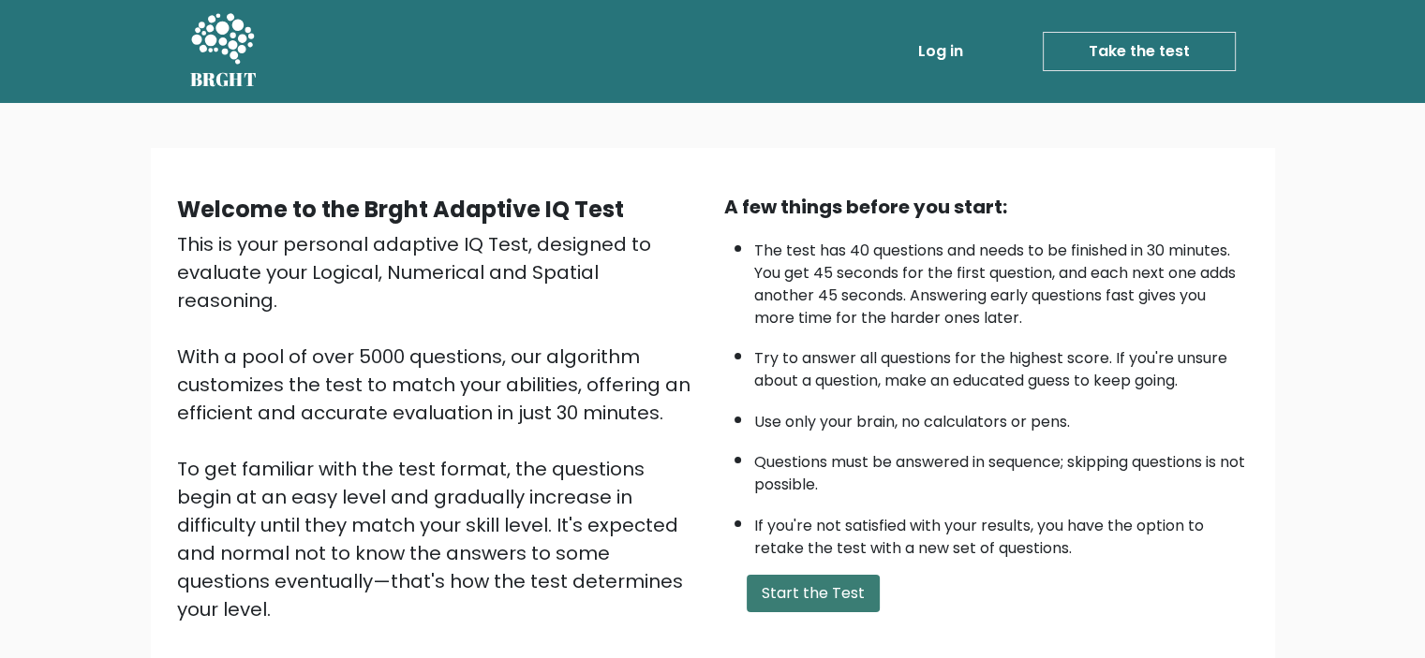
click at [834, 584] on button "Start the Test" at bounding box center [812, 593] width 133 height 37
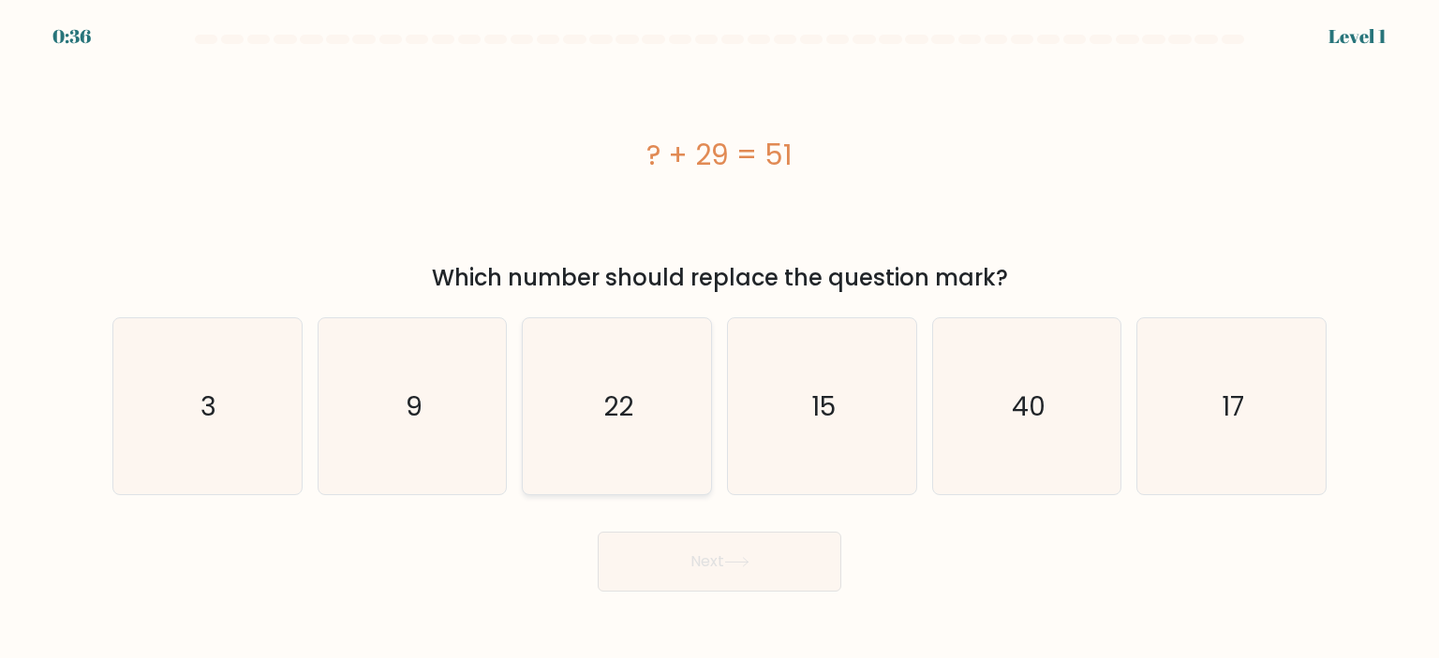
click at [592, 347] on icon "22" at bounding box center [616, 406] width 176 height 176
click at [719, 339] on input "c. 22" at bounding box center [719, 334] width 1 height 9
radio input "true"
click at [776, 579] on button "Next" at bounding box center [720, 562] width 244 height 60
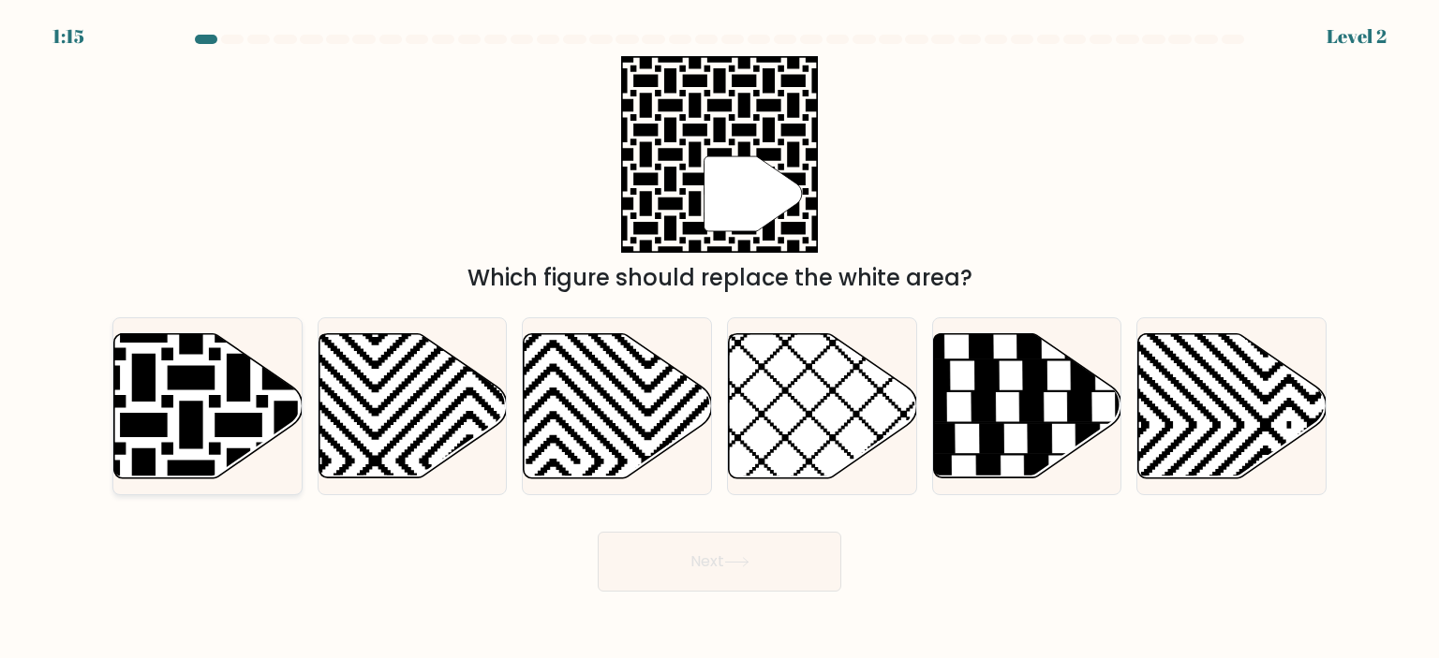
click at [203, 400] on icon at bounding box center [208, 405] width 188 height 144
click at [719, 339] on input "a." at bounding box center [719, 334] width 1 height 9
radio input "true"
click at [746, 570] on button "Next" at bounding box center [720, 562] width 244 height 60
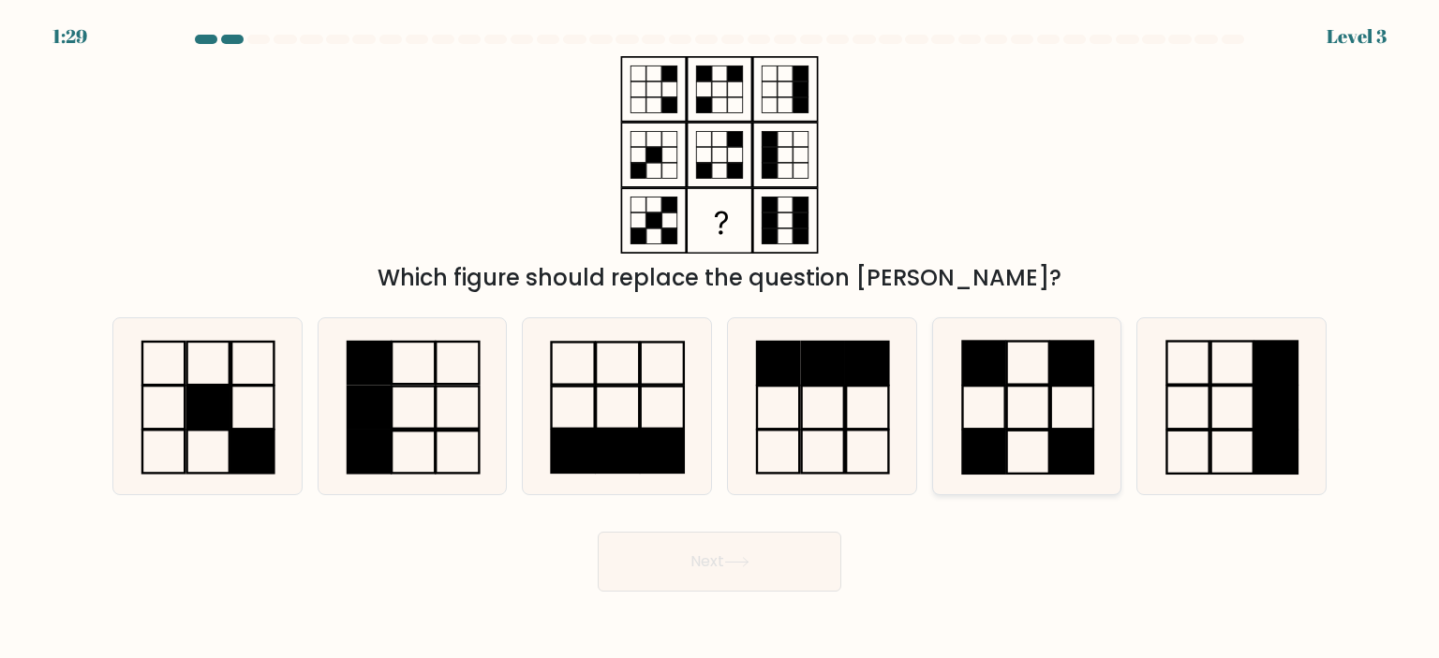
click at [1015, 390] on icon at bounding box center [1026, 406] width 176 height 176
click at [720, 339] on input "e." at bounding box center [719, 334] width 1 height 9
radio input "true"
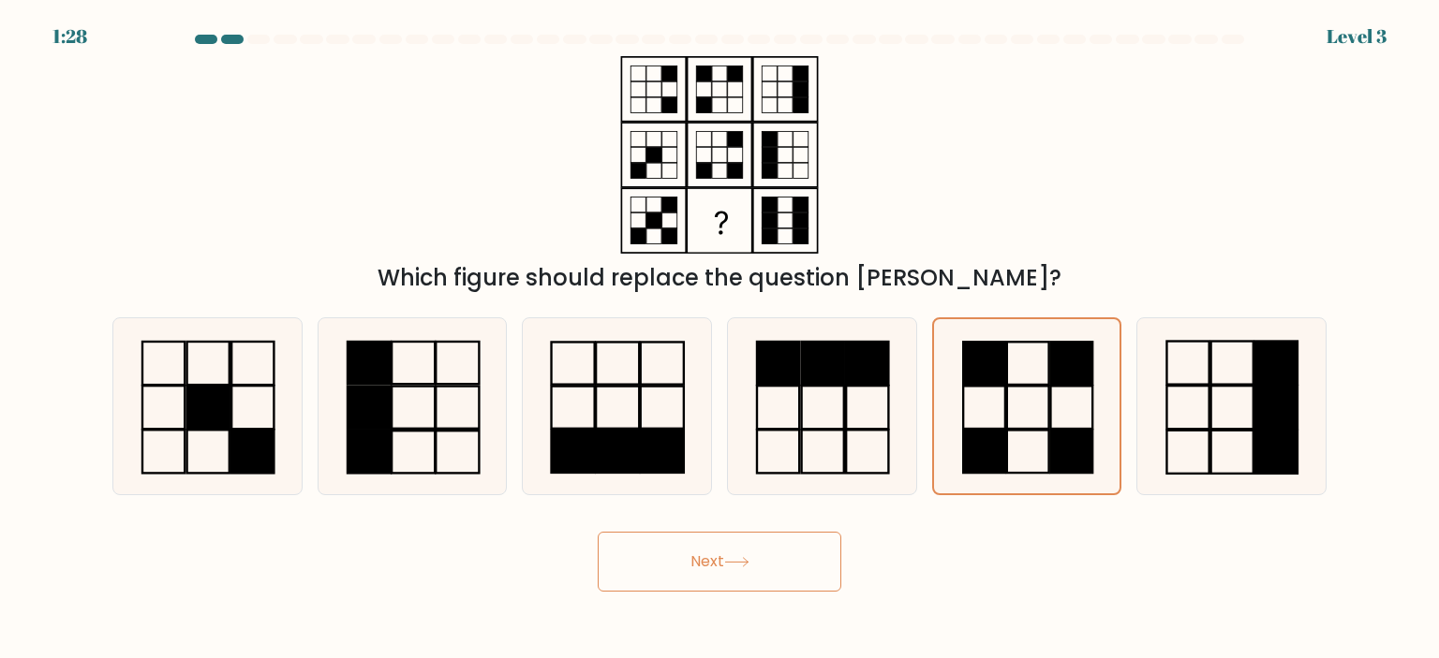
click at [716, 555] on button "Next" at bounding box center [720, 562] width 244 height 60
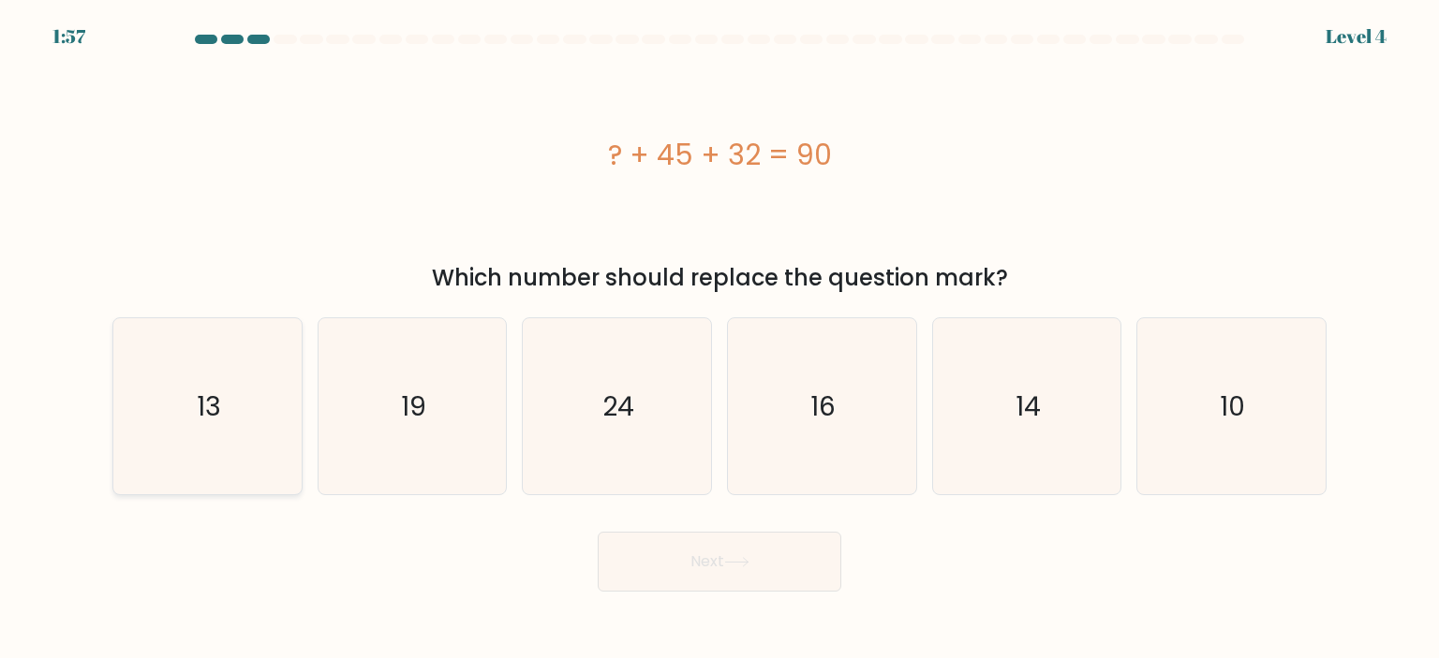
click at [185, 347] on icon "13" at bounding box center [207, 406] width 176 height 176
click at [719, 339] on input "a. 13" at bounding box center [719, 334] width 1 height 9
radio input "true"
click at [785, 554] on button "Next" at bounding box center [720, 562] width 244 height 60
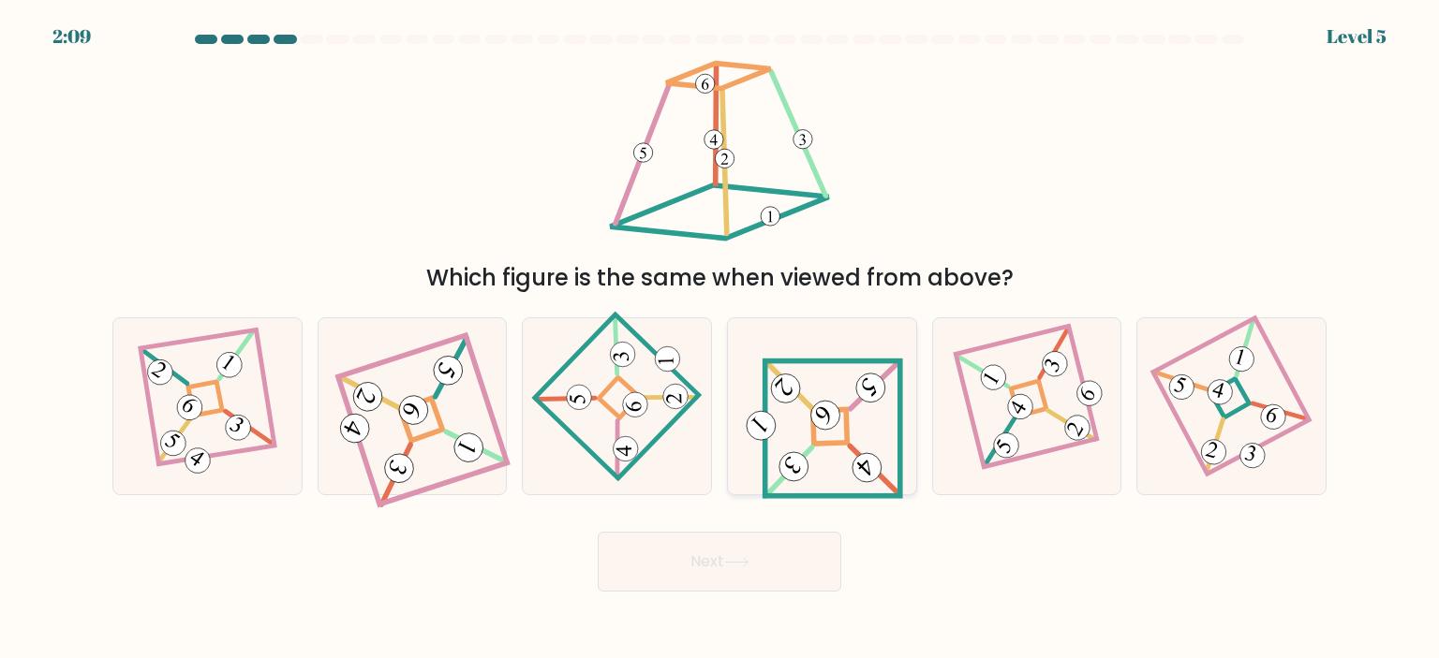
click at [848, 380] on icon at bounding box center [822, 406] width 164 height 141
click at [720, 339] on input "d." at bounding box center [719, 334] width 1 height 9
radio input "true"
click at [764, 571] on button "Next" at bounding box center [720, 562] width 244 height 60
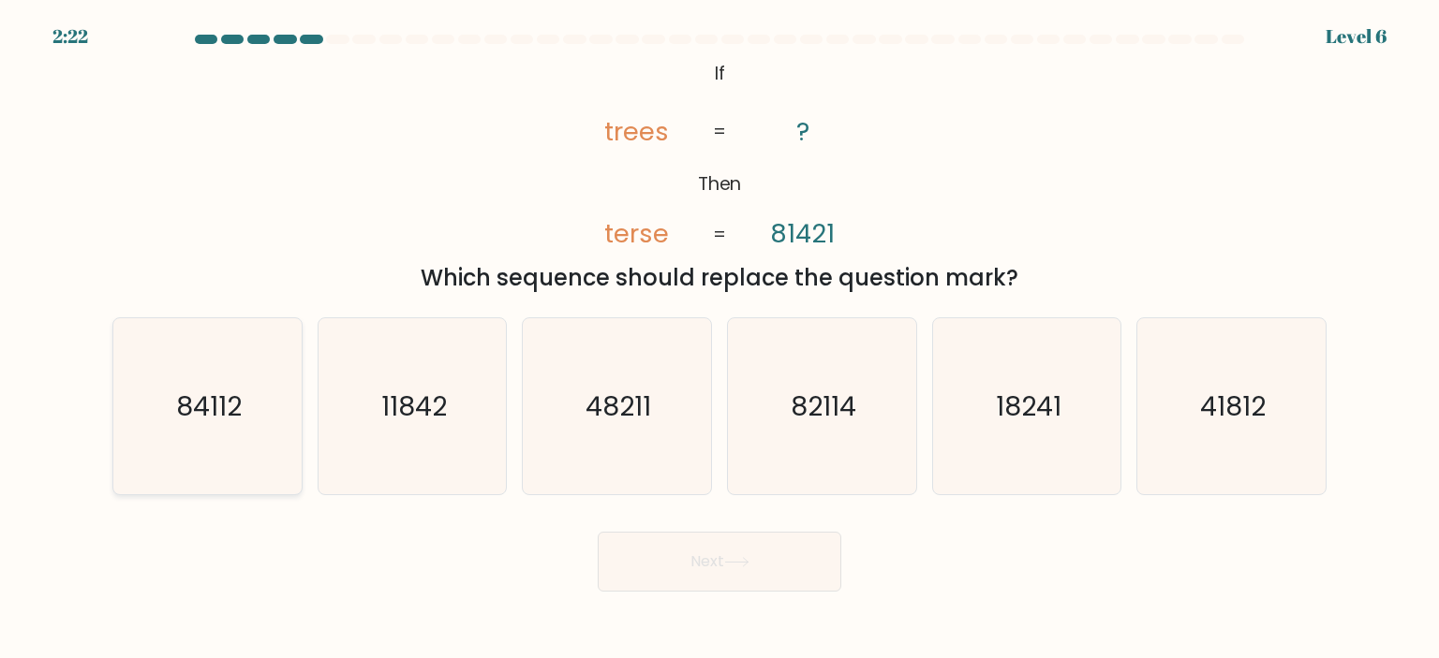
click at [205, 410] on text "84112" at bounding box center [209, 406] width 66 height 37
click at [719, 339] on input "a. 84112" at bounding box center [719, 334] width 1 height 9
radio input "true"
click at [767, 570] on button "Next" at bounding box center [720, 562] width 244 height 60
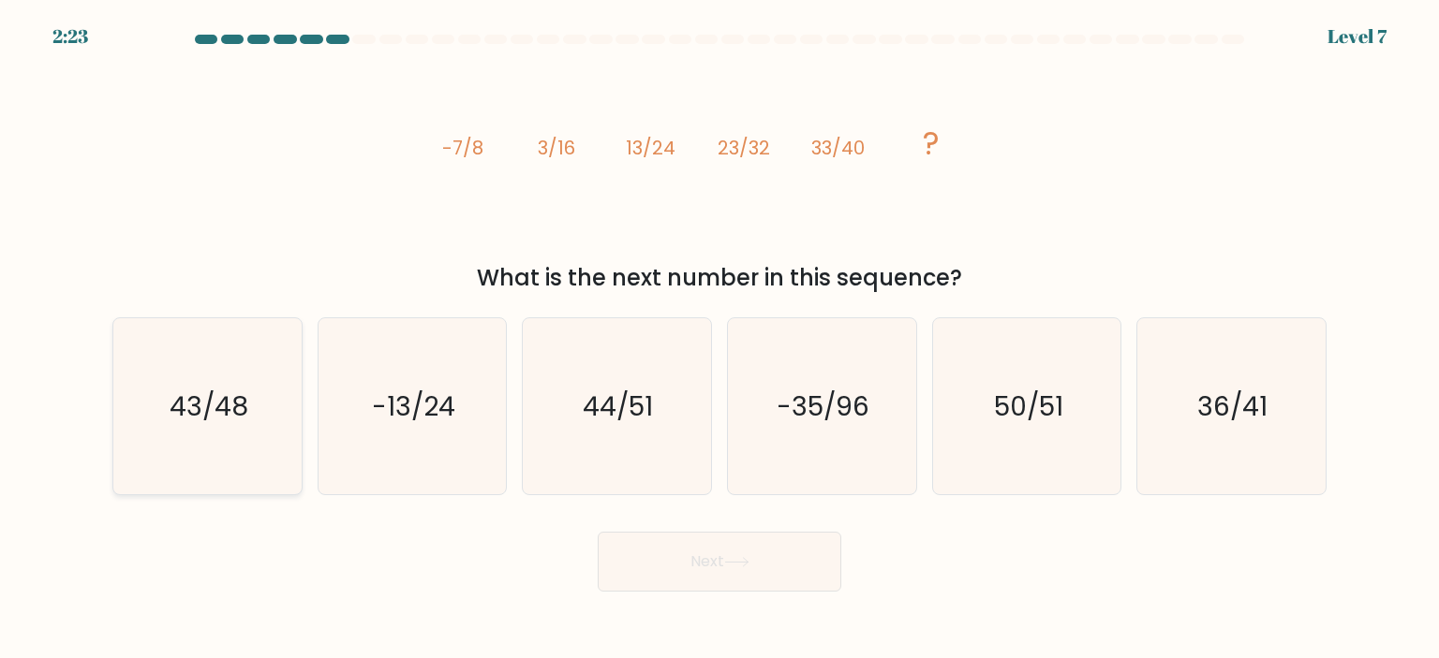
click at [193, 391] on text "43/48" at bounding box center [209, 406] width 79 height 37
click at [719, 339] on input "a. 43/48" at bounding box center [719, 334] width 1 height 9
radio input "true"
click at [761, 563] on button "Next" at bounding box center [720, 562] width 244 height 60
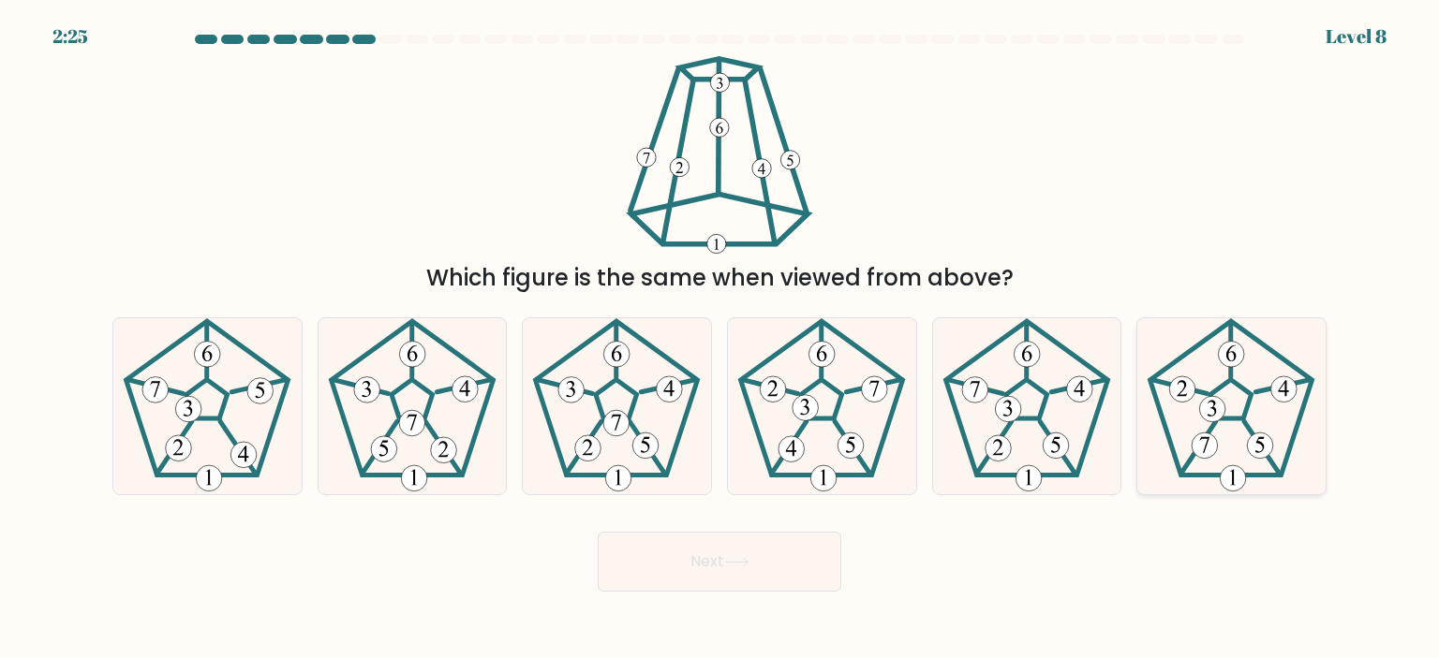
click at [1207, 402] on 660 at bounding box center [1213, 409] width 26 height 26
click at [720, 339] on input "f." at bounding box center [719, 334] width 1 height 9
radio input "true"
click at [239, 407] on icon at bounding box center [207, 406] width 176 height 176
click at [719, 339] on input "a." at bounding box center [719, 334] width 1 height 9
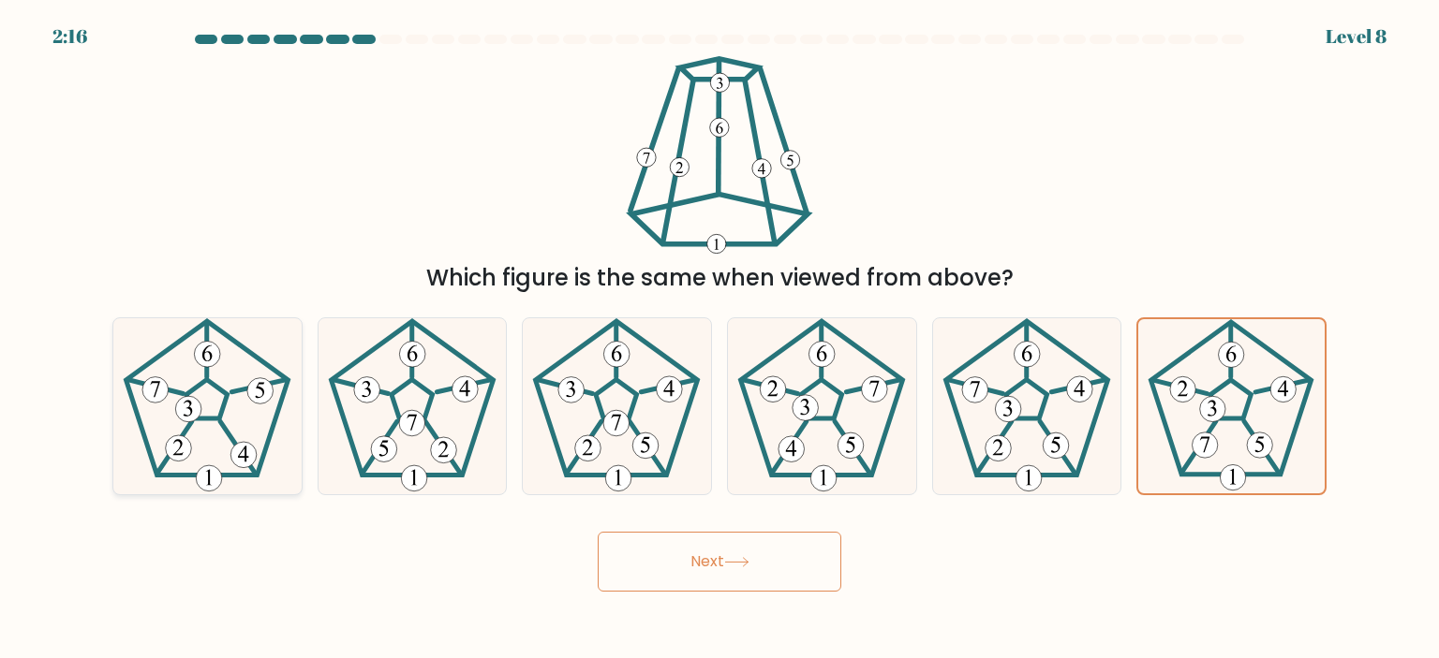
radio input "true"
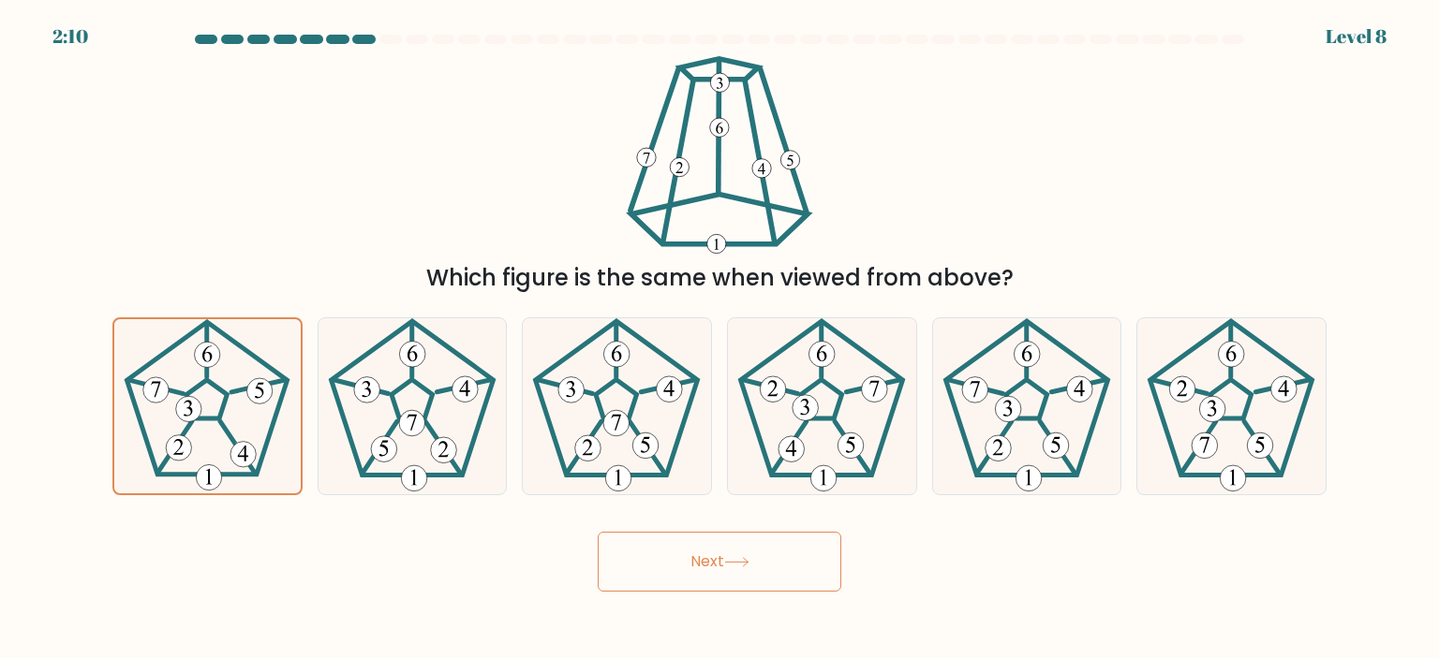
click at [774, 559] on button "Next" at bounding box center [720, 562] width 244 height 60
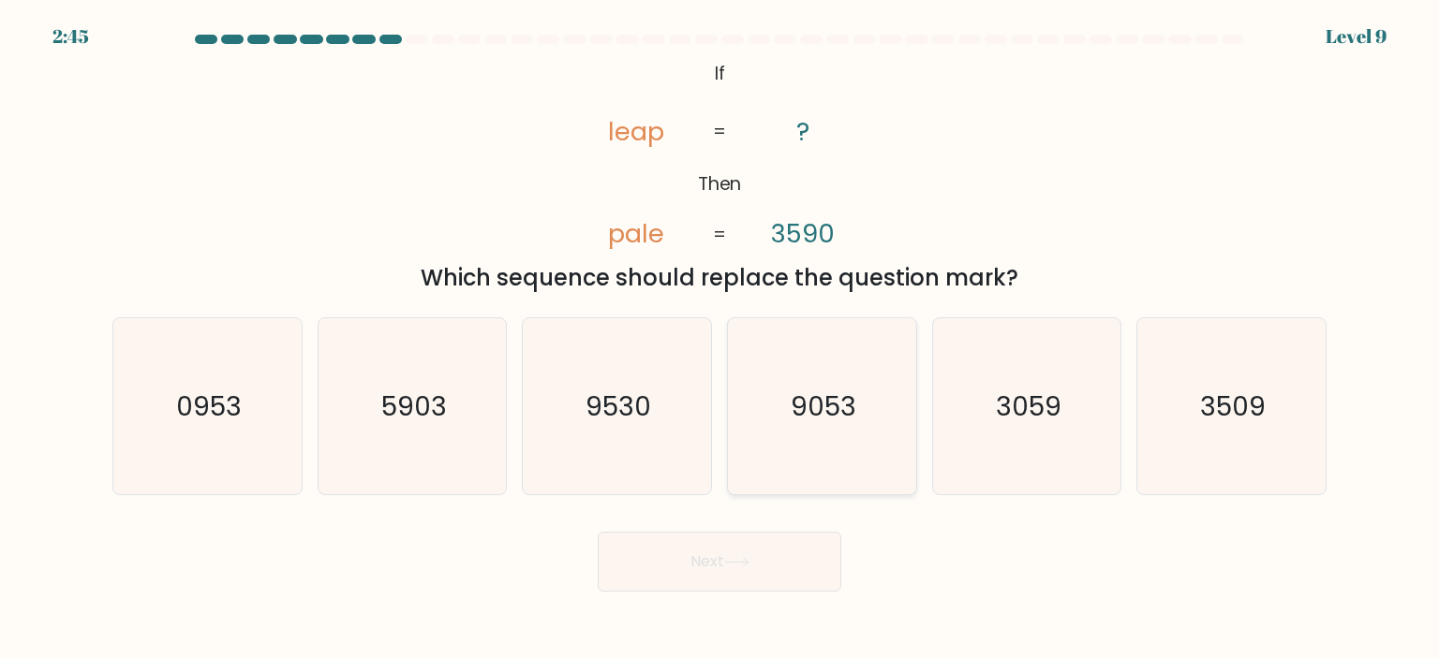
click at [812, 422] on text "9053" at bounding box center [823, 406] width 66 height 37
click at [720, 339] on input "d. 9053" at bounding box center [719, 334] width 1 height 9
radio input "true"
click at [773, 567] on button "Next" at bounding box center [720, 562] width 244 height 60
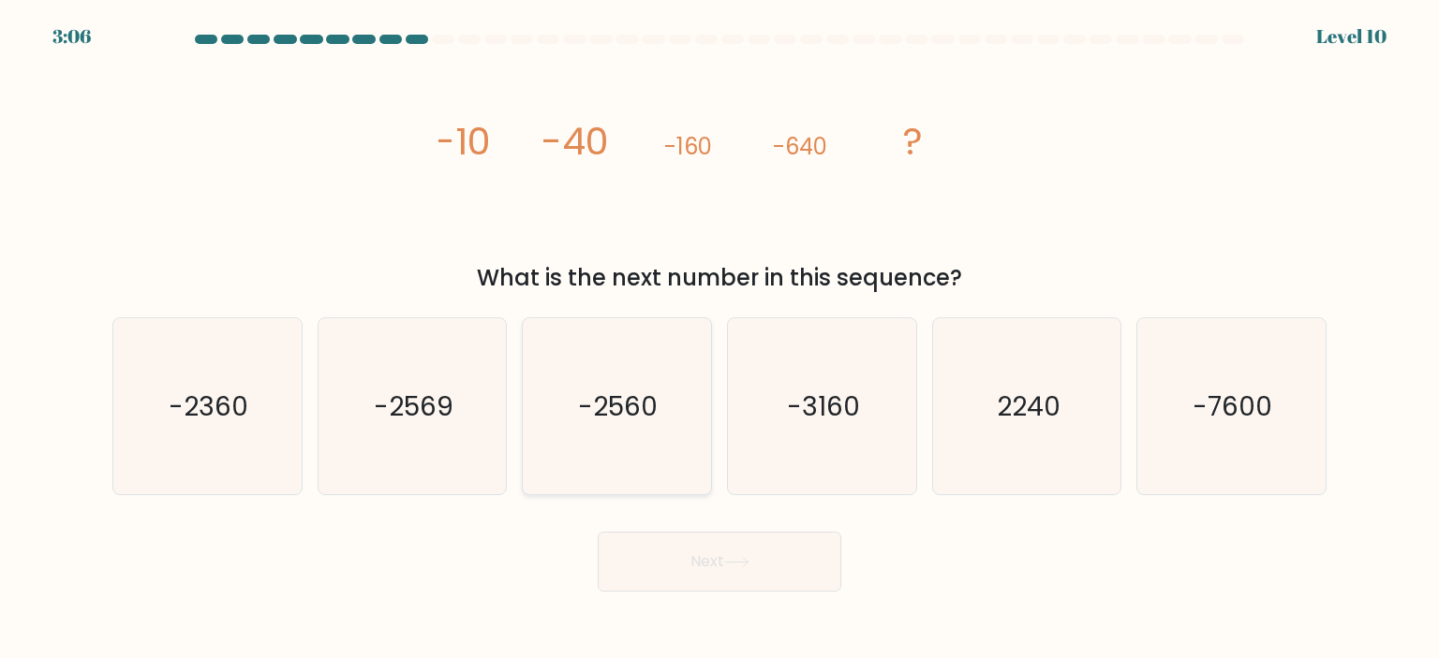
click at [652, 336] on icon "-2560" at bounding box center [616, 406] width 176 height 176
click at [719, 336] on input "c. -2560" at bounding box center [719, 334] width 1 height 9
radio input "true"
click at [739, 555] on button "Next" at bounding box center [720, 562] width 244 height 60
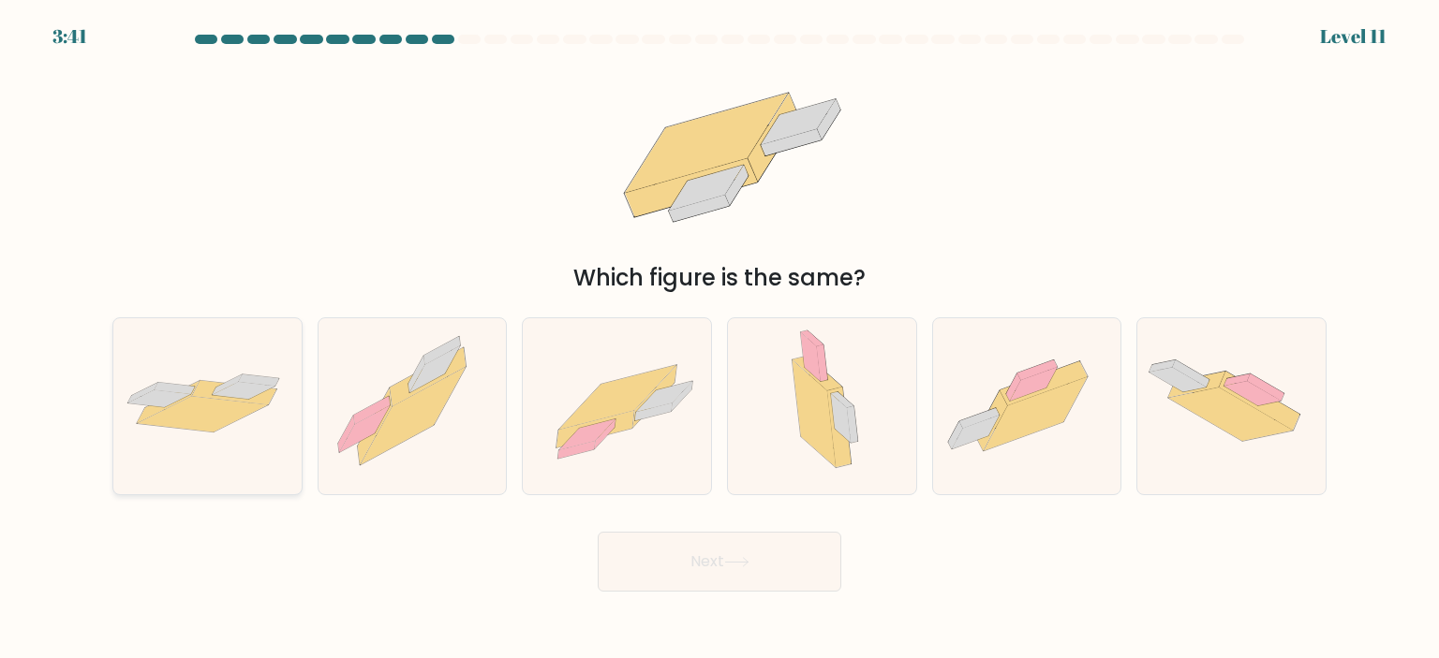
click at [159, 419] on icon at bounding box center [203, 414] width 131 height 36
click at [719, 339] on input "a." at bounding box center [719, 334] width 1 height 9
radio input "true"
click at [770, 553] on button "Next" at bounding box center [720, 562] width 244 height 60
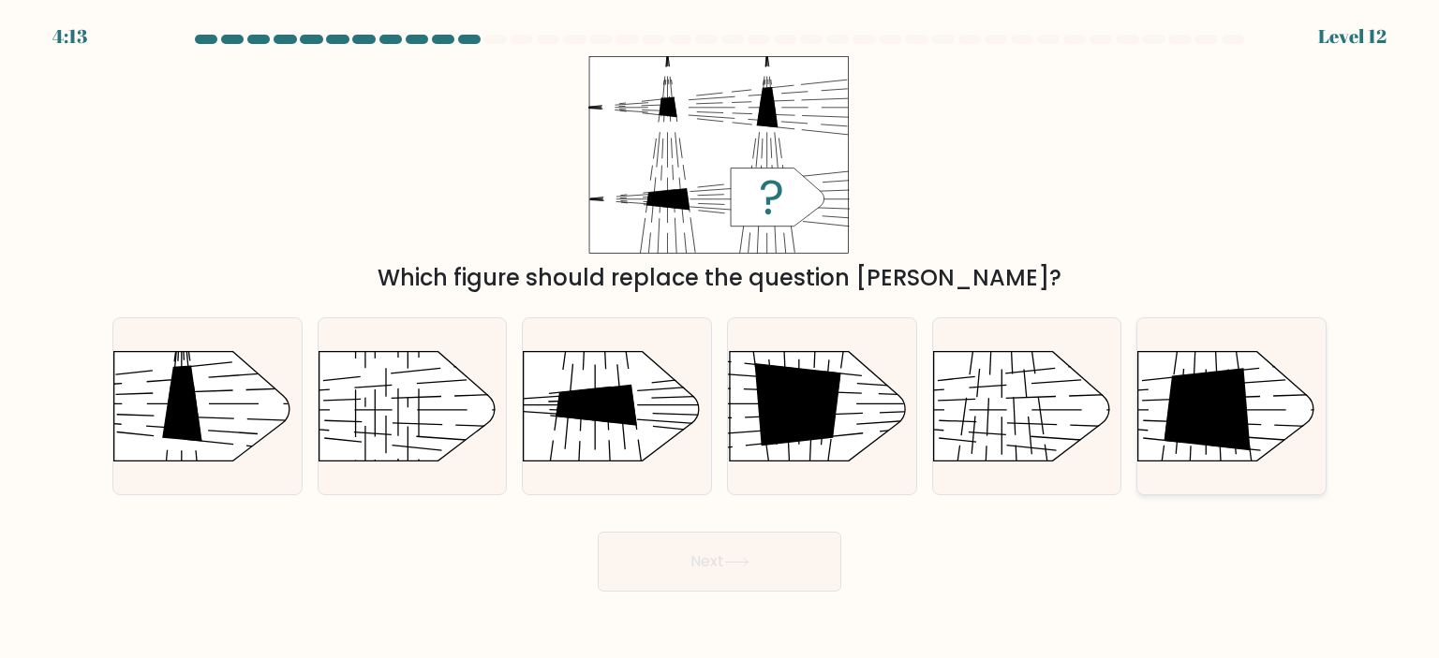
click at [1232, 415] on icon at bounding box center [1207, 409] width 87 height 83
click at [720, 339] on input "f." at bounding box center [719, 334] width 1 height 9
radio input "true"
click at [736, 556] on button "Next" at bounding box center [720, 562] width 244 height 60
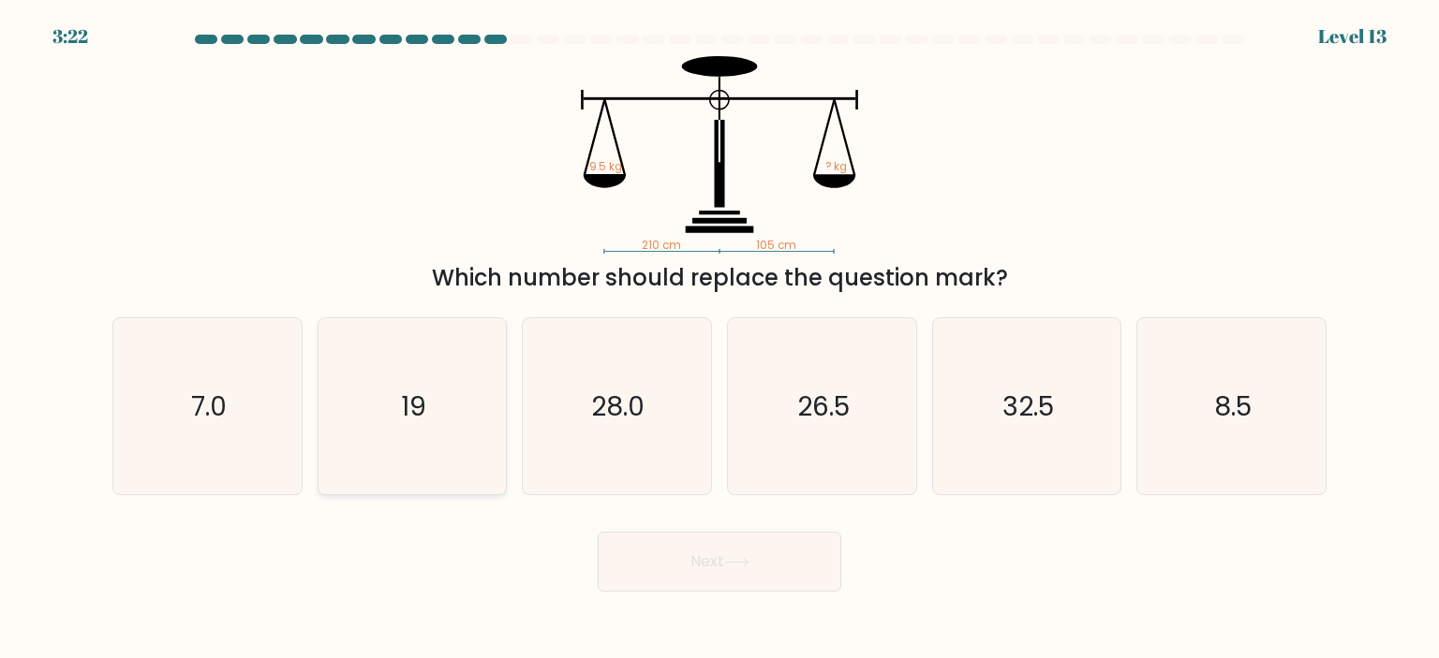
click at [441, 406] on icon "19" at bounding box center [412, 406] width 176 height 176
click at [719, 339] on input "b. 19" at bounding box center [719, 334] width 1 height 9
radio input "true"
click at [738, 566] on icon at bounding box center [736, 562] width 25 height 10
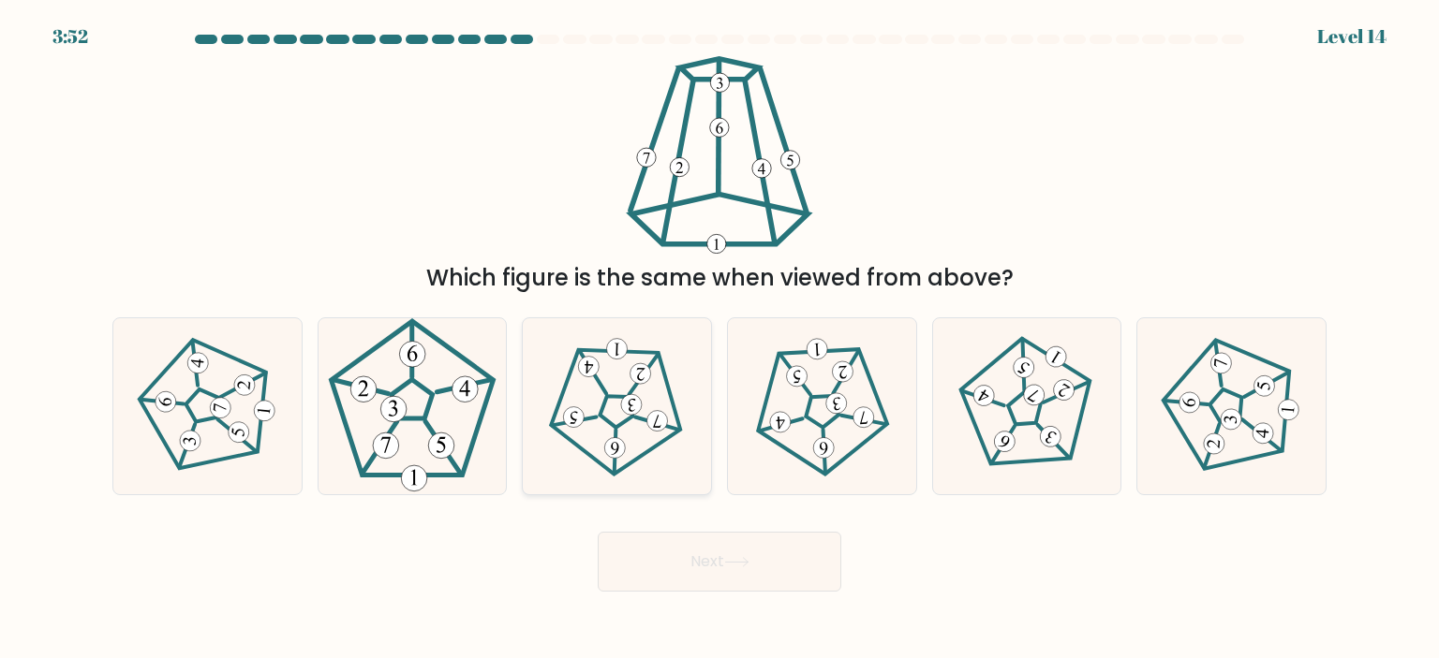
click at [661, 414] on 543 at bounding box center [658, 421] width 22 height 22
click at [719, 339] on input "c." at bounding box center [719, 334] width 1 height 9
radio input "true"
click at [769, 550] on button "Next" at bounding box center [720, 562] width 244 height 60
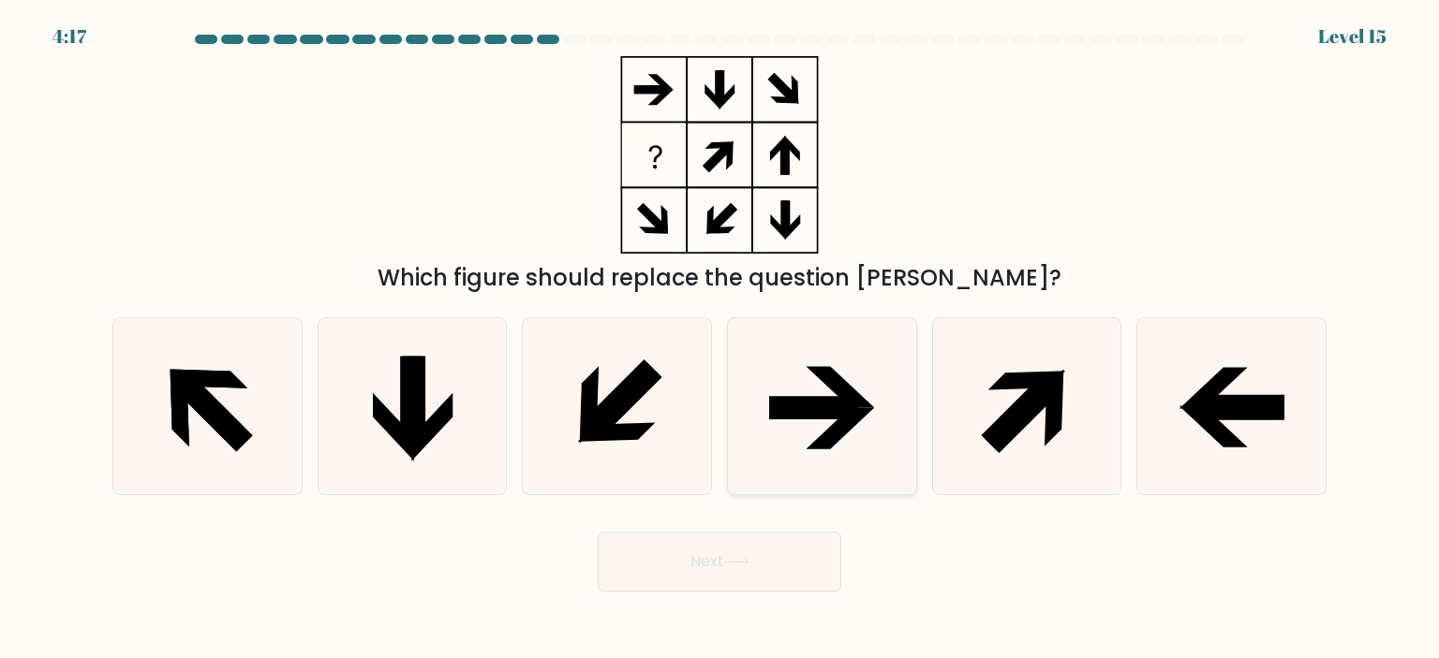
click at [820, 425] on icon at bounding box center [821, 406] width 176 height 176
click at [720, 339] on input "d." at bounding box center [719, 334] width 1 height 9
radio input "true"
click at [232, 342] on icon at bounding box center [207, 406] width 176 height 176
click at [719, 339] on input "a." at bounding box center [719, 334] width 1 height 9
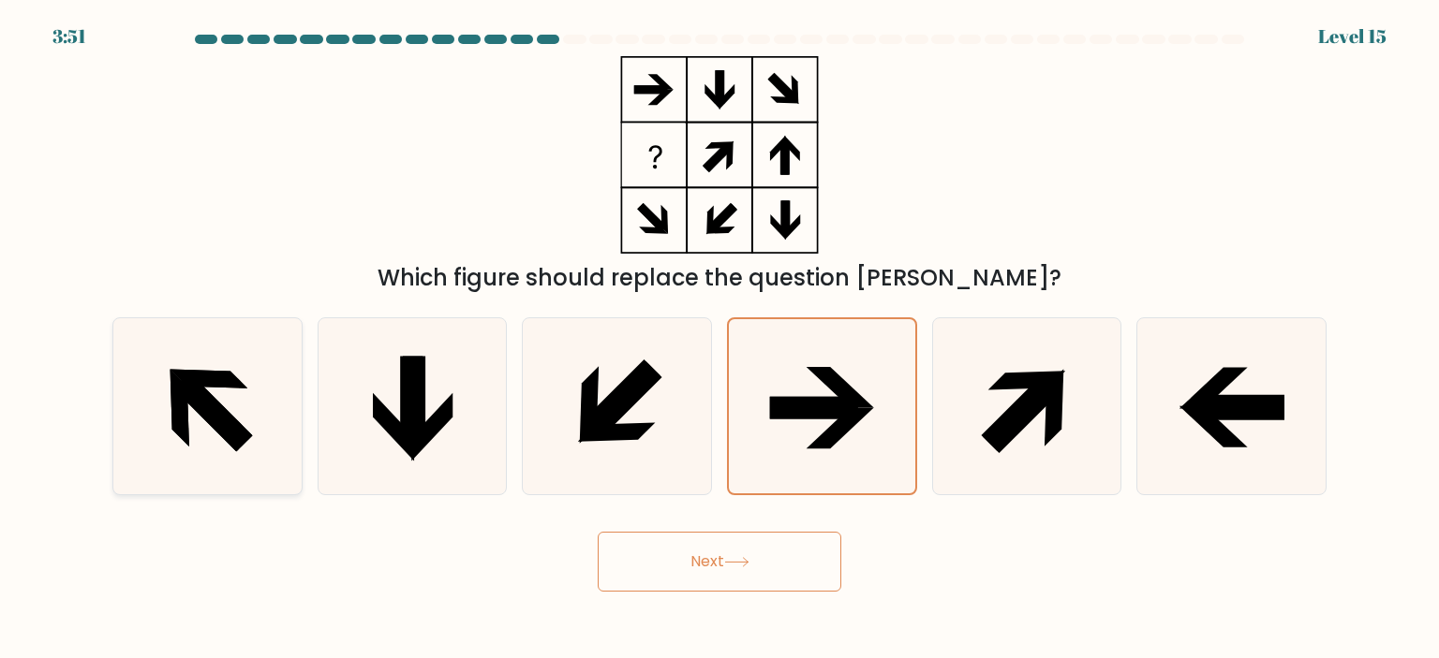
radio input "true"
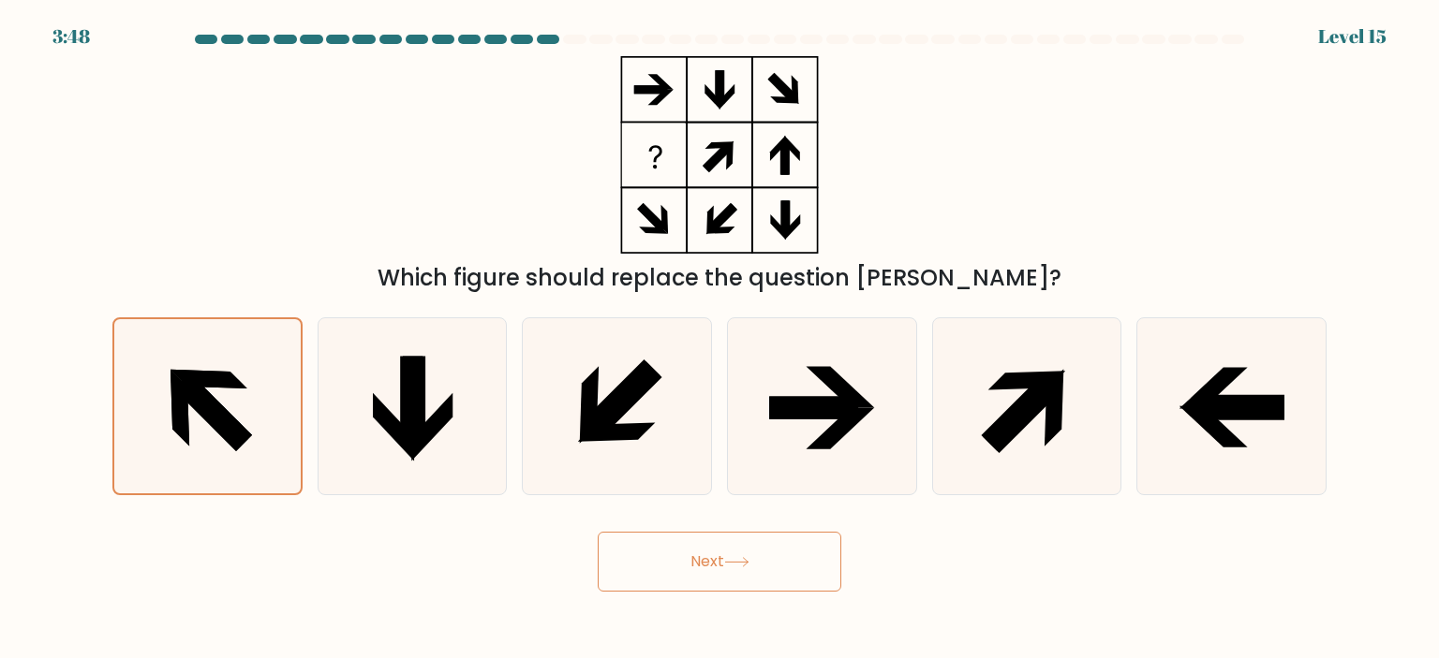
click at [769, 562] on button "Next" at bounding box center [720, 562] width 244 height 60
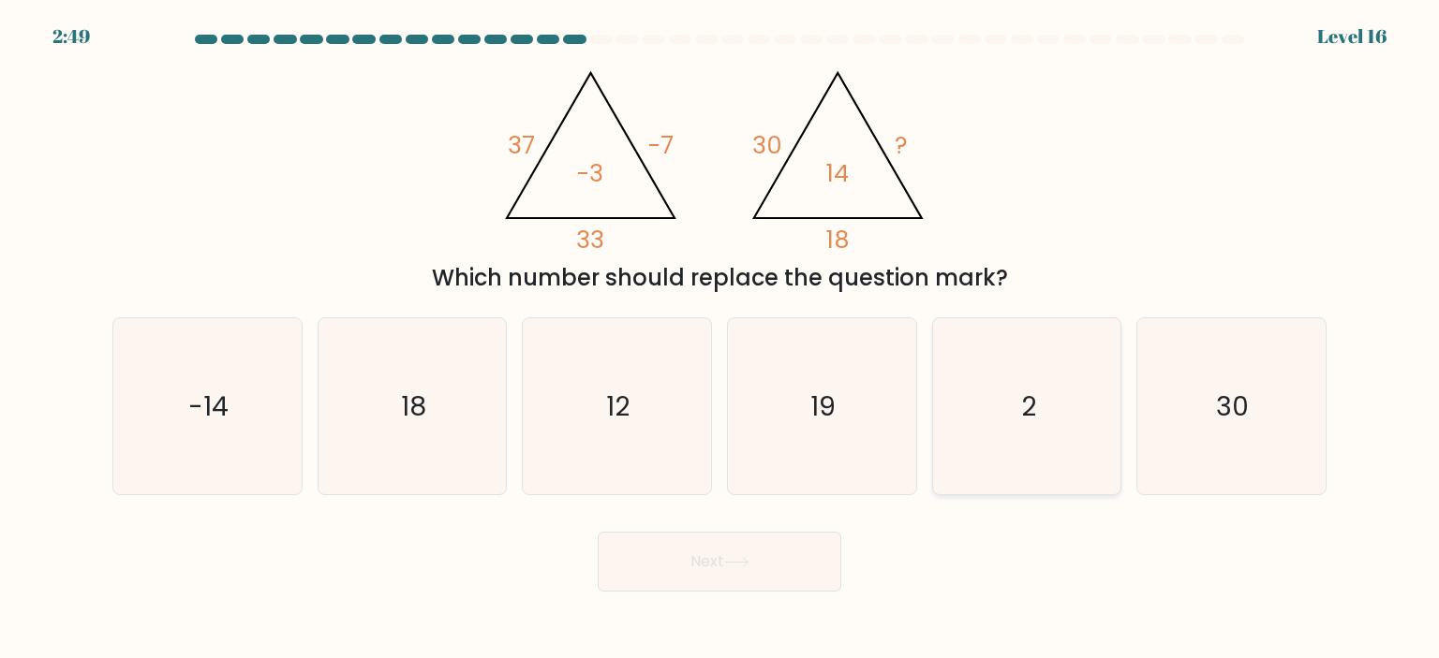
click at [989, 389] on icon "2" at bounding box center [1026, 406] width 176 height 176
click at [720, 339] on input "e. 2" at bounding box center [719, 334] width 1 height 9
radio input "true"
click at [807, 573] on button "Next" at bounding box center [720, 562] width 244 height 60
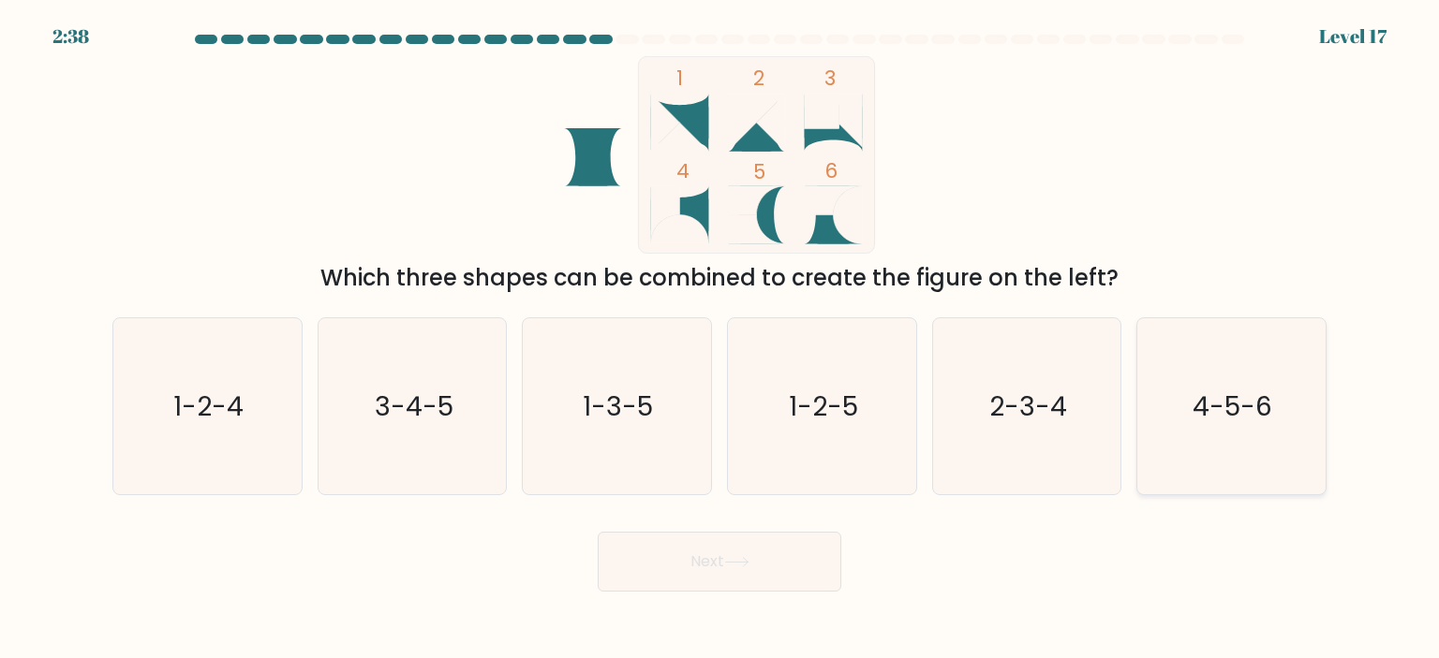
click at [1221, 411] on text "4-5-6" at bounding box center [1233, 406] width 80 height 37
click at [720, 339] on input "f. 4-5-6" at bounding box center [719, 334] width 1 height 9
radio input "true"
click at [722, 552] on button "Next" at bounding box center [720, 562] width 244 height 60
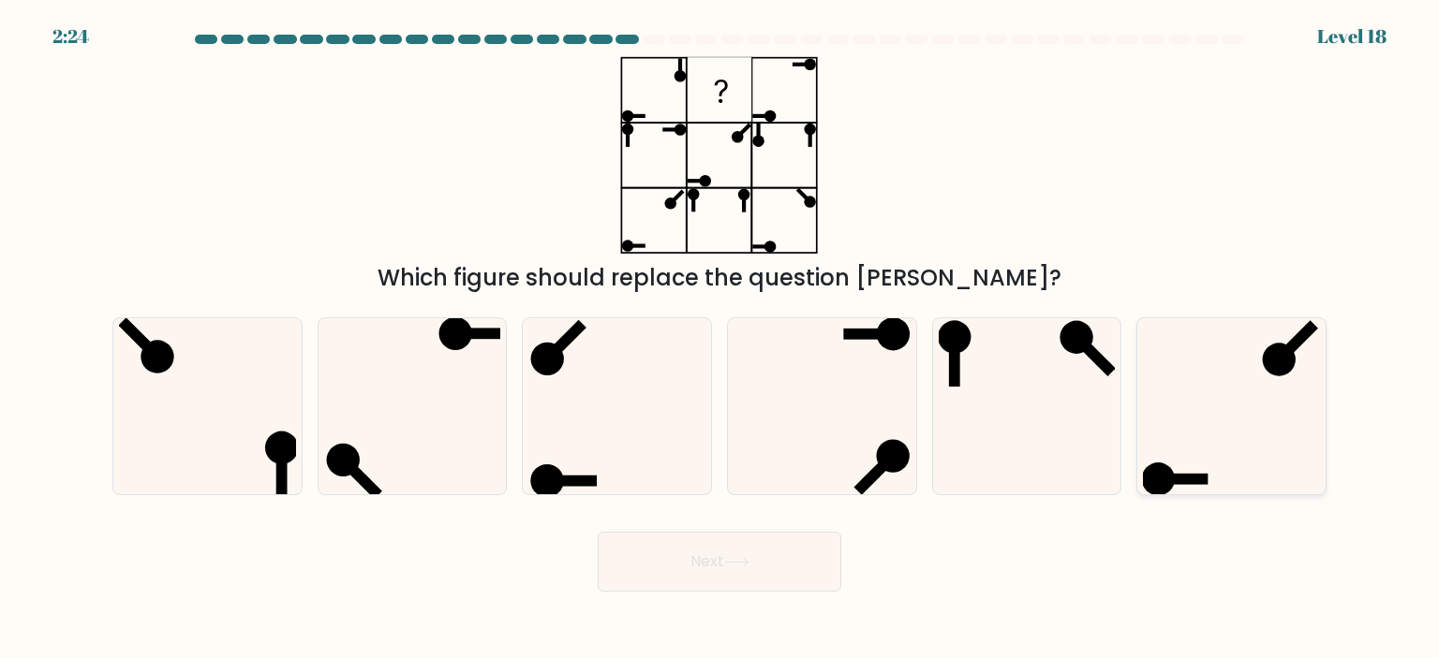
click at [1262, 467] on icon at bounding box center [1231, 406] width 176 height 176
click at [720, 339] on input "f." at bounding box center [719, 334] width 1 height 9
radio input "true"
click at [258, 443] on icon at bounding box center [207, 406] width 176 height 176
click at [719, 339] on input "a." at bounding box center [719, 334] width 1 height 9
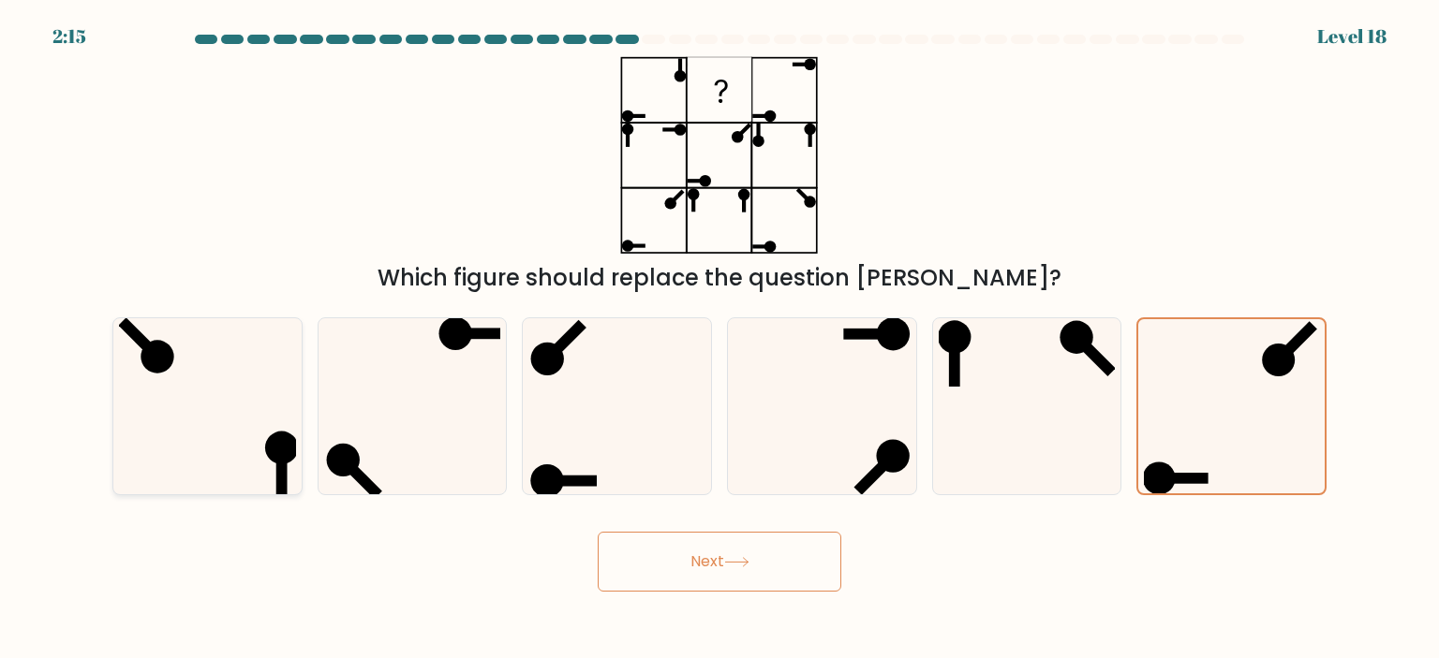
radio input "true"
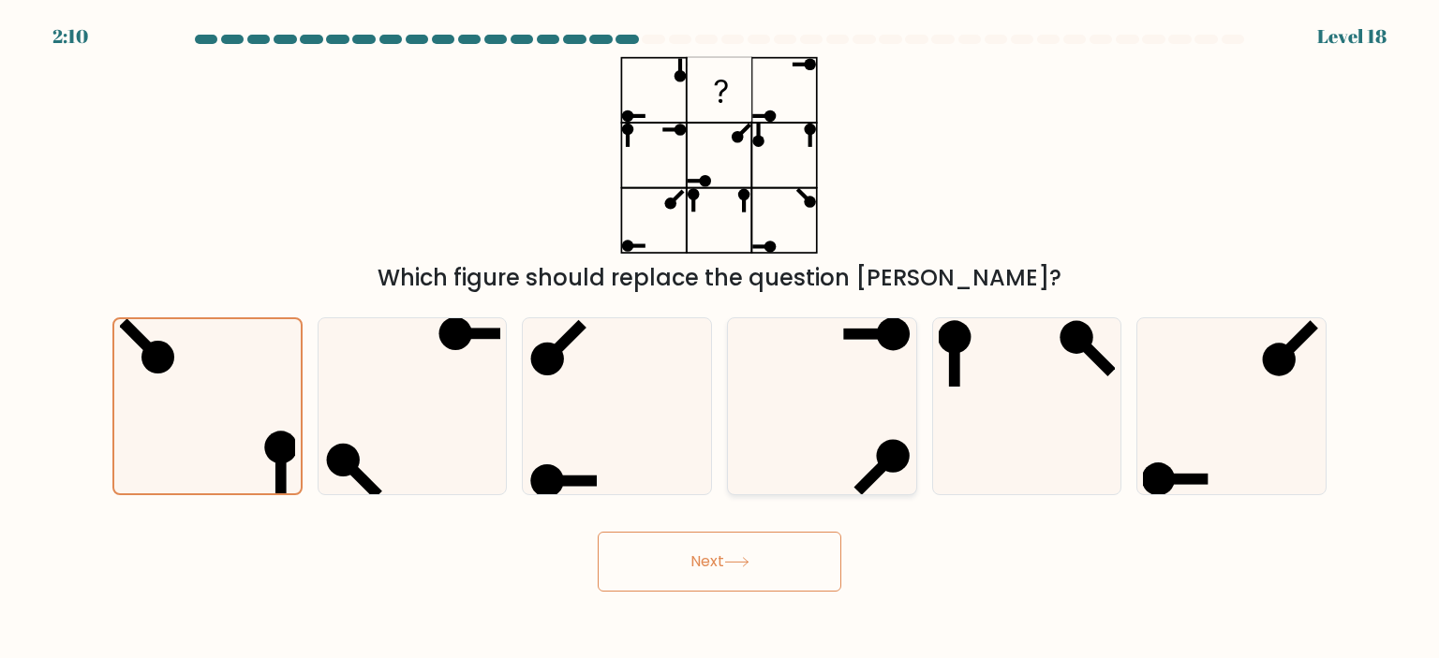
click at [831, 404] on icon at bounding box center [821, 406] width 176 height 176
click at [720, 339] on input "d." at bounding box center [719, 334] width 1 height 9
radio input "true"
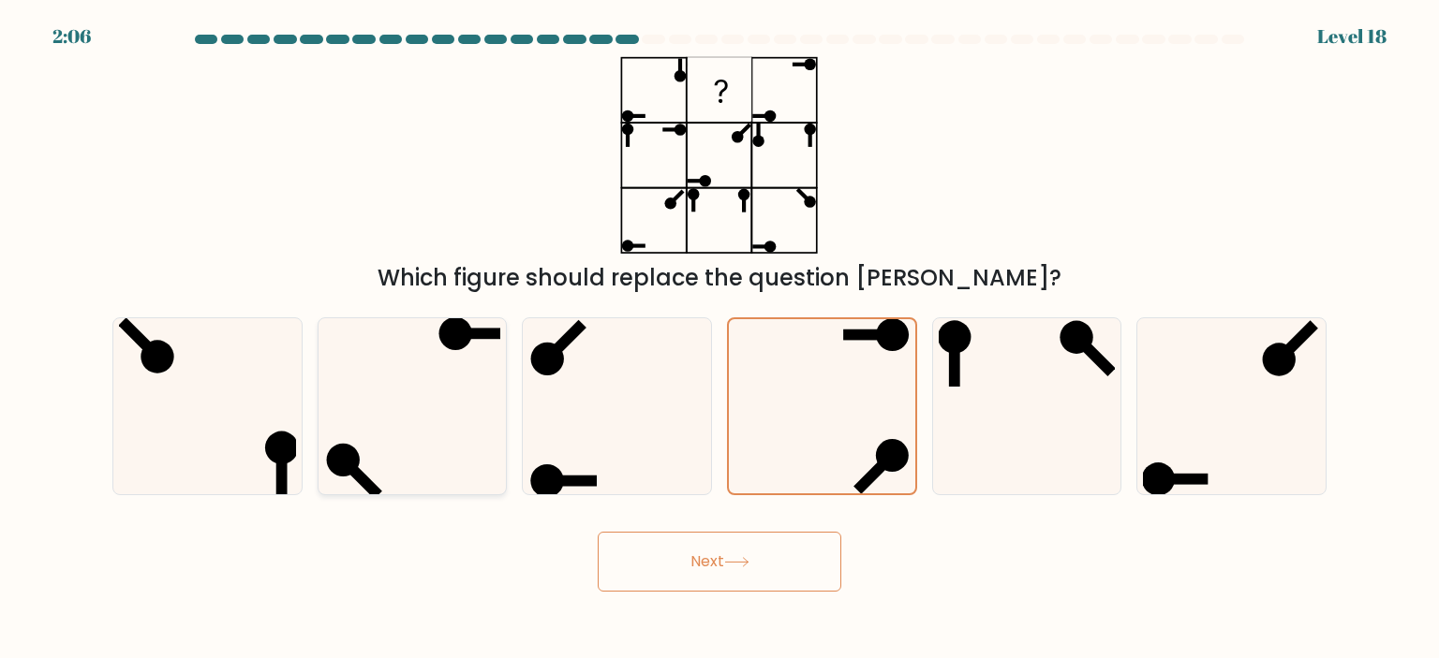
click at [403, 439] on icon at bounding box center [412, 406] width 176 height 176
click at [719, 339] on input "b." at bounding box center [719, 334] width 1 height 9
radio input "true"
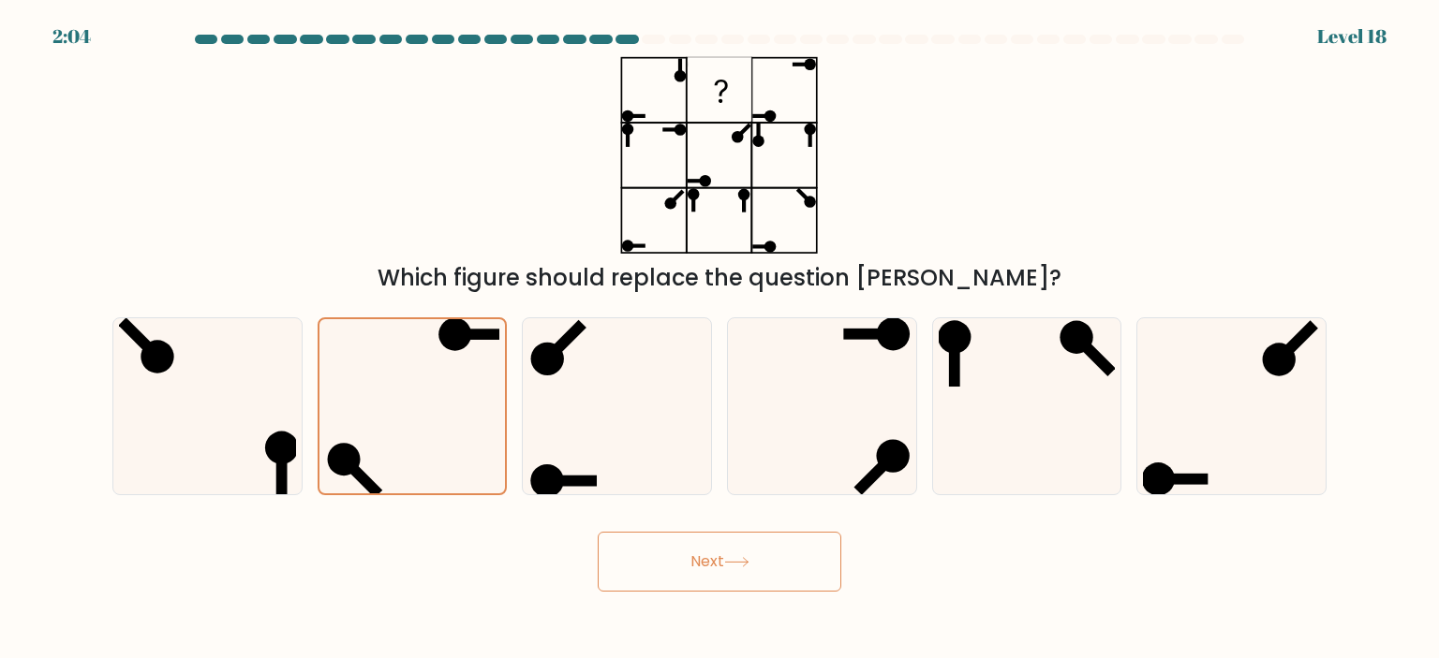
click at [751, 569] on button "Next" at bounding box center [720, 562] width 244 height 60
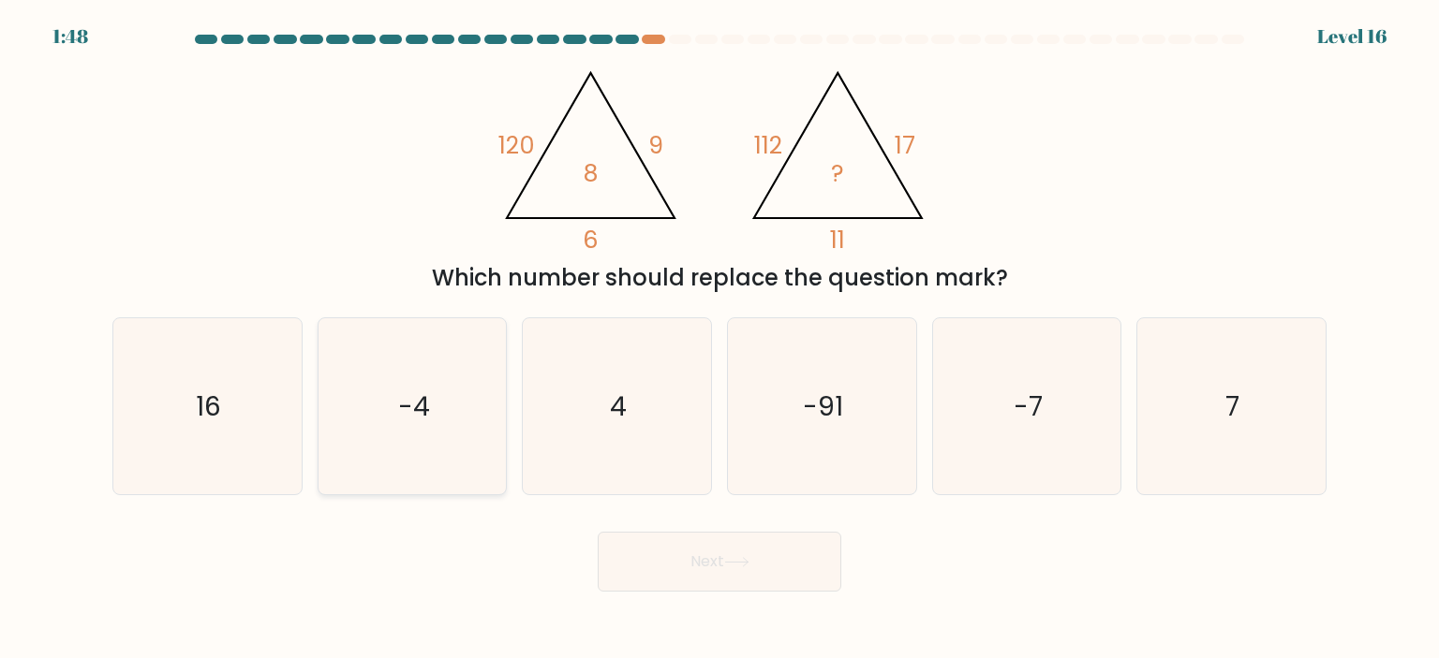
click at [419, 407] on text "-4" at bounding box center [414, 406] width 32 height 37
click at [719, 339] on input "b. -4" at bounding box center [719, 334] width 1 height 9
radio input "true"
click at [746, 558] on icon at bounding box center [736, 562] width 25 height 10
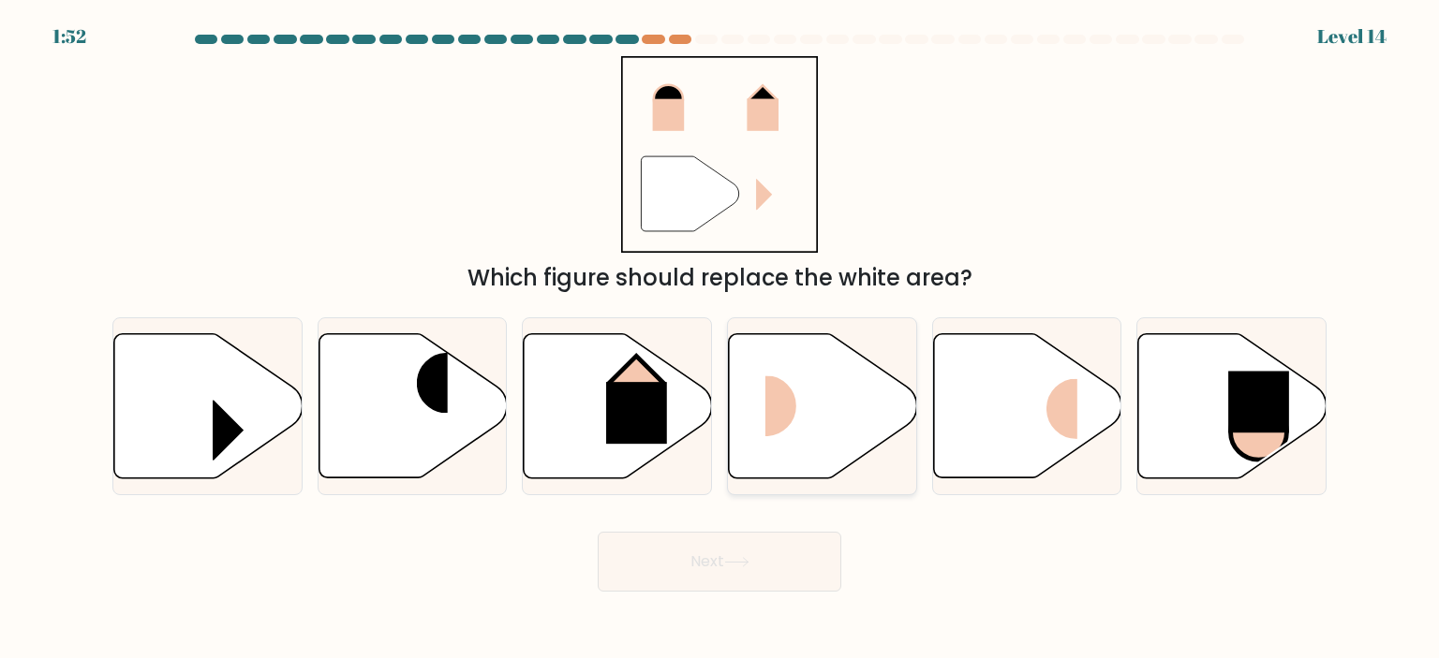
click at [785, 421] on rect at bounding box center [796, 406] width 63 height 61
click at [720, 339] on input "d." at bounding box center [719, 334] width 1 height 9
radio input "true"
click at [763, 570] on button "Next" at bounding box center [720, 562] width 244 height 60
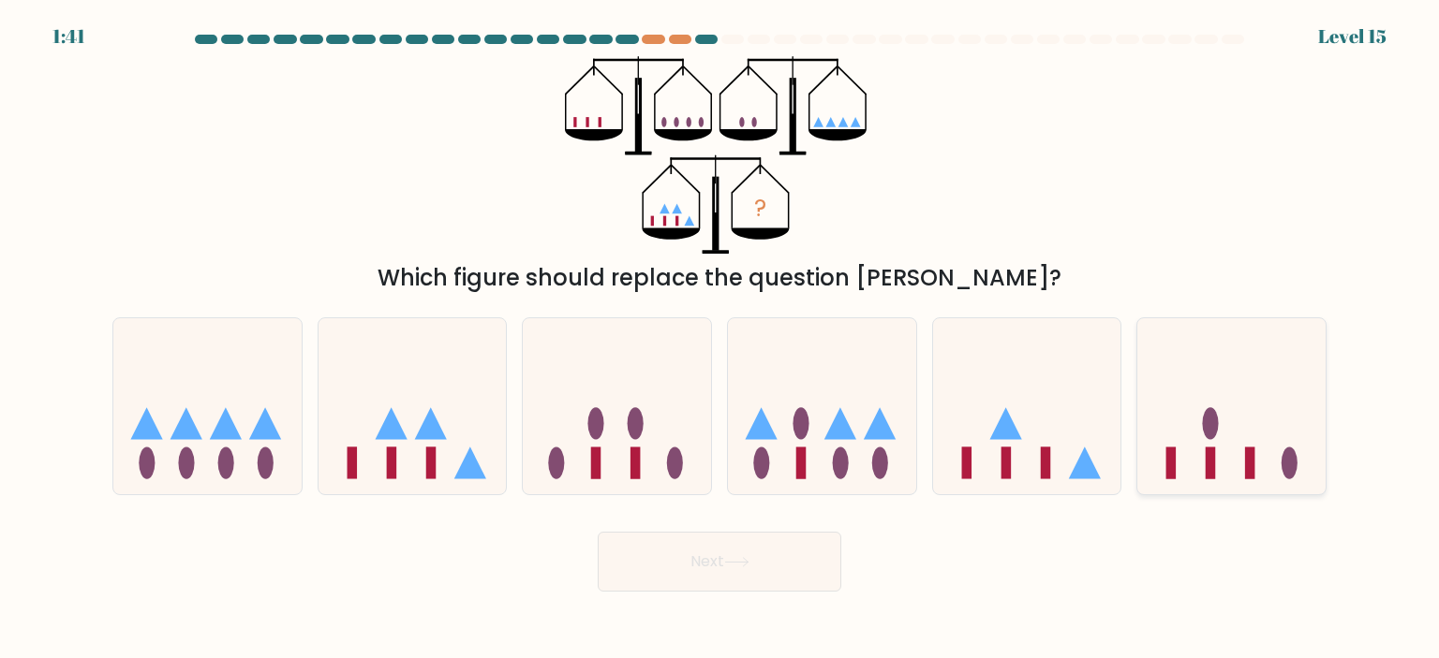
click at [1289, 460] on ellipse at bounding box center [1289, 464] width 16 height 32
click at [720, 339] on input "f." at bounding box center [719, 334] width 1 height 9
radio input "true"
click at [658, 473] on icon at bounding box center [617, 406] width 188 height 155
click at [719, 339] on input "c." at bounding box center [719, 334] width 1 height 9
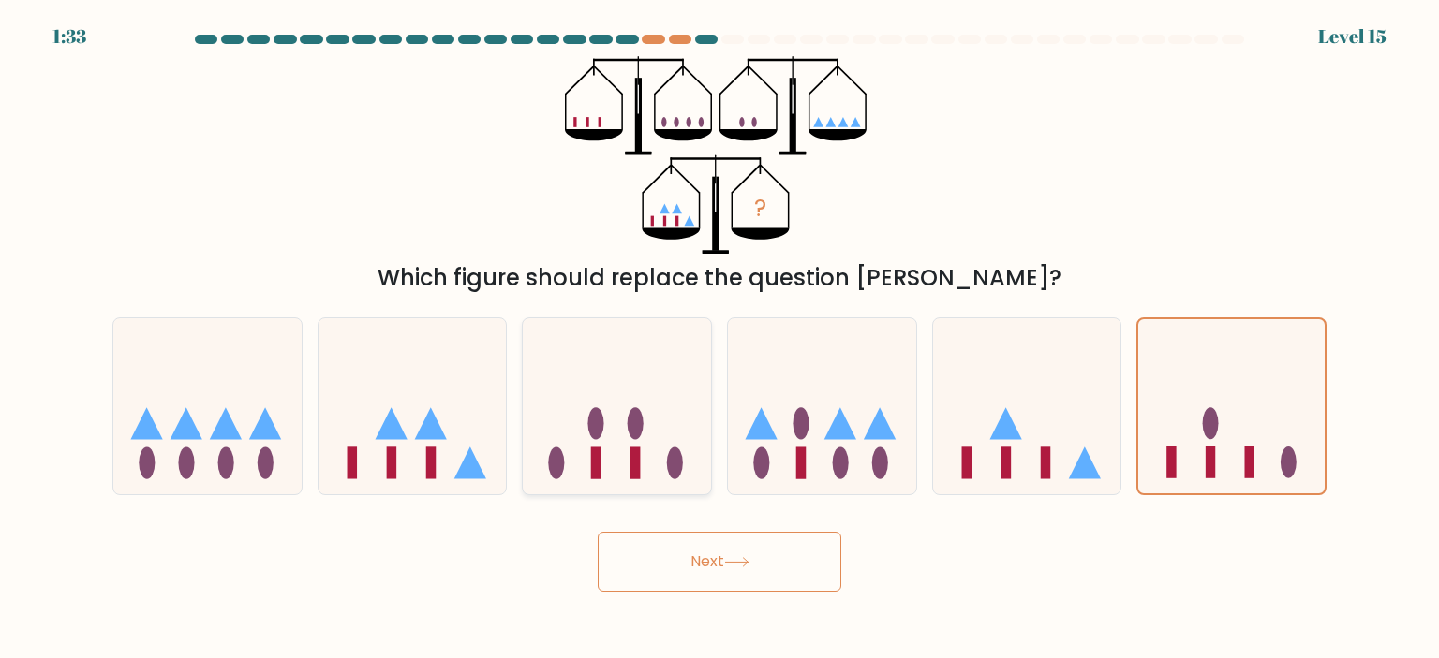
radio input "true"
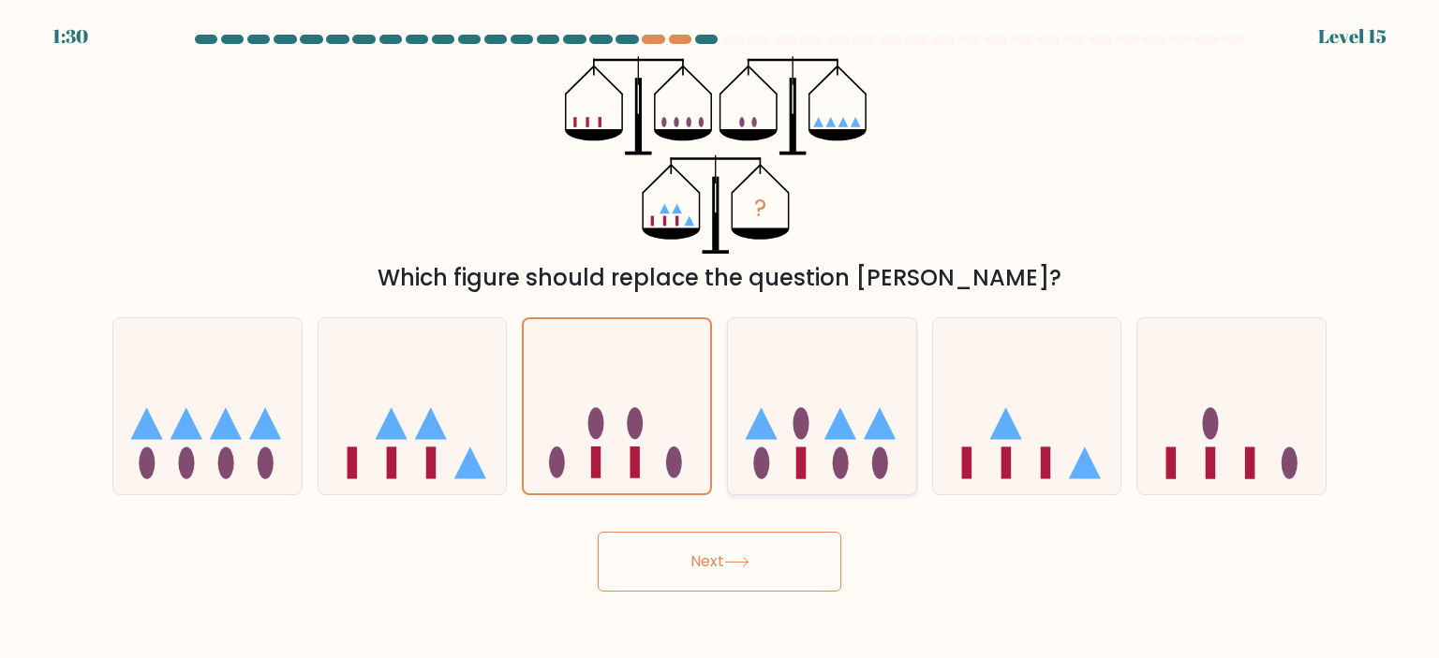
click at [902, 472] on icon at bounding box center [822, 406] width 188 height 155
click at [720, 339] on input "d." at bounding box center [719, 334] width 1 height 9
radio input "true"
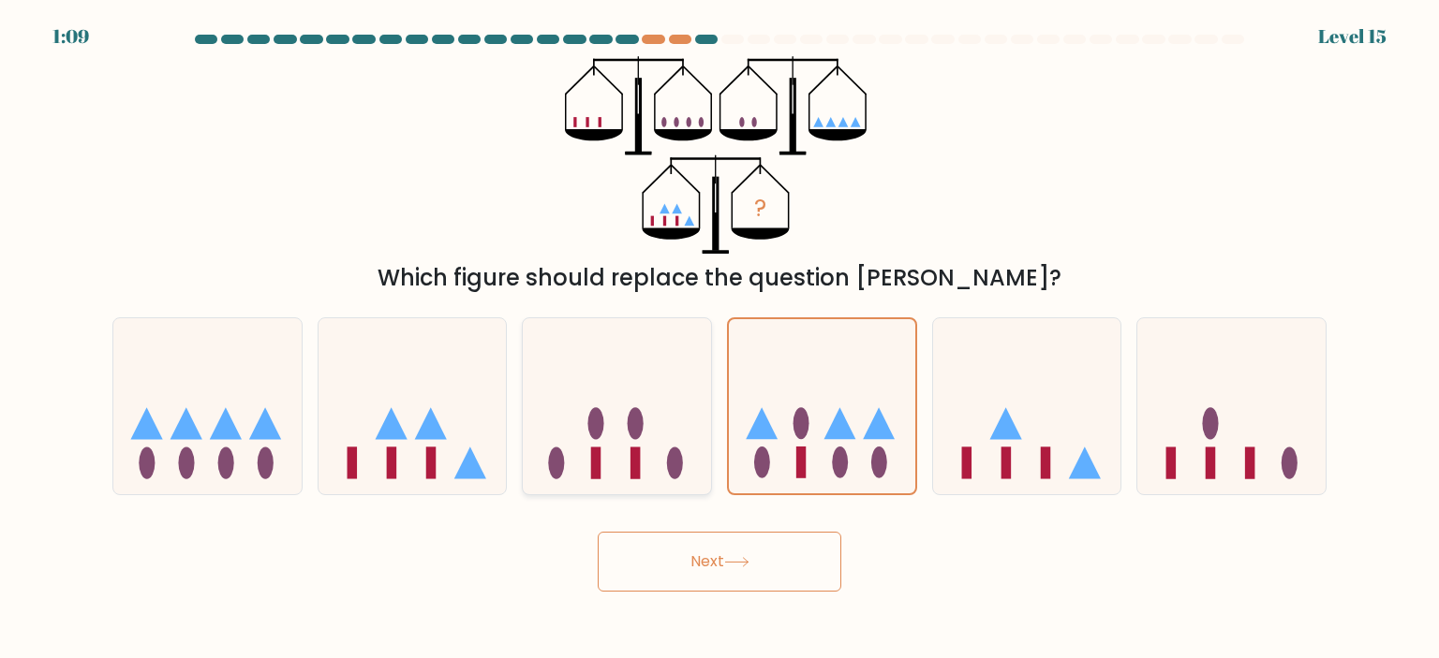
click at [636, 425] on ellipse at bounding box center [636, 423] width 16 height 32
click at [719, 339] on input "c." at bounding box center [719, 334] width 1 height 9
radio input "true"
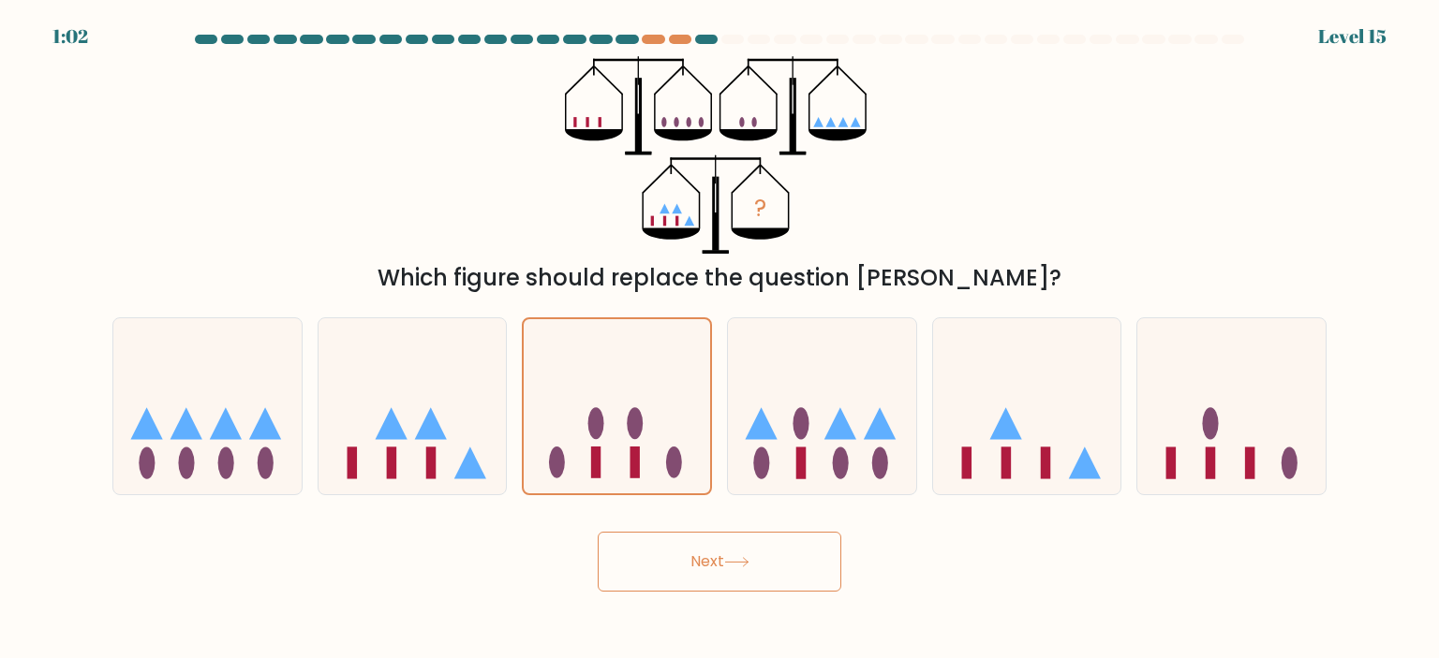
click at [756, 550] on button "Next" at bounding box center [720, 562] width 244 height 60
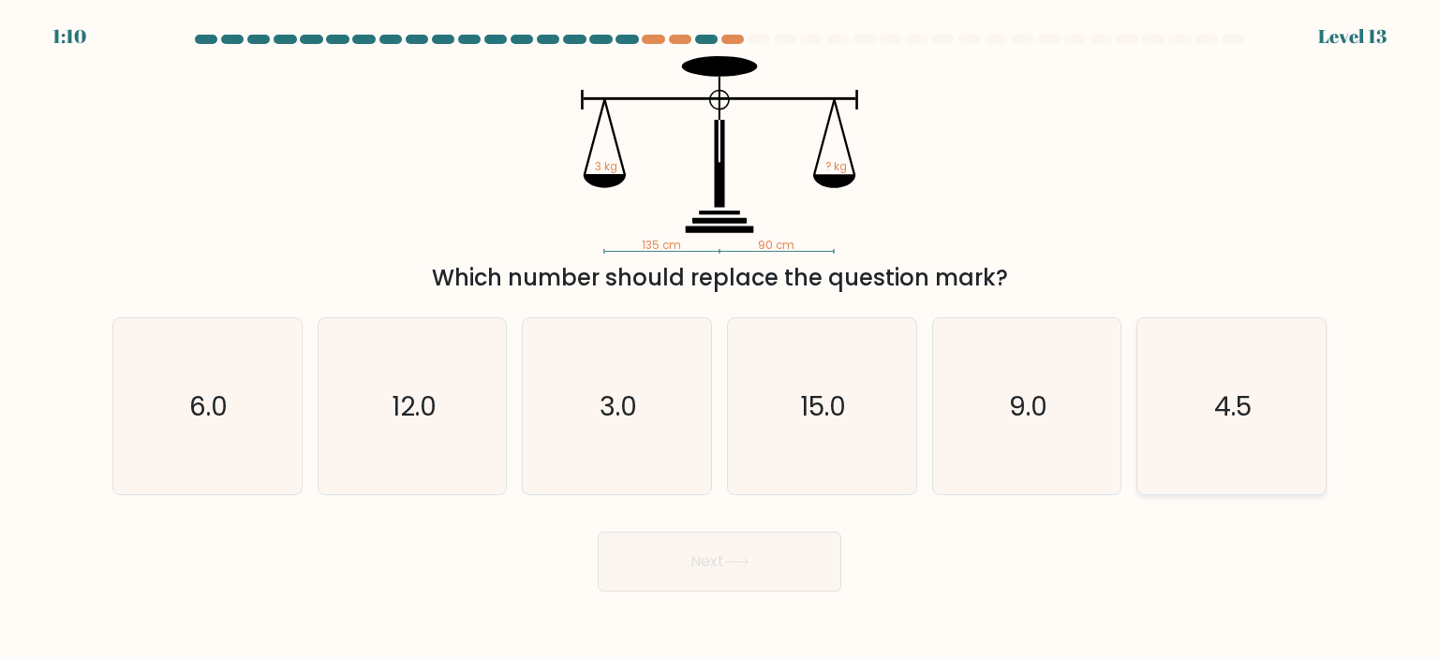
click at [1229, 434] on icon "4.5" at bounding box center [1231, 406] width 176 height 176
click at [720, 339] on input "f. 4.5" at bounding box center [719, 334] width 1 height 9
radio input "true"
click at [753, 552] on button "Next" at bounding box center [720, 562] width 244 height 60
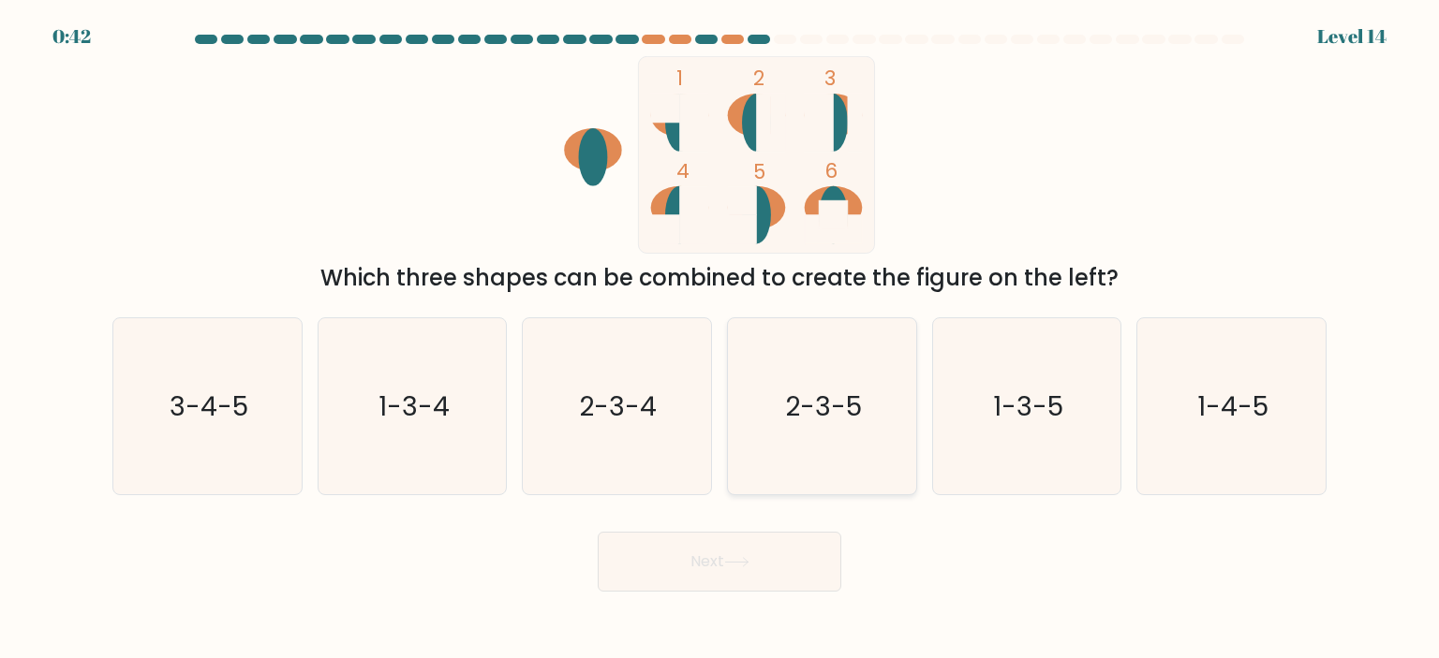
click at [828, 434] on icon "2-3-5" at bounding box center [821, 406] width 176 height 176
click at [720, 339] on input "d. 2-3-5" at bounding box center [719, 334] width 1 height 9
radio input "true"
click at [1267, 430] on icon "1-4-5" at bounding box center [1231, 406] width 176 height 176
click at [720, 339] on input "f. 1-4-5" at bounding box center [719, 334] width 1 height 9
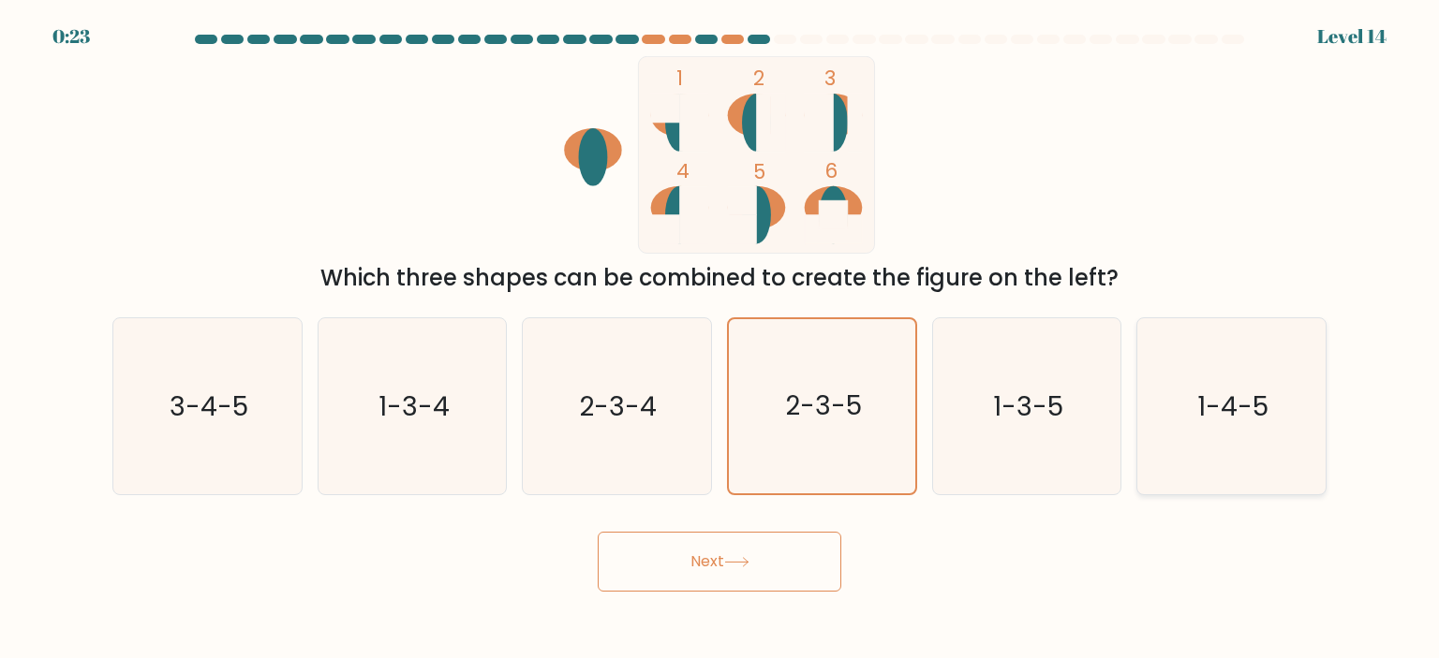
radio input "true"
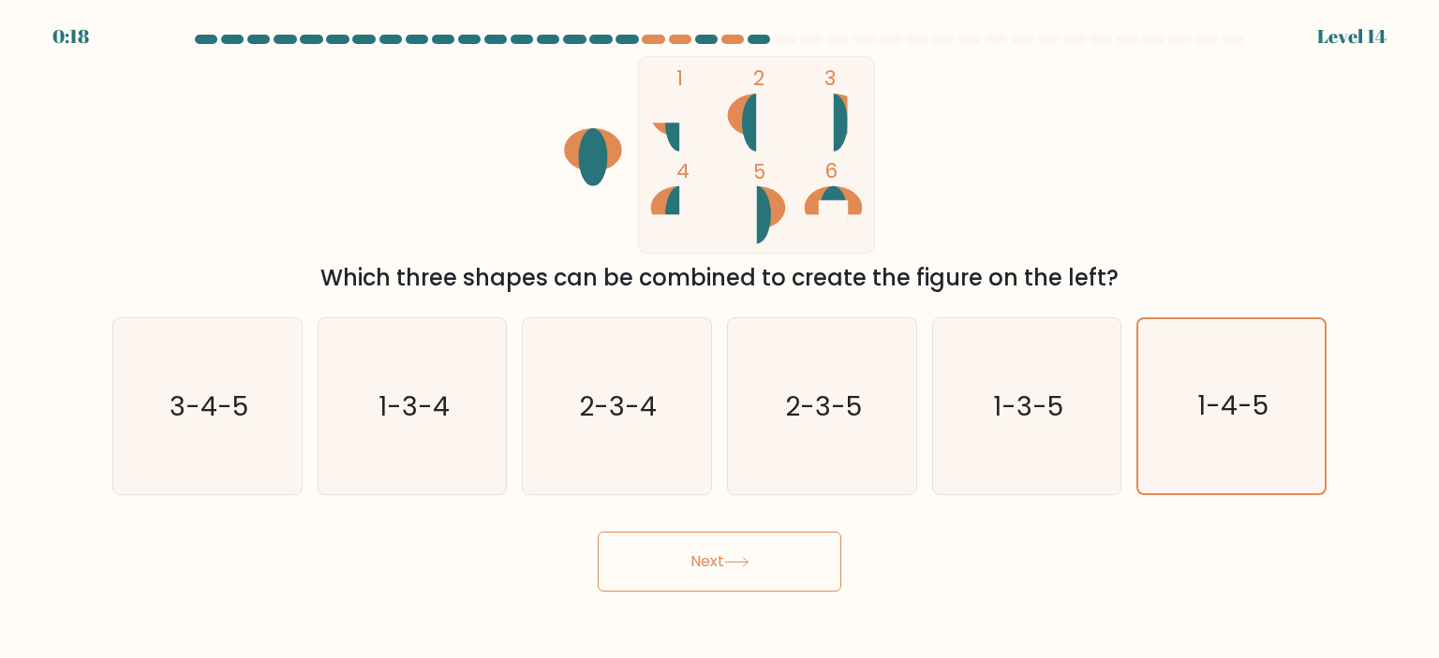
click at [723, 560] on button "Next" at bounding box center [720, 562] width 244 height 60
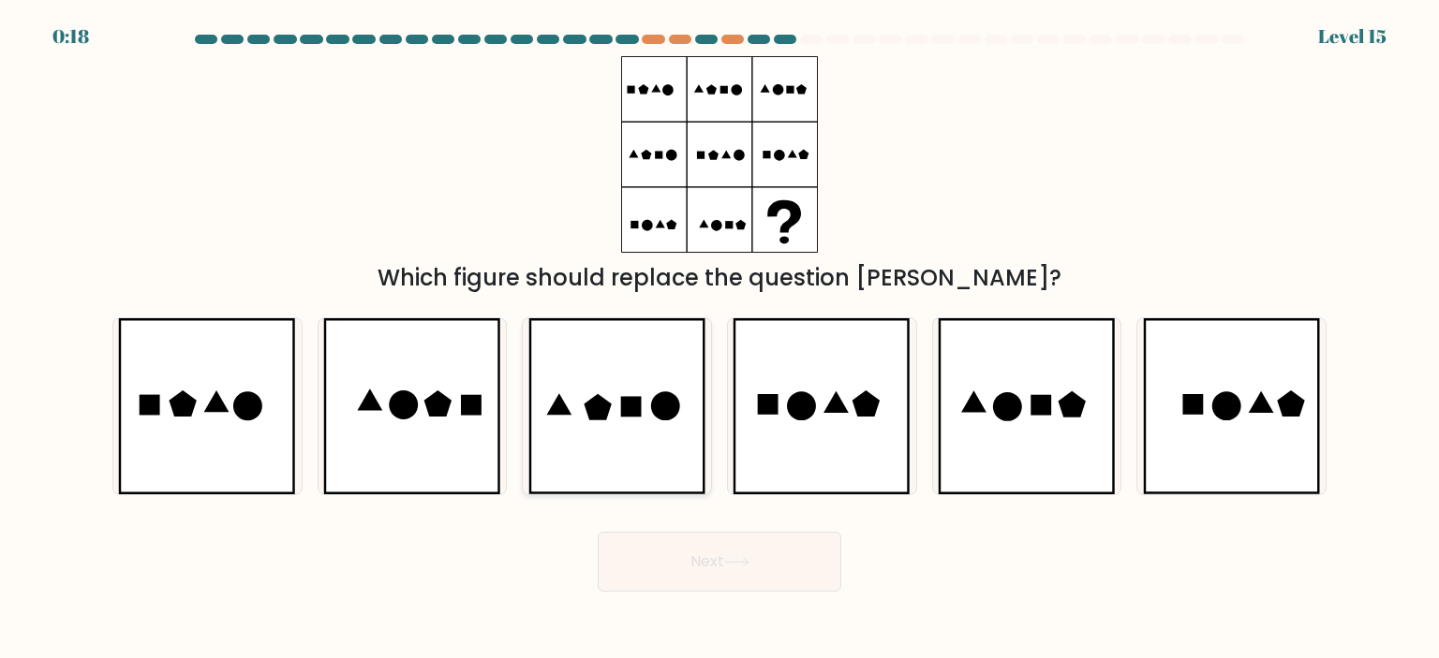
click at [683, 389] on icon at bounding box center [617, 406] width 178 height 176
click at [719, 339] on input "c." at bounding box center [719, 334] width 1 height 9
radio input "true"
click at [749, 567] on icon at bounding box center [736, 562] width 25 height 10
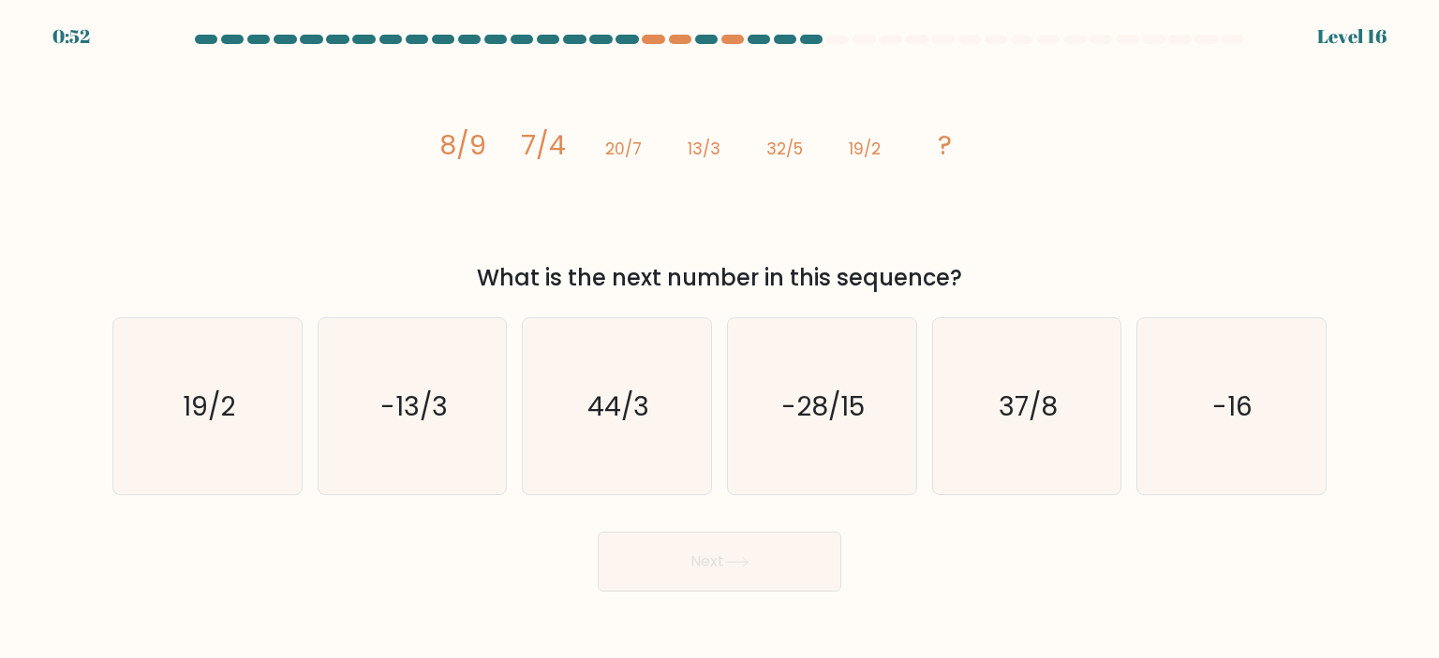
click at [592, 144] on icon "image/svg+xml 8/9 7/4 20/7 13/3 32/5 19/2 ?" at bounding box center [719, 155] width 562 height 198
drag, startPoint x: 835, startPoint y: 141, endPoint x: 849, endPoint y: 141, distance: 14.0
click at [837, 141] on icon "image/svg+xml 8/9 7/4 20/7 13/3 32/5 19/2 ?" at bounding box center [719, 155] width 562 height 198
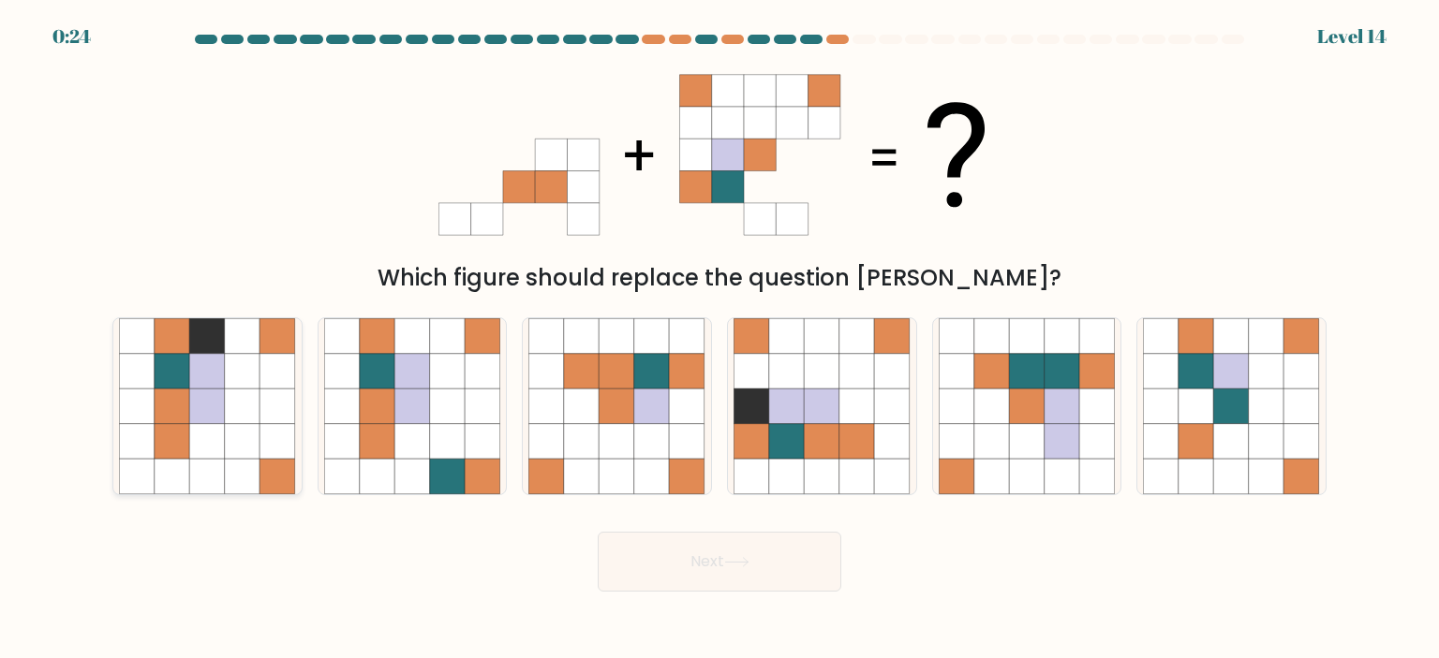
click at [203, 420] on icon at bounding box center [208, 407] width 36 height 36
click at [719, 339] on input "a." at bounding box center [719, 334] width 1 height 9
radio input "true"
click at [739, 569] on button "Next" at bounding box center [720, 562] width 244 height 60
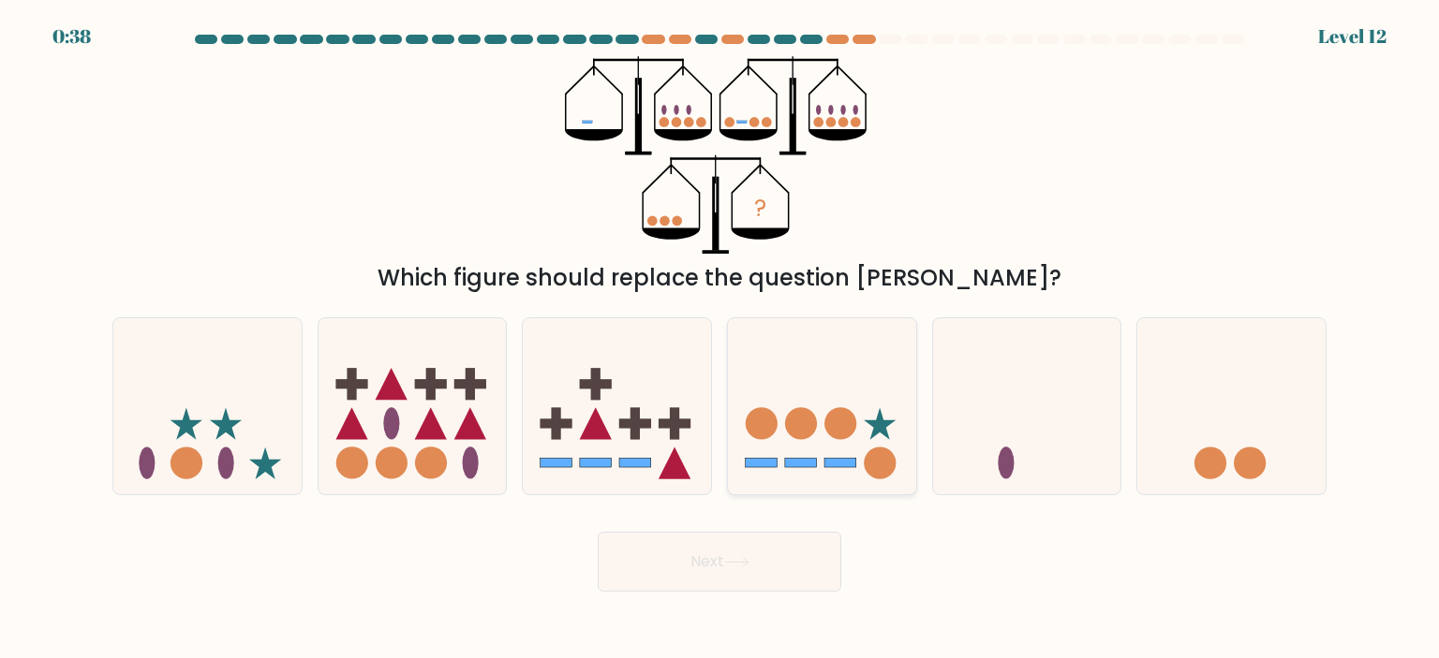
click at [851, 430] on circle at bounding box center [840, 423] width 32 height 32
click at [720, 339] on input "d." at bounding box center [719, 334] width 1 height 9
radio input "true"
click at [754, 565] on button "Next" at bounding box center [720, 562] width 244 height 60
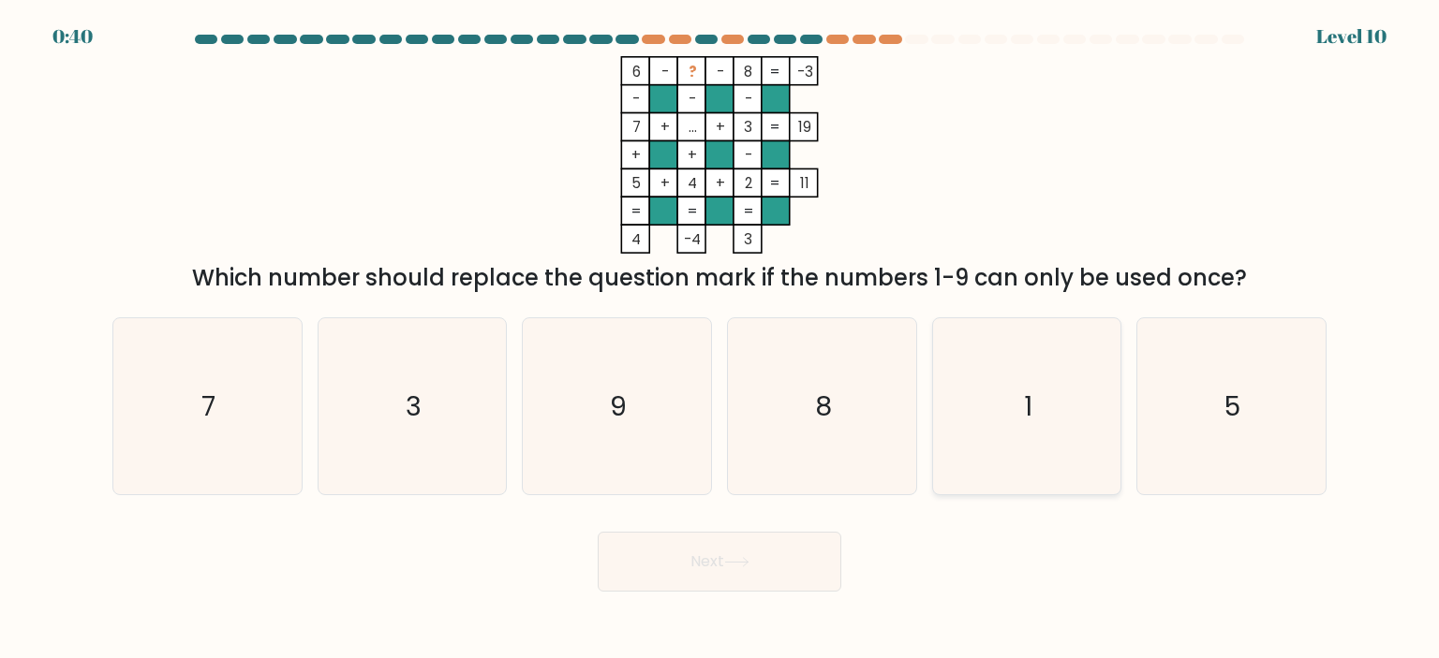
click at [1039, 432] on icon "1" at bounding box center [1026, 406] width 176 height 176
click at [720, 339] on input "e. 1" at bounding box center [719, 334] width 1 height 9
radio input "true"
click at [762, 556] on button "Next" at bounding box center [720, 562] width 244 height 60
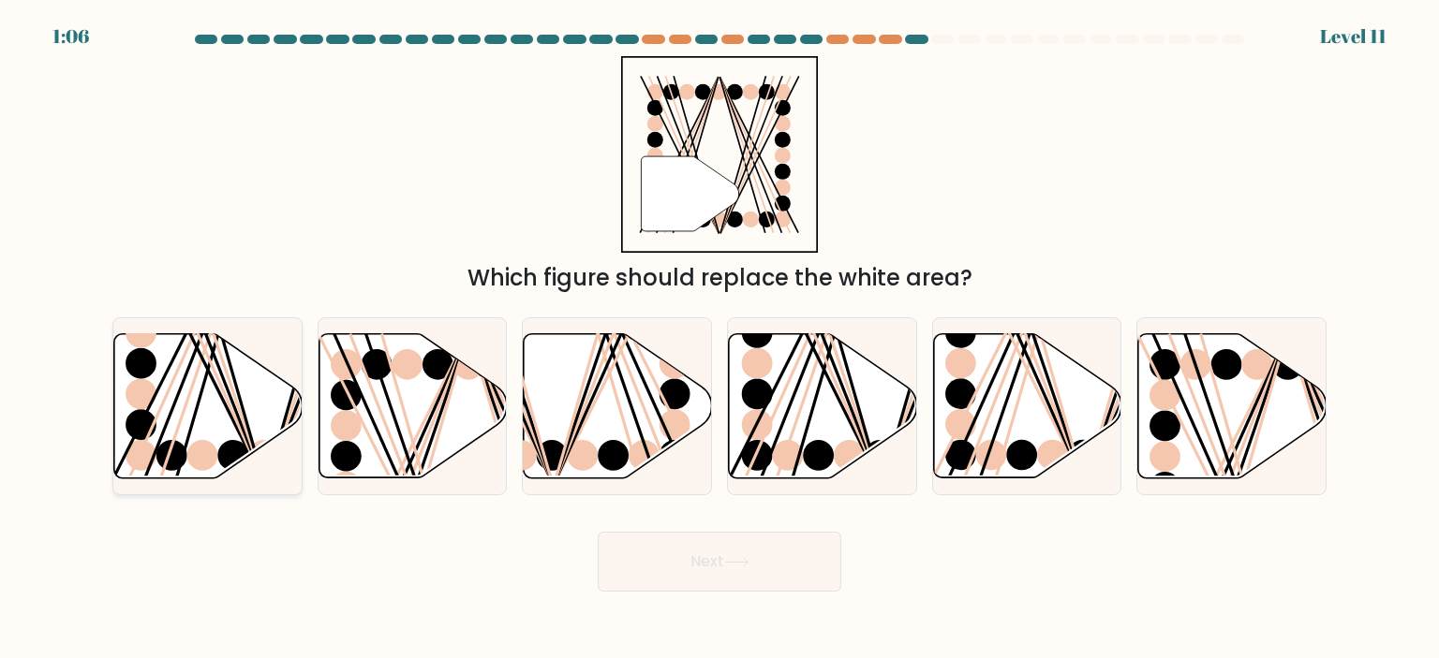
click at [200, 377] on icon at bounding box center [208, 405] width 188 height 144
click at [719, 339] on input "a." at bounding box center [719, 334] width 1 height 9
radio input "true"
click at [769, 551] on button "Next" at bounding box center [720, 562] width 244 height 60
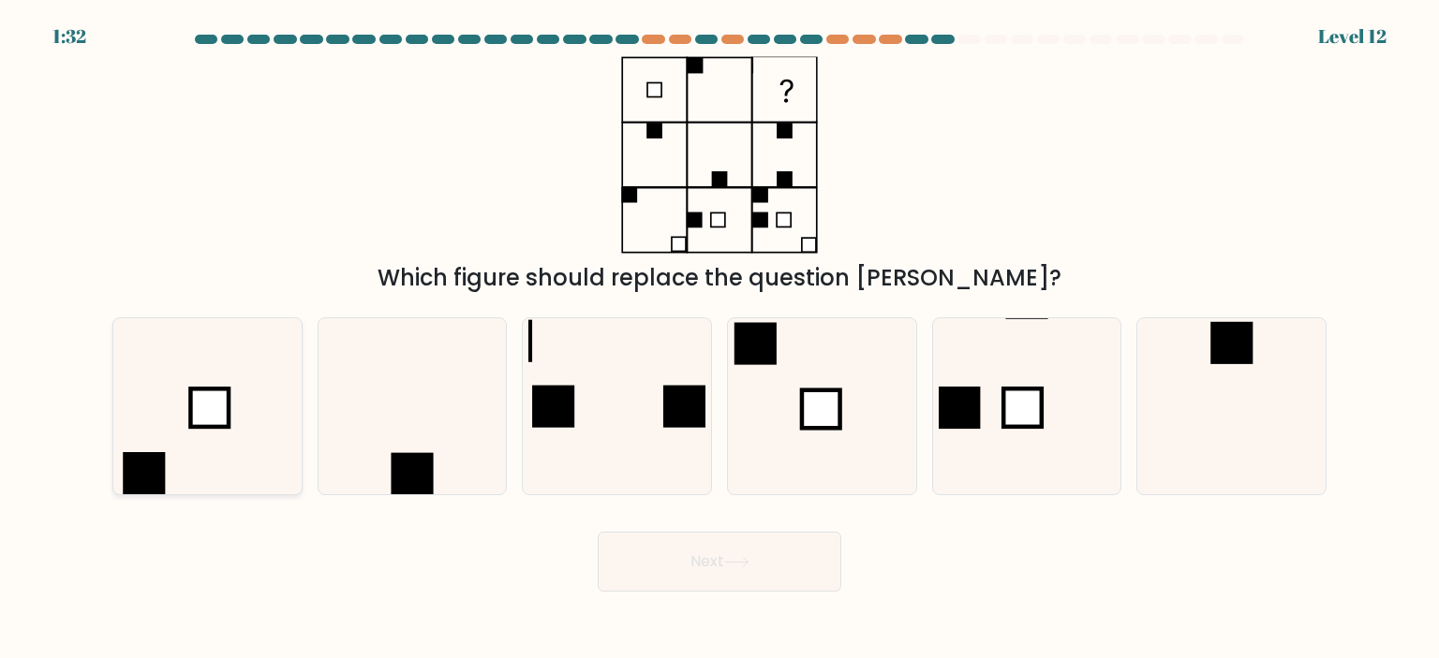
click at [199, 420] on rect at bounding box center [210, 408] width 38 height 38
click at [719, 339] on input "a." at bounding box center [719, 334] width 1 height 9
radio input "true"
click at [785, 395] on icon at bounding box center [821, 406] width 176 height 176
click at [720, 339] on input "d." at bounding box center [719, 334] width 1 height 9
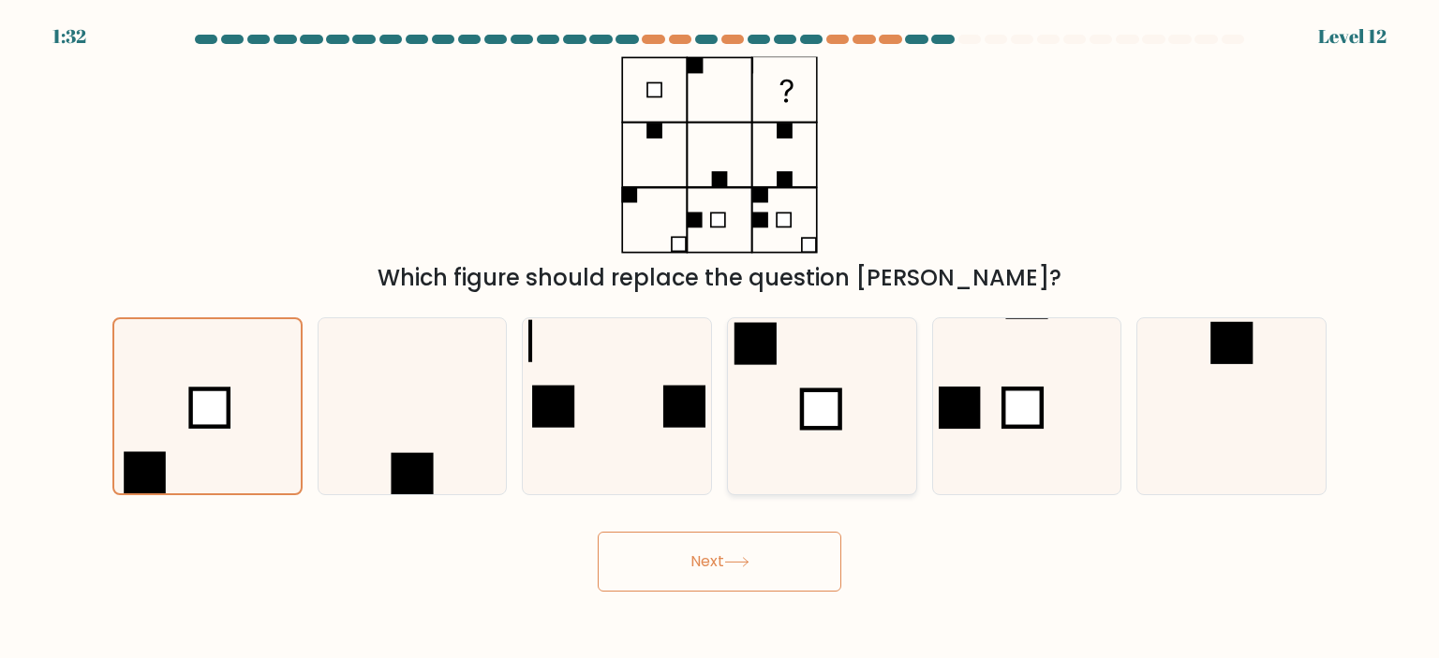
radio input "true"
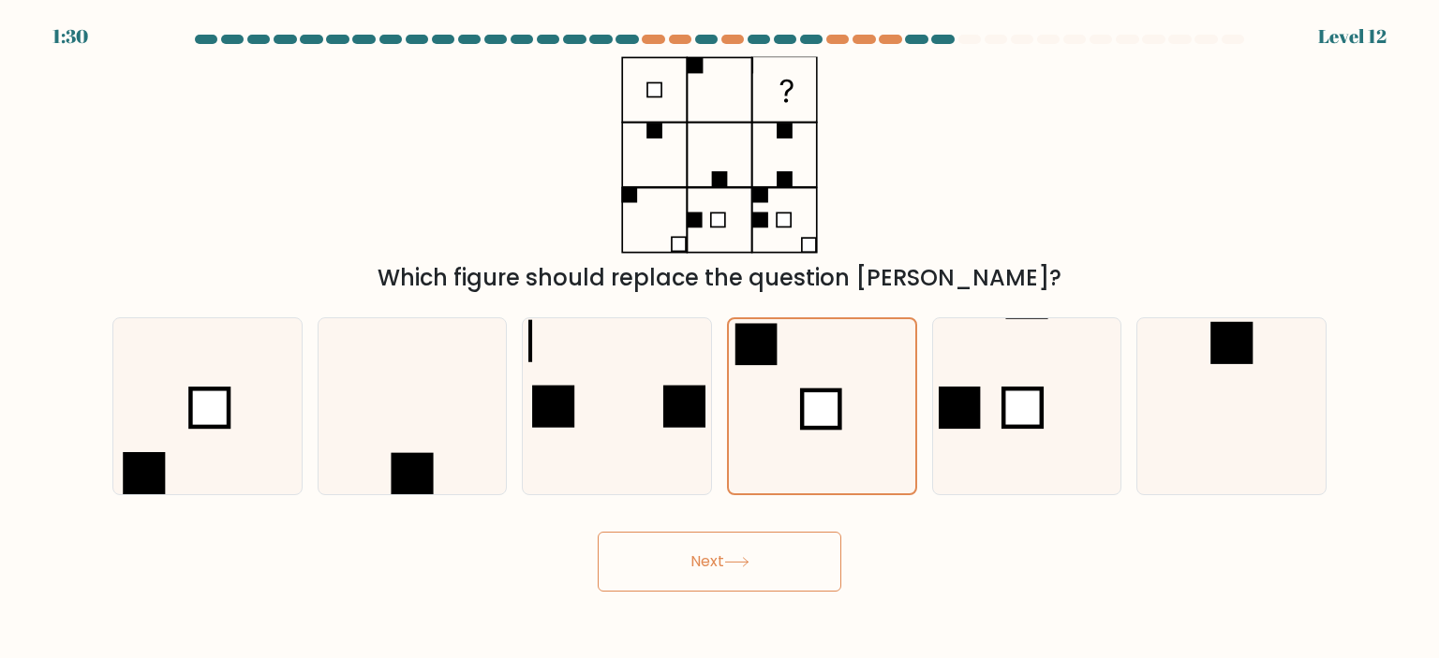
click at [779, 565] on button "Next" at bounding box center [720, 562] width 244 height 60
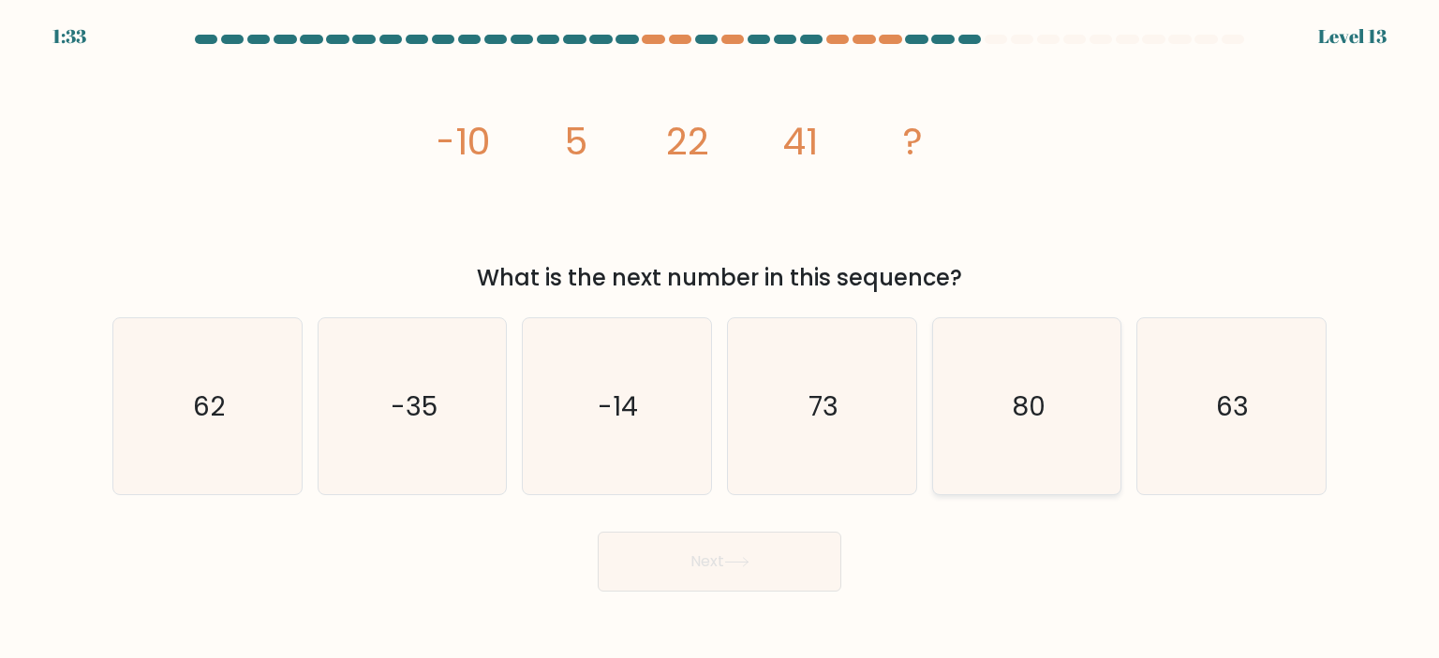
click at [1027, 398] on text "80" at bounding box center [1029, 406] width 34 height 37
click at [720, 339] on input "e. 80" at bounding box center [719, 334] width 1 height 9
radio input "true"
click at [772, 561] on button "Next" at bounding box center [720, 562] width 244 height 60
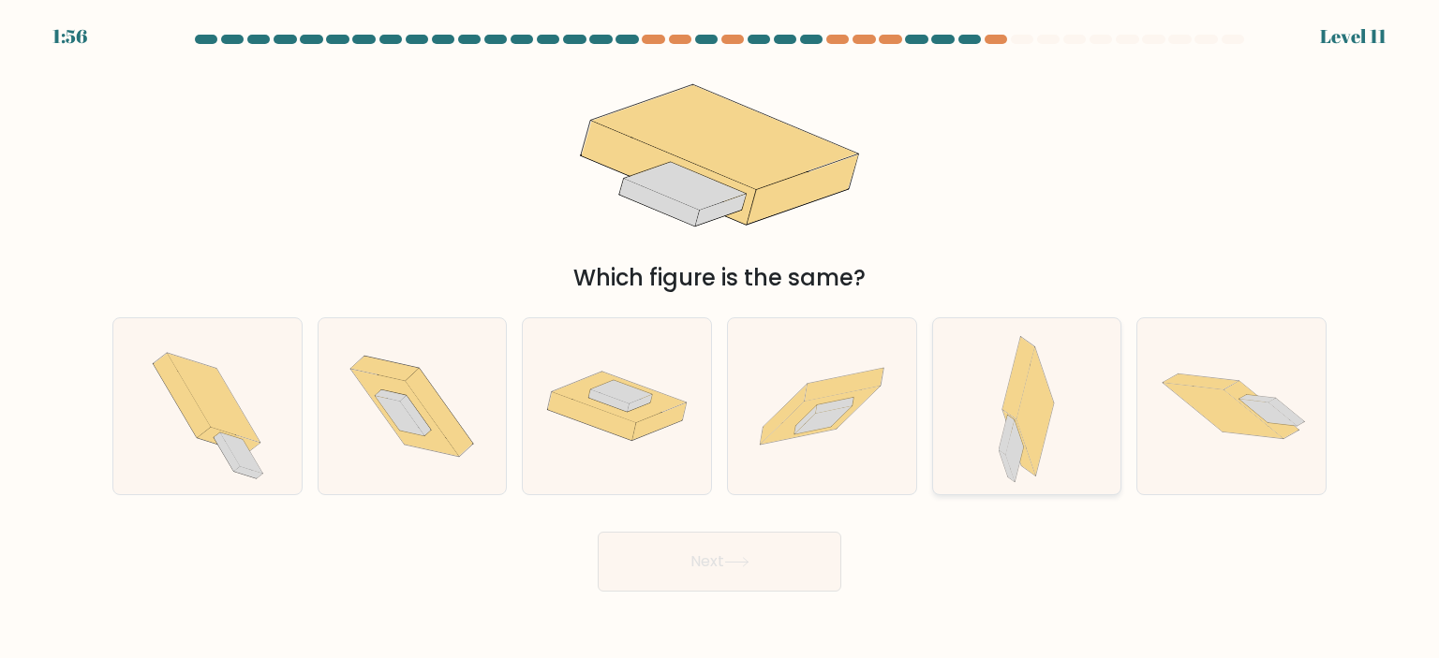
click at [1070, 413] on div at bounding box center [1027, 407] width 190 height 178
click at [720, 339] on input "e." at bounding box center [719, 334] width 1 height 9
radio input "true"
click at [794, 567] on button "Next" at bounding box center [720, 562] width 244 height 60
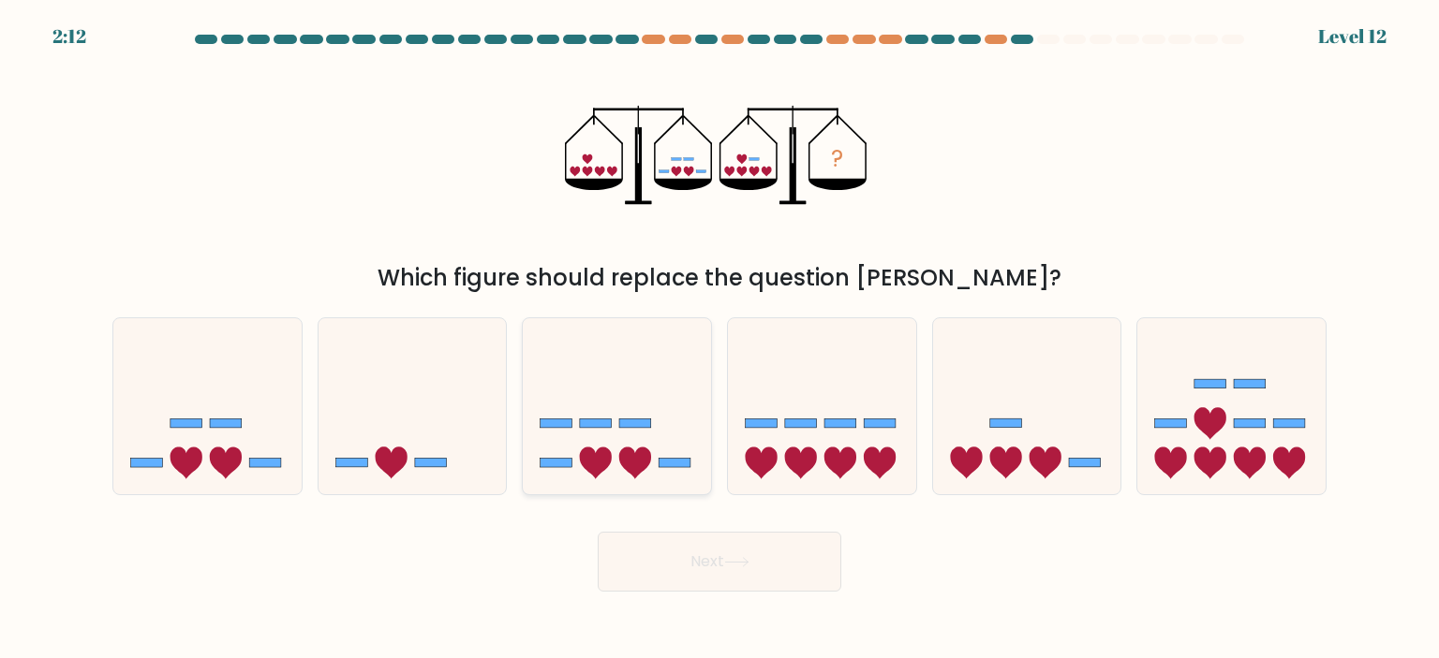
click at [613, 396] on icon at bounding box center [617, 406] width 188 height 155
click at [719, 339] on input "c." at bounding box center [719, 334] width 1 height 9
radio input "true"
click at [772, 557] on button "Next" at bounding box center [720, 562] width 244 height 60
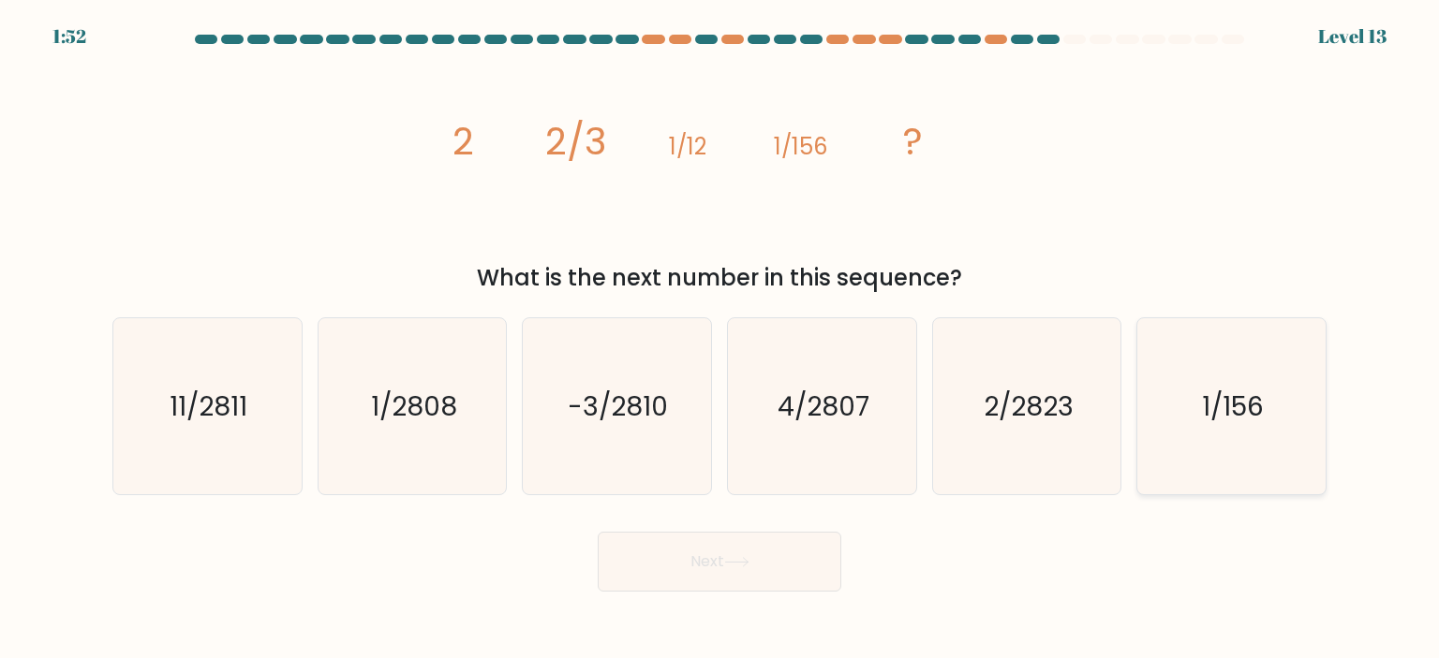
click at [1259, 405] on text "1/156" at bounding box center [1233, 406] width 62 height 37
click at [720, 339] on input "f. 1/156" at bounding box center [719, 334] width 1 height 9
radio input "true"
click at [611, 452] on icon "-3/2810" at bounding box center [616, 406] width 176 height 176
click at [719, 339] on input "c. -3/2810" at bounding box center [719, 334] width 1 height 9
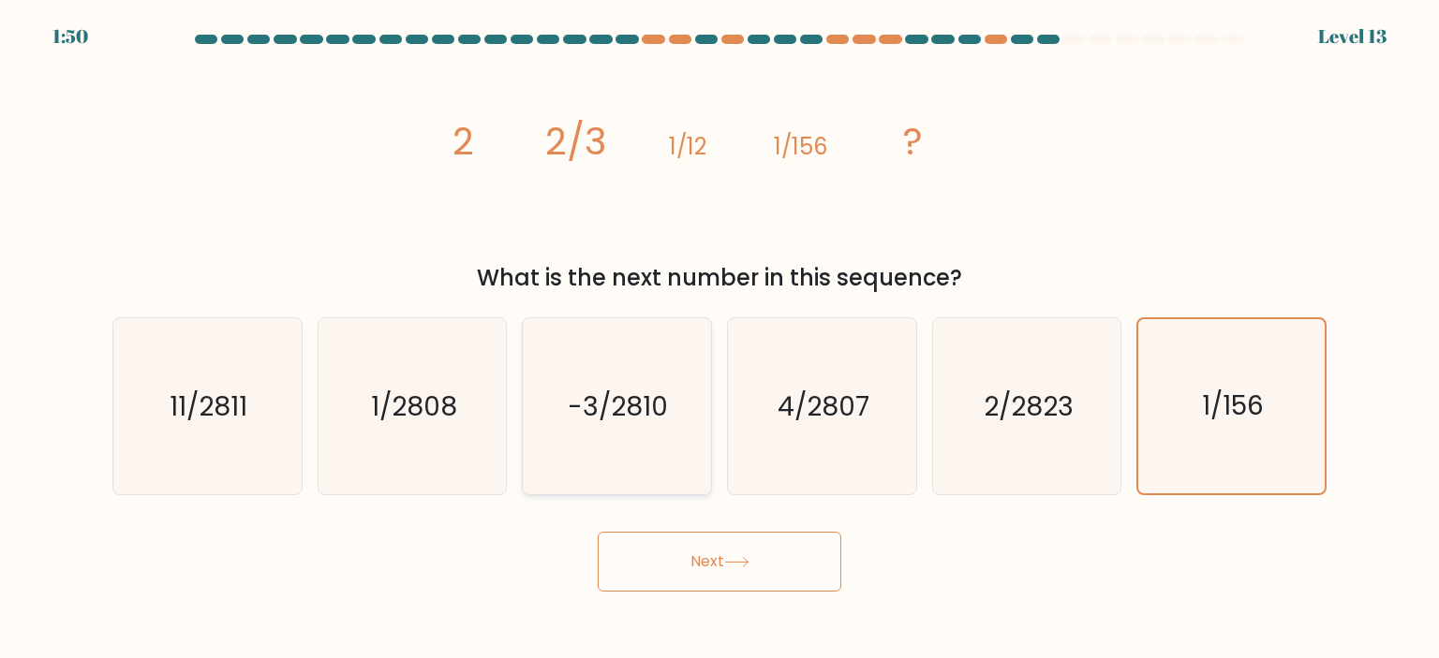
radio input "true"
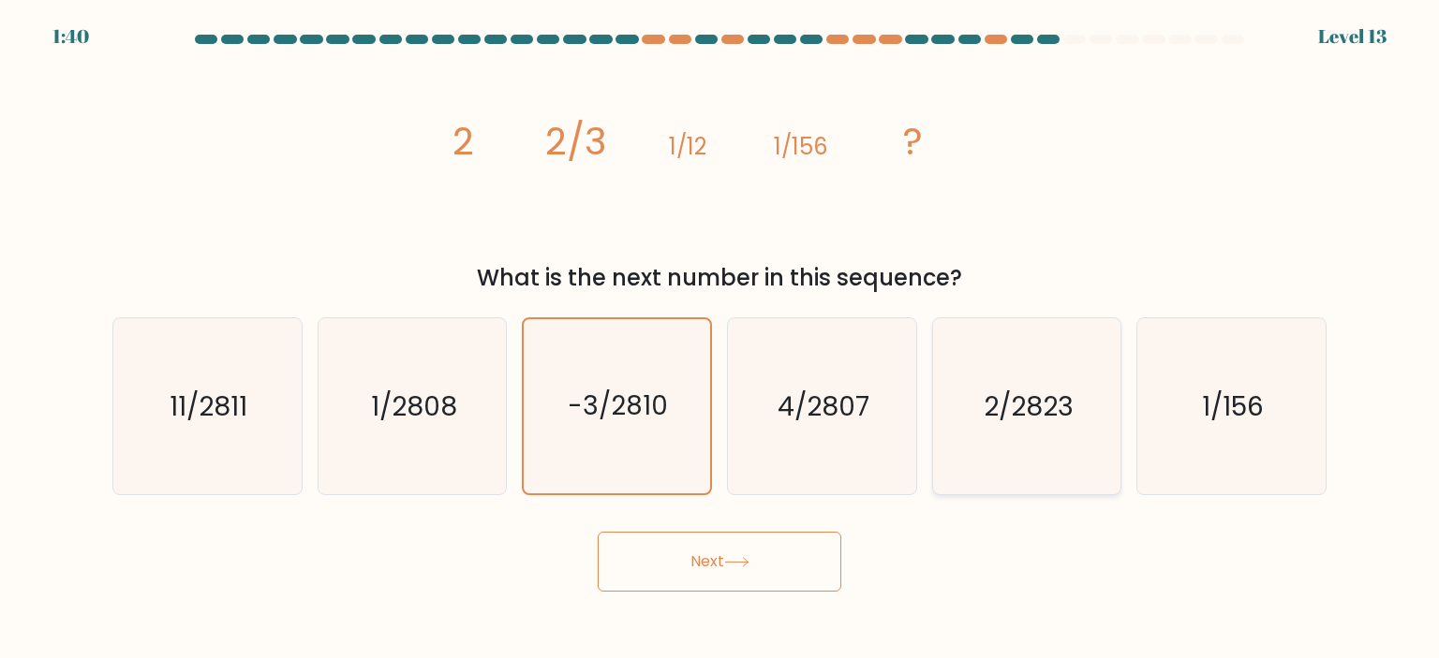
click at [997, 432] on icon "2/2823" at bounding box center [1026, 406] width 176 height 176
click at [720, 339] on input "e. 2/2823" at bounding box center [719, 334] width 1 height 9
radio input "true"
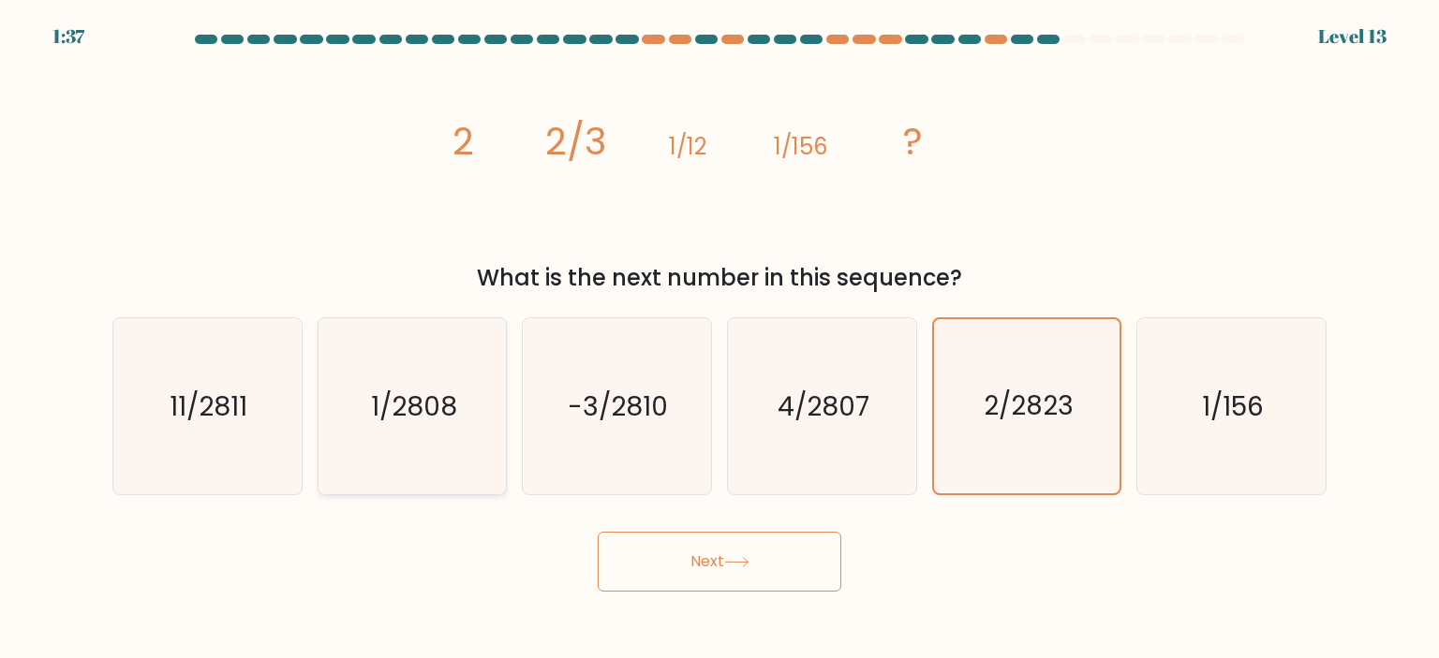
click at [438, 408] on text "1/2808" at bounding box center [414, 406] width 86 height 37
click at [719, 339] on input "b. 1/2808" at bounding box center [719, 334] width 1 height 9
radio input "true"
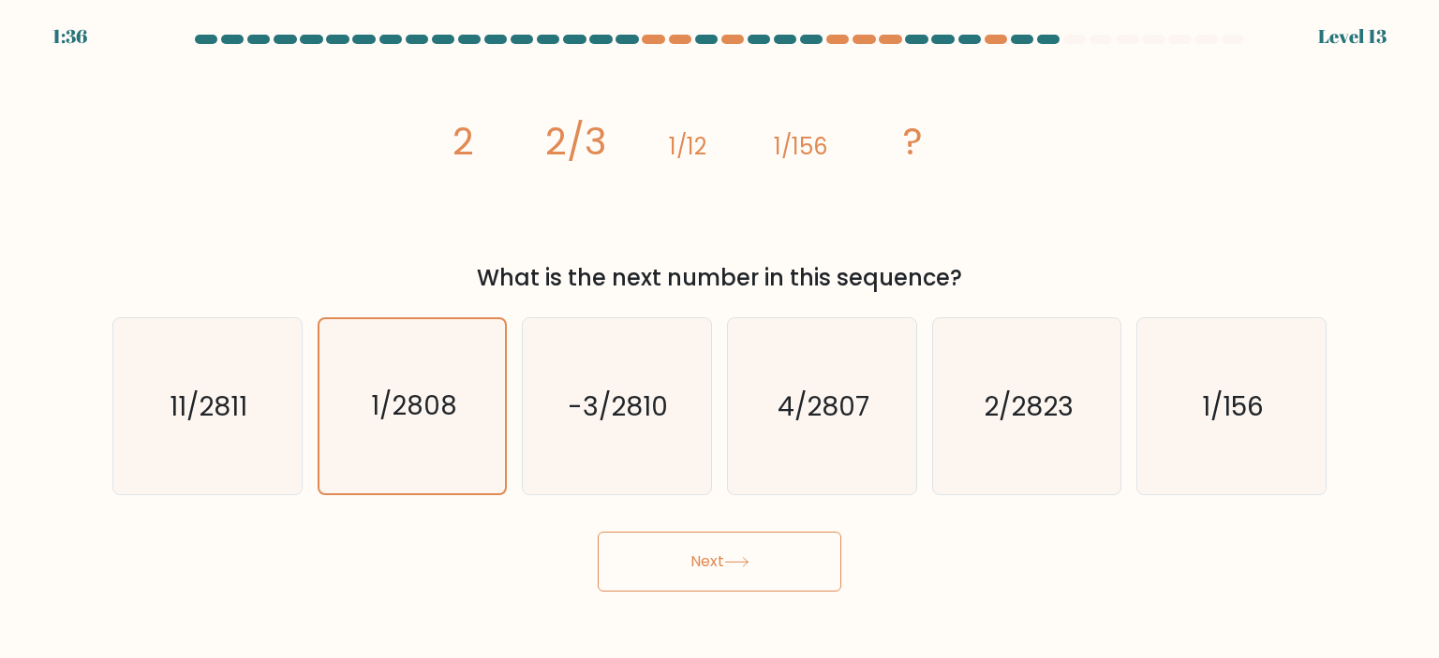
click at [720, 587] on button "Next" at bounding box center [720, 562] width 244 height 60
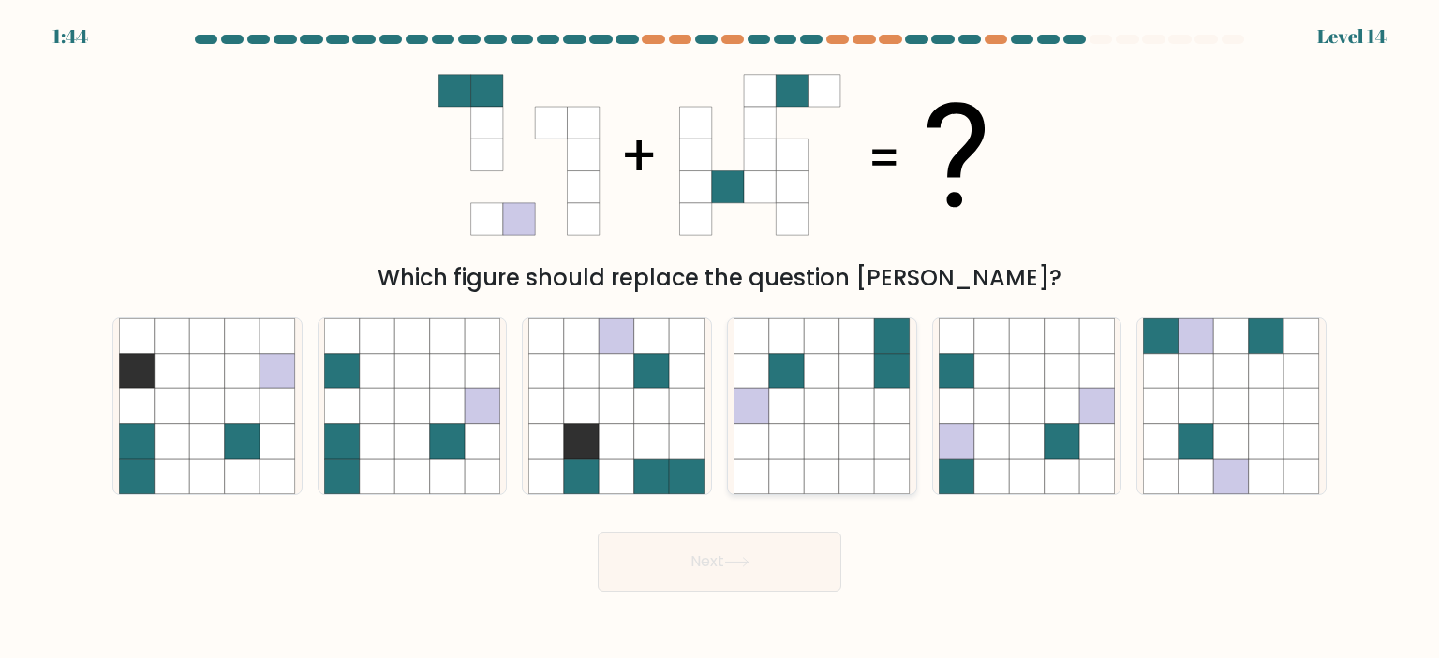
click at [817, 377] on icon at bounding box center [823, 372] width 36 height 36
click at [720, 339] on input "d." at bounding box center [719, 334] width 1 height 9
radio input "true"
click at [398, 450] on icon at bounding box center [412, 442] width 36 height 36
click at [719, 339] on input "b." at bounding box center [719, 334] width 1 height 9
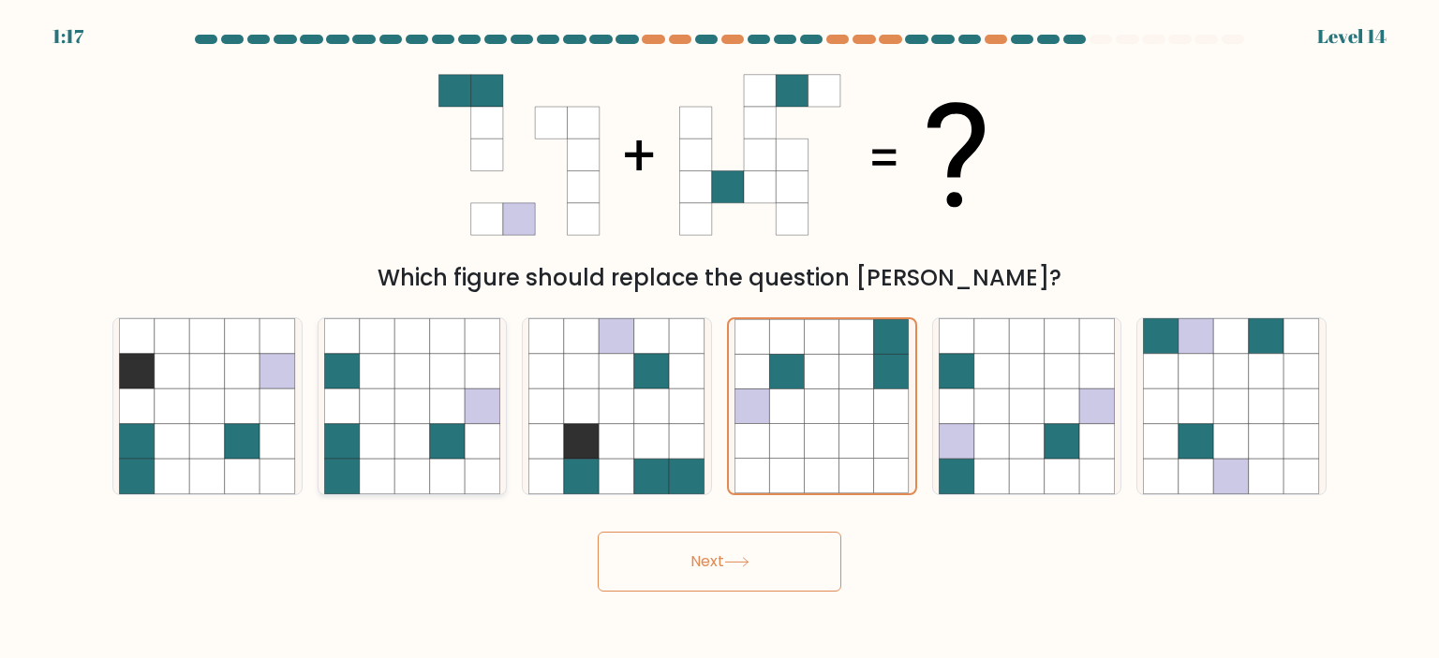
radio input "true"
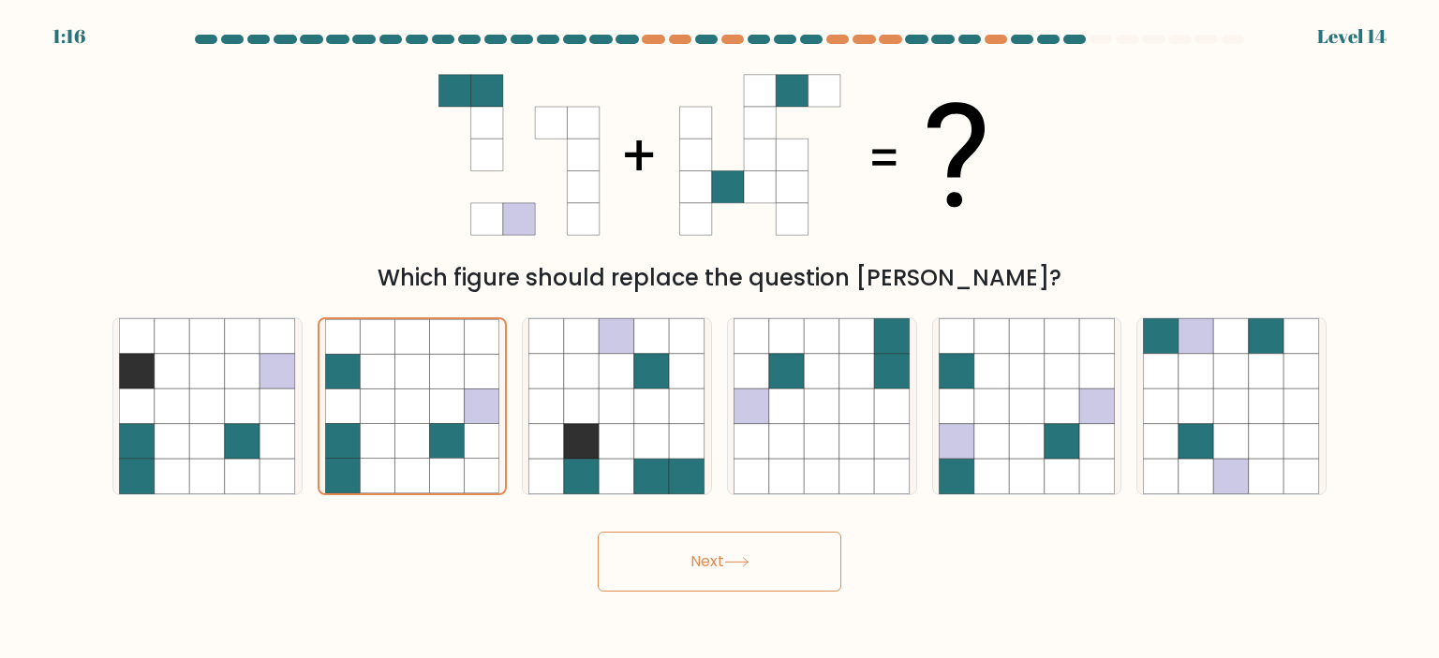
click at [755, 566] on button "Next" at bounding box center [720, 562] width 244 height 60
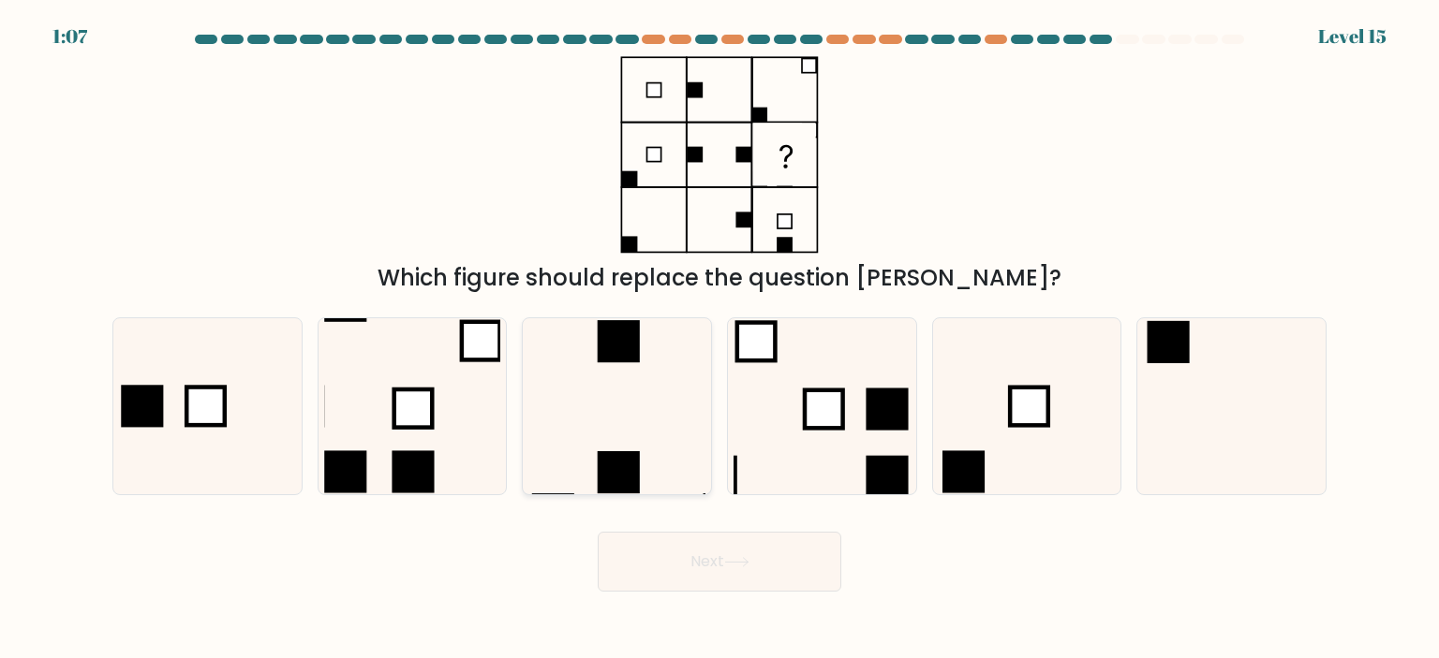
click at [656, 419] on icon at bounding box center [616, 406] width 176 height 176
click at [719, 339] on input "c." at bounding box center [719, 334] width 1 height 9
radio input "true"
click at [211, 434] on icon at bounding box center [207, 406] width 176 height 176
click at [719, 339] on input "a." at bounding box center [719, 334] width 1 height 9
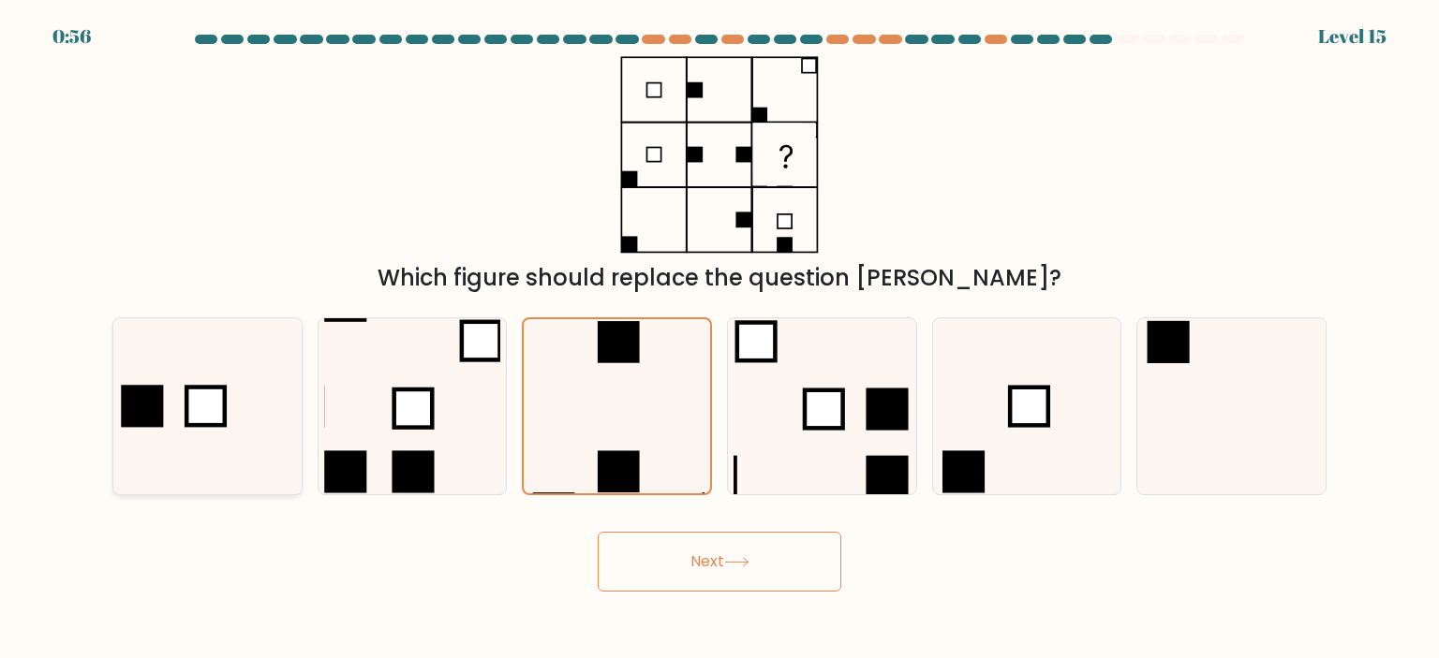
radio input "true"
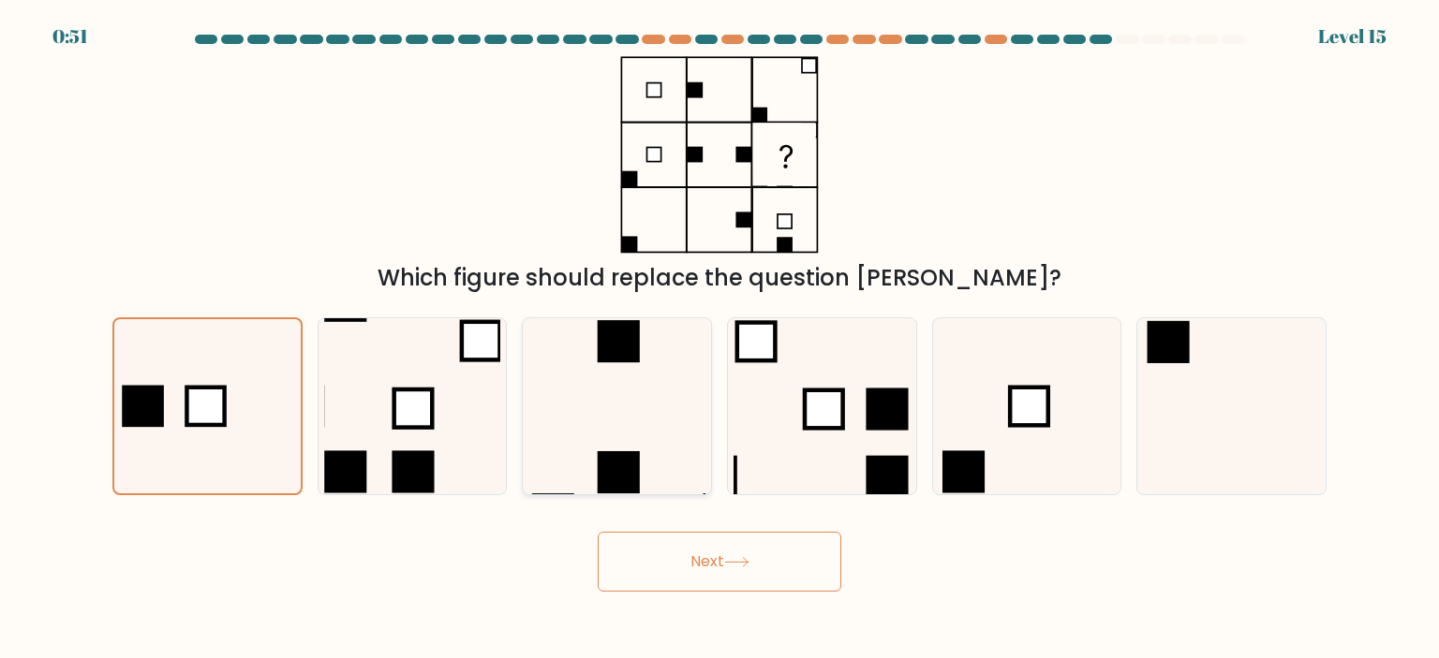
click at [667, 447] on icon at bounding box center [616, 406] width 176 height 176
click at [719, 339] on input "c." at bounding box center [719, 334] width 1 height 9
radio input "true"
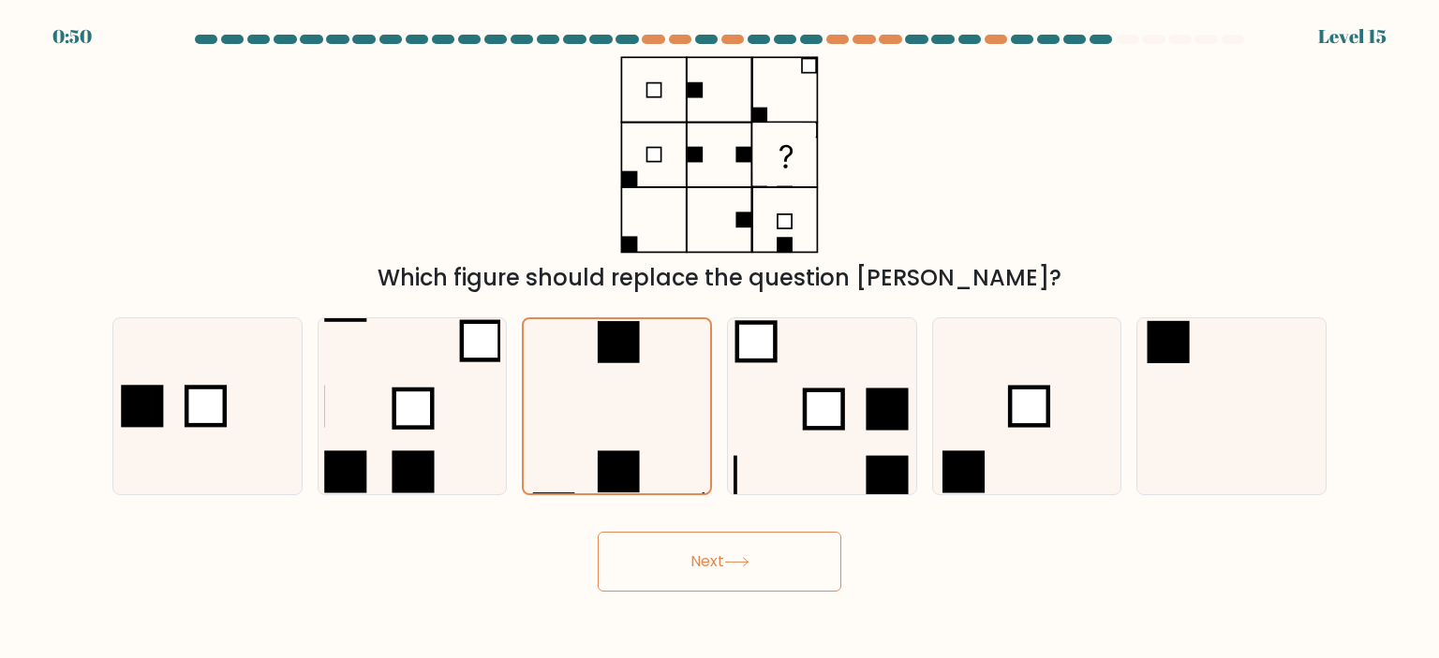
click at [765, 565] on button "Next" at bounding box center [720, 562] width 244 height 60
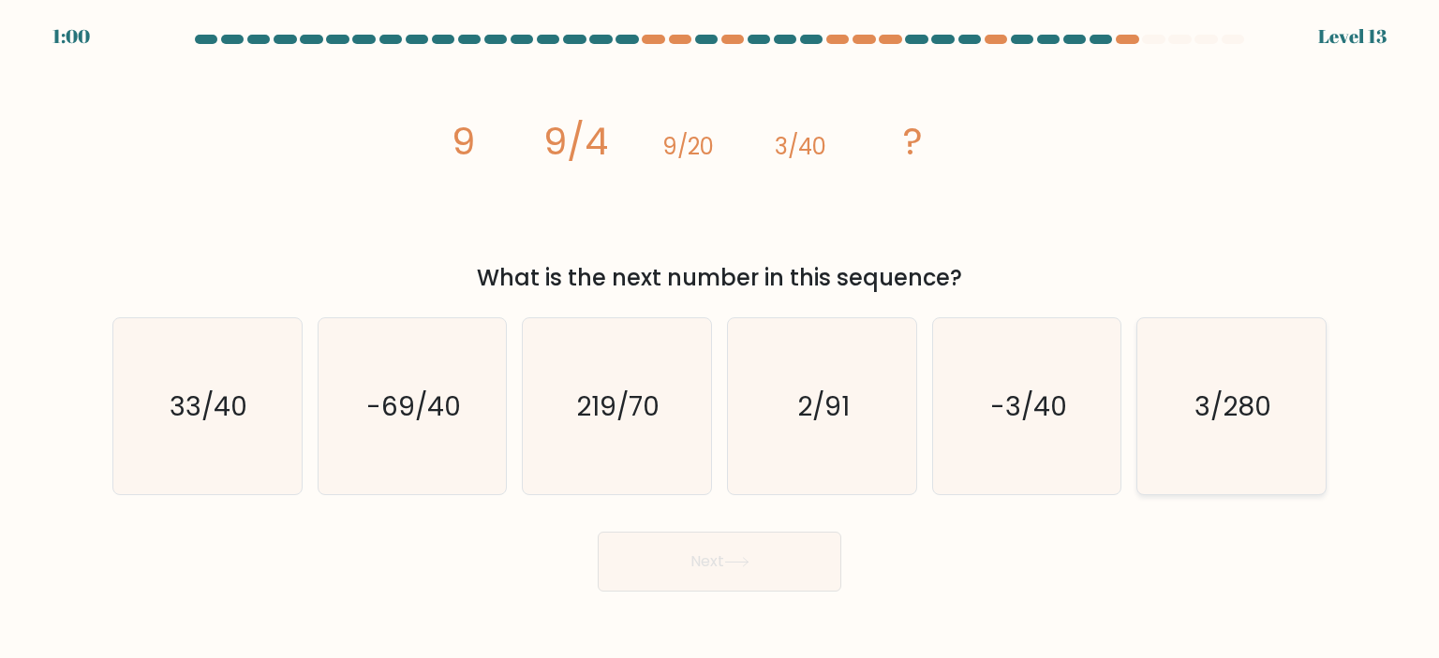
click at [1252, 408] on text "3/280" at bounding box center [1232, 406] width 77 height 37
click at [720, 339] on input "f. 3/280" at bounding box center [719, 334] width 1 height 9
radio input "true"
click at [666, 554] on button "Next" at bounding box center [720, 562] width 244 height 60
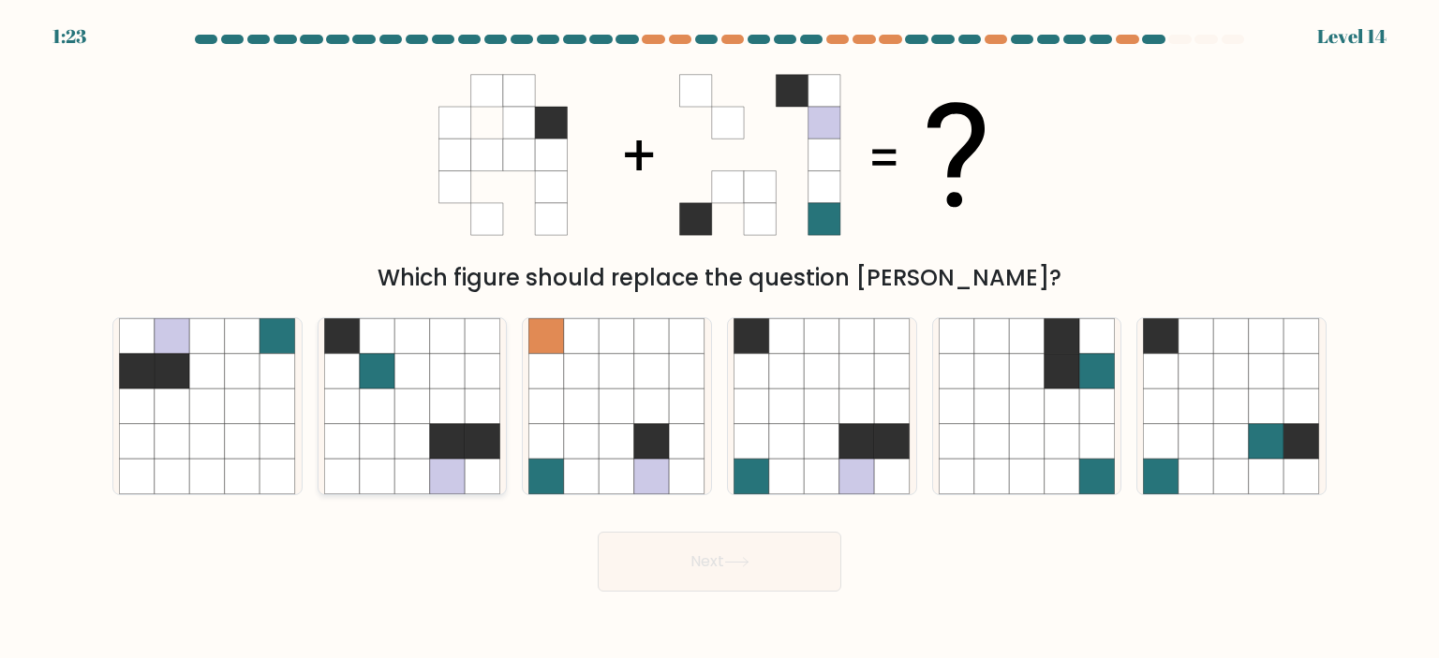
click at [397, 455] on icon at bounding box center [412, 442] width 36 height 36
click at [719, 339] on input "b." at bounding box center [719, 334] width 1 height 9
radio input "true"
click at [884, 408] on icon at bounding box center [893, 407] width 36 height 36
click at [720, 339] on input "d." at bounding box center [719, 334] width 1 height 9
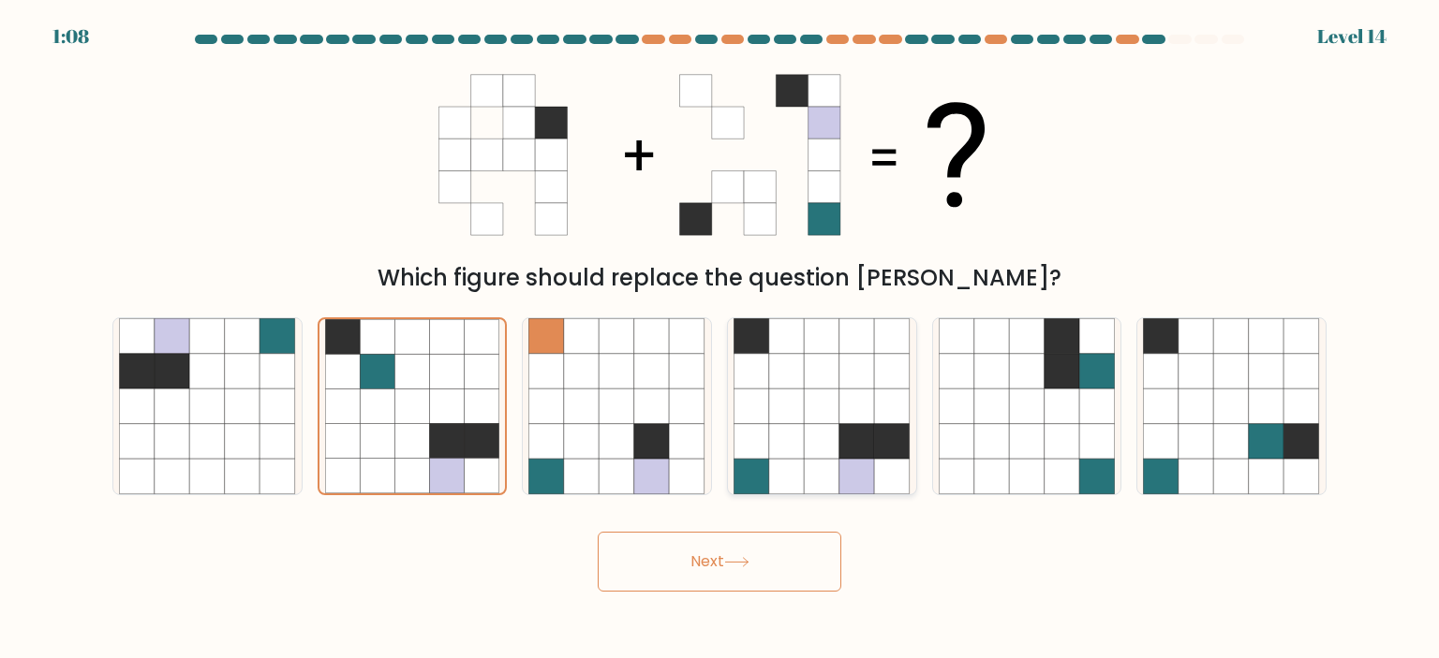
radio input "true"
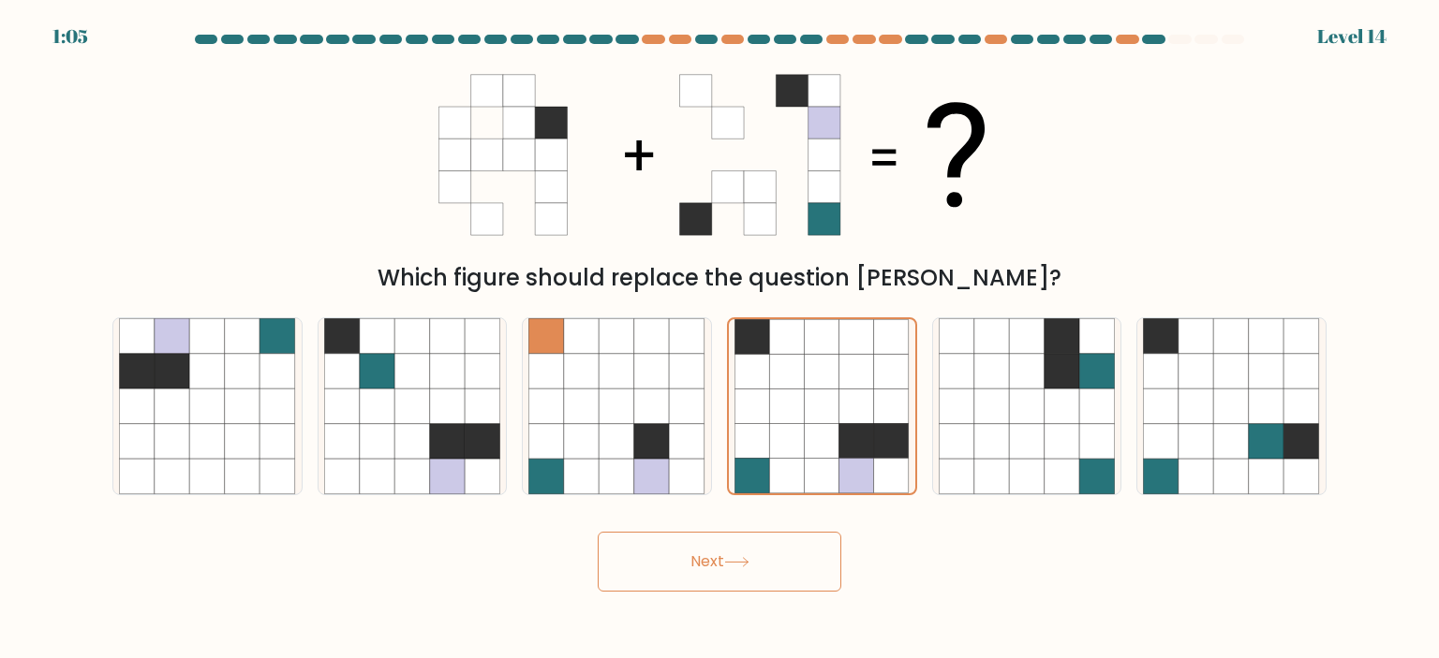
click at [768, 563] on button "Next" at bounding box center [720, 562] width 244 height 60
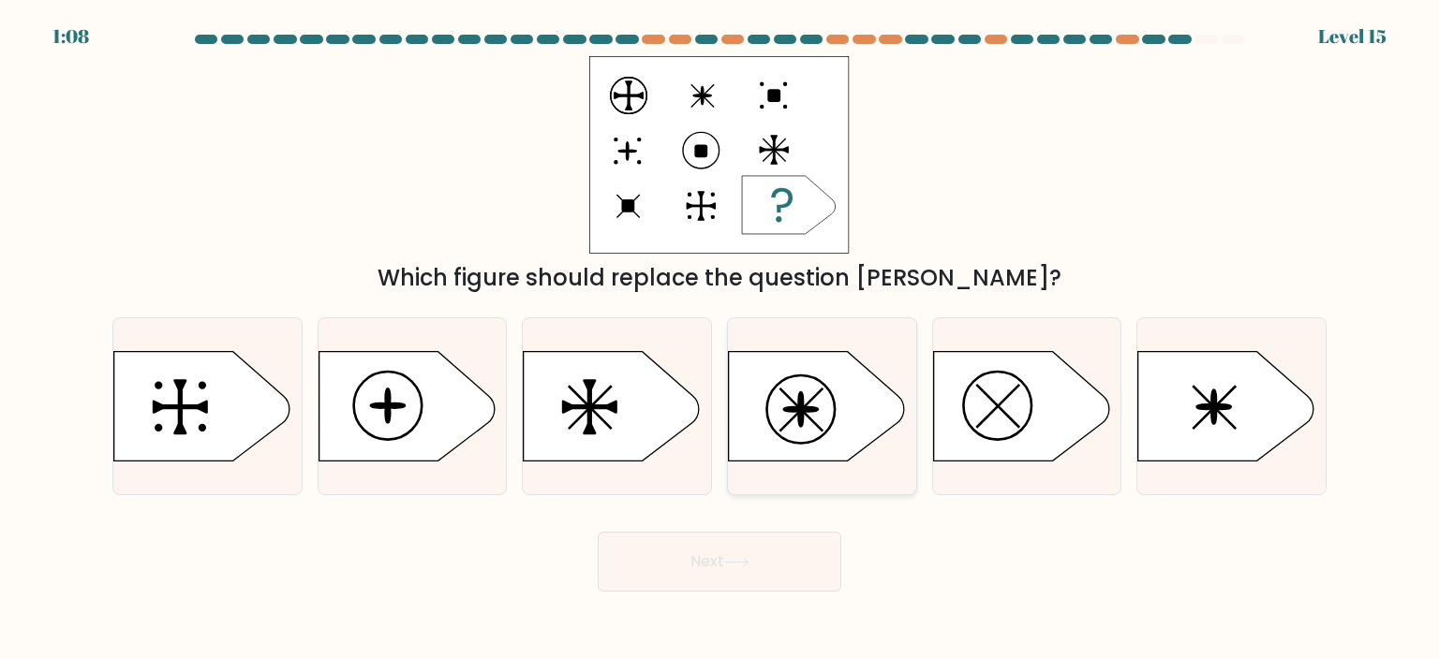
click at [842, 418] on icon at bounding box center [817, 406] width 176 height 110
click at [720, 339] on input "d." at bounding box center [719, 334] width 1 height 9
radio input "true"
click at [412, 424] on icon at bounding box center [406, 406] width 176 height 110
click at [719, 339] on input "b." at bounding box center [719, 334] width 1 height 9
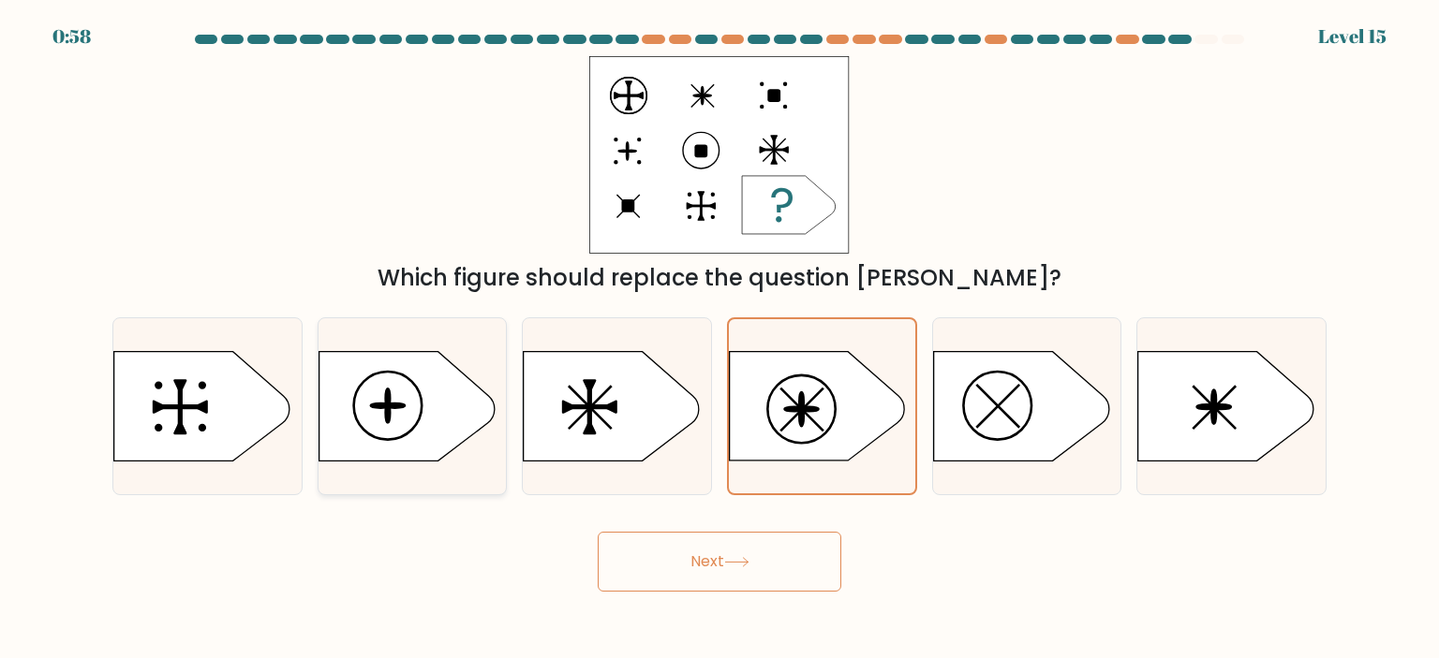
radio input "true"
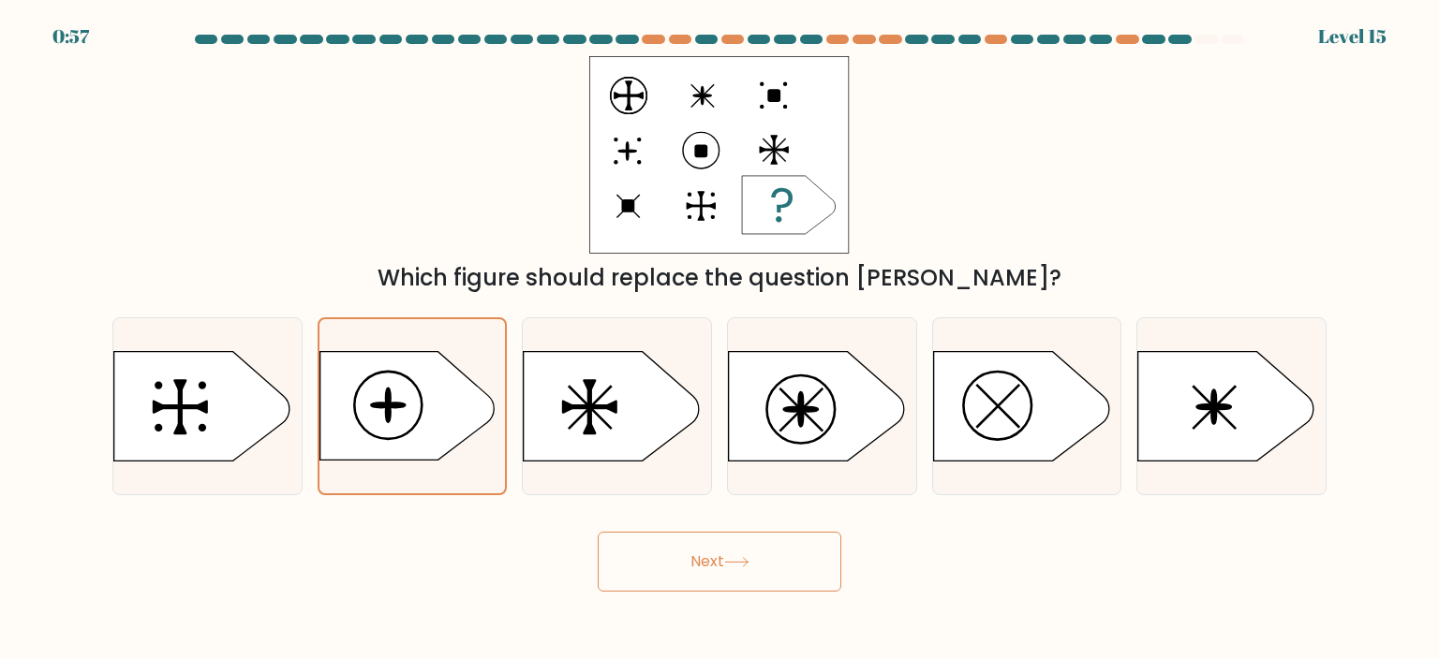
click at [737, 561] on icon at bounding box center [736, 562] width 25 height 10
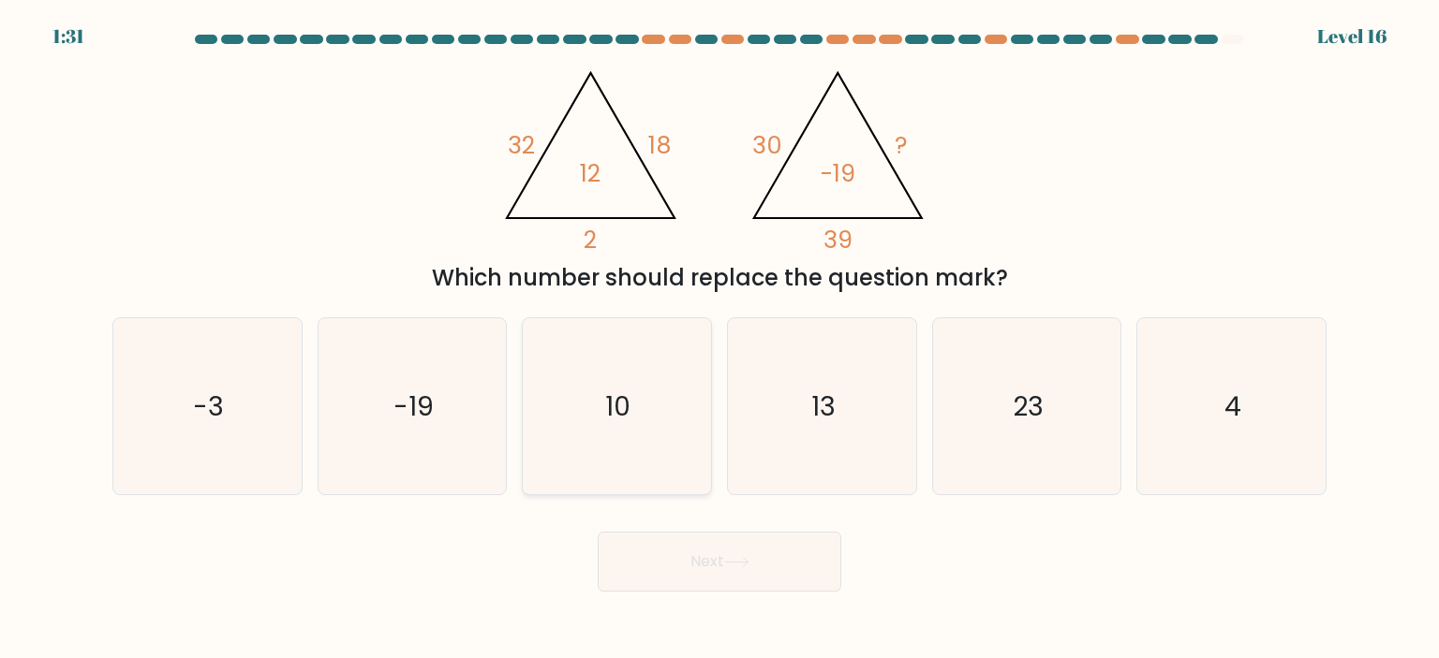
click at [637, 415] on icon "10" at bounding box center [616, 406] width 176 height 176
click at [719, 339] on input "c. 10" at bounding box center [719, 334] width 1 height 9
radio input "true"
click at [762, 554] on button "Next" at bounding box center [720, 562] width 244 height 60
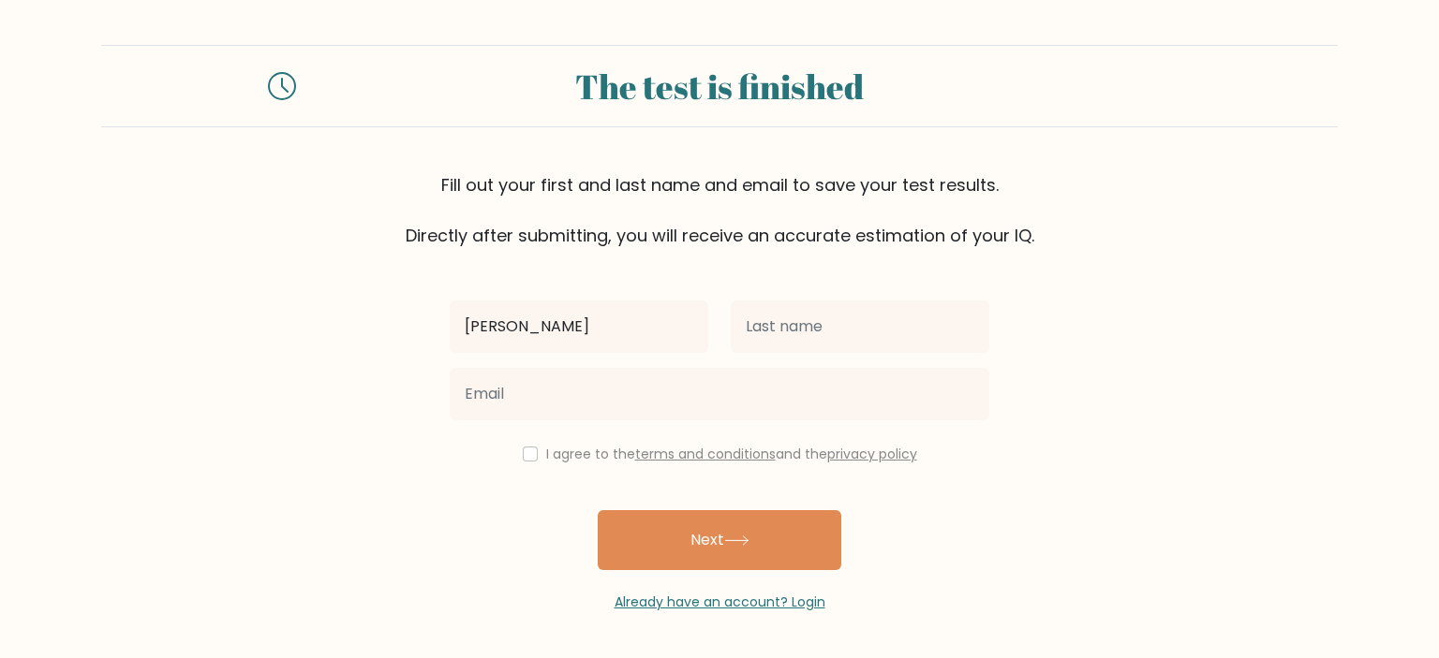
type input "[PERSON_NAME]"
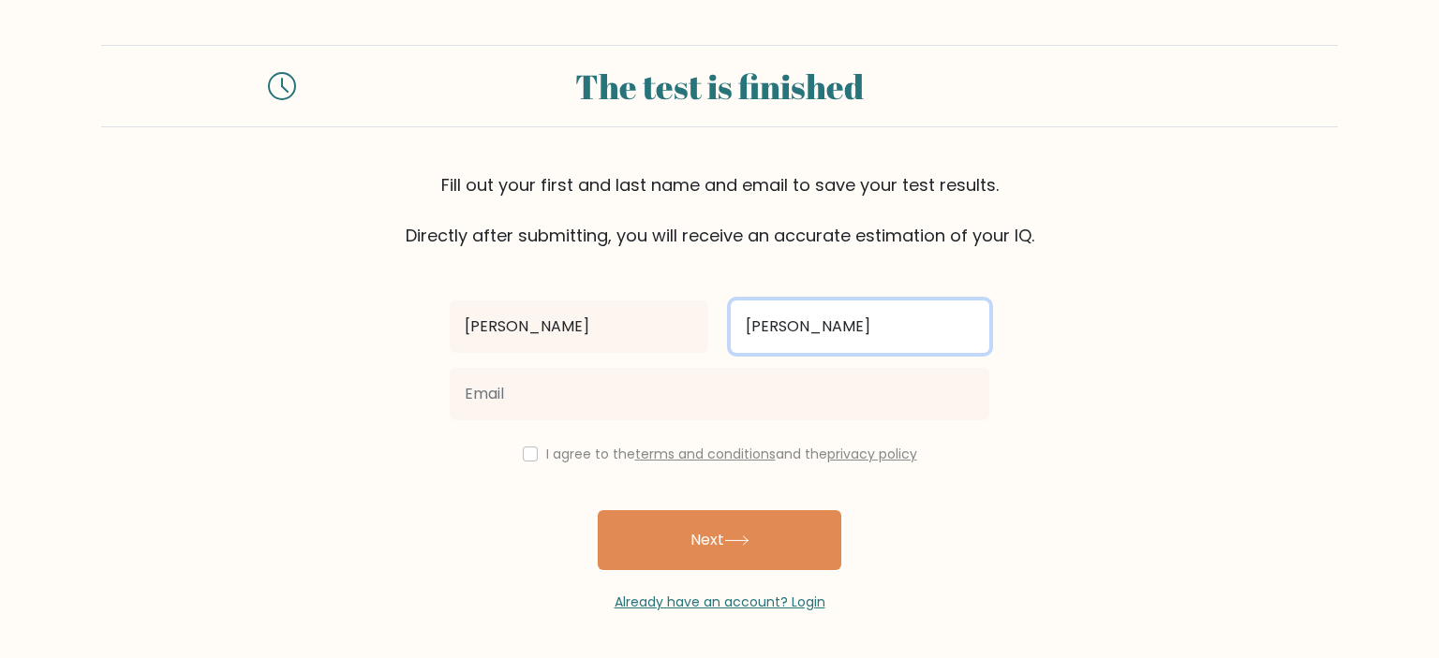
type input "[PERSON_NAME]"
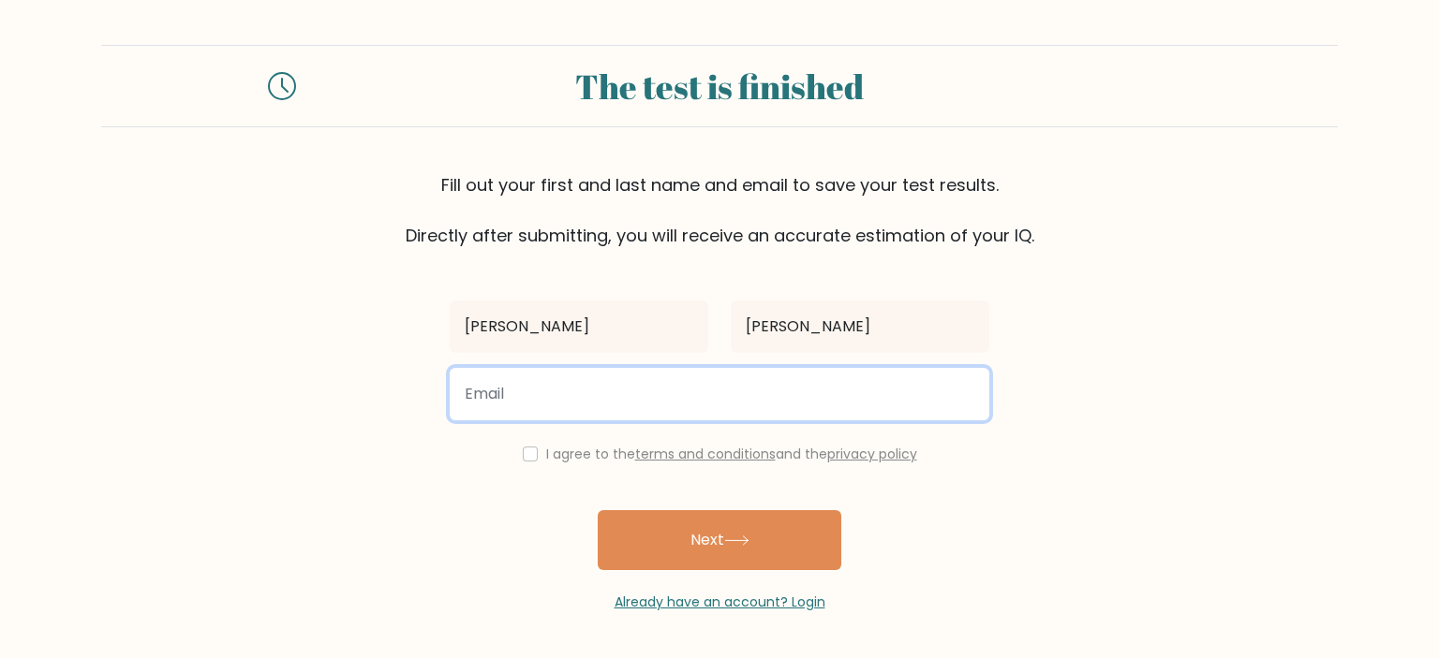
click at [564, 397] on input "email" at bounding box center [719, 394] width 539 height 52
type input "engrtanaraebriones@gmail.com"
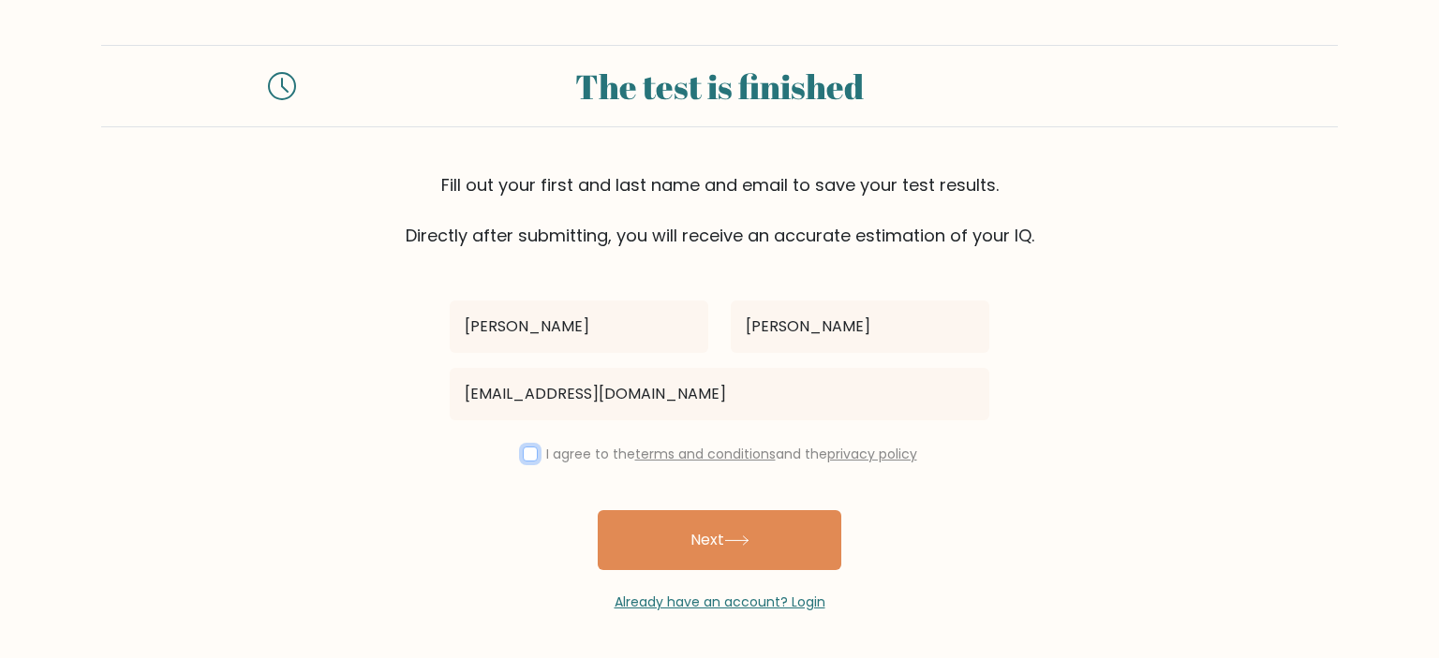
click at [523, 452] on input "checkbox" at bounding box center [530, 454] width 15 height 15
checkbox input "true"
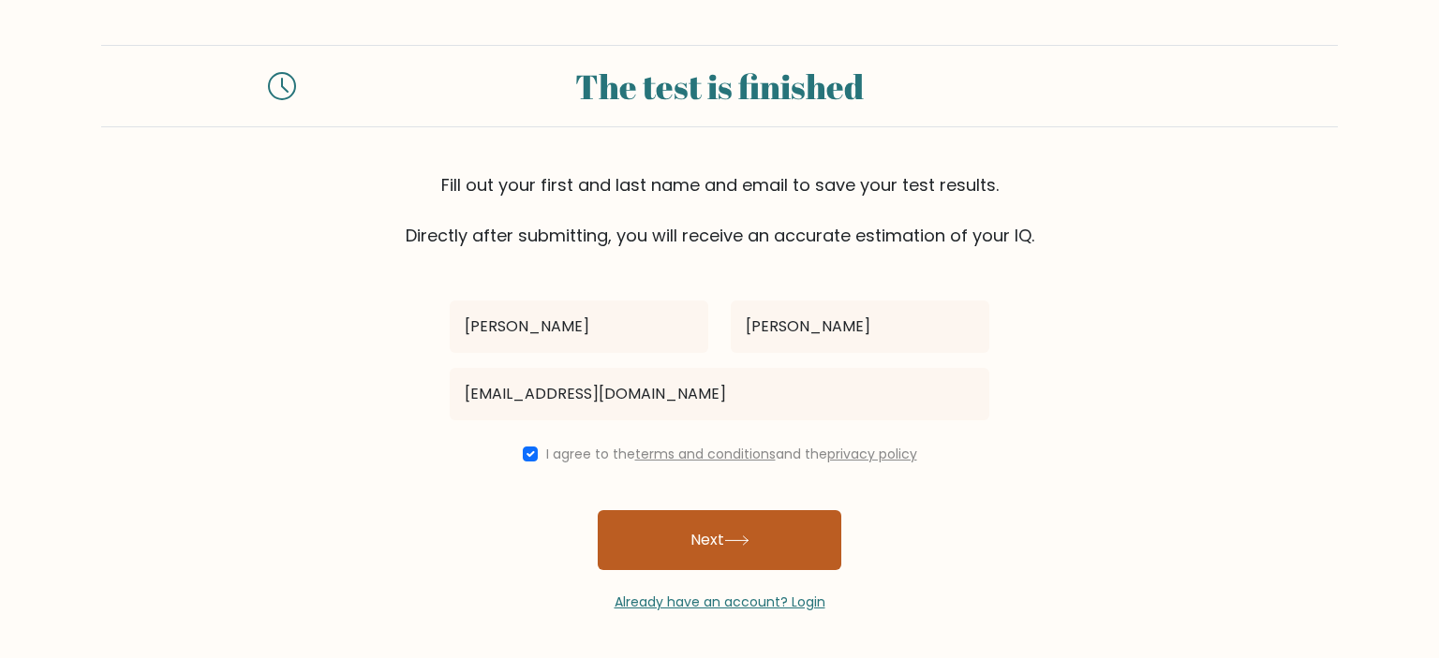
click at [749, 542] on icon at bounding box center [736, 541] width 25 height 10
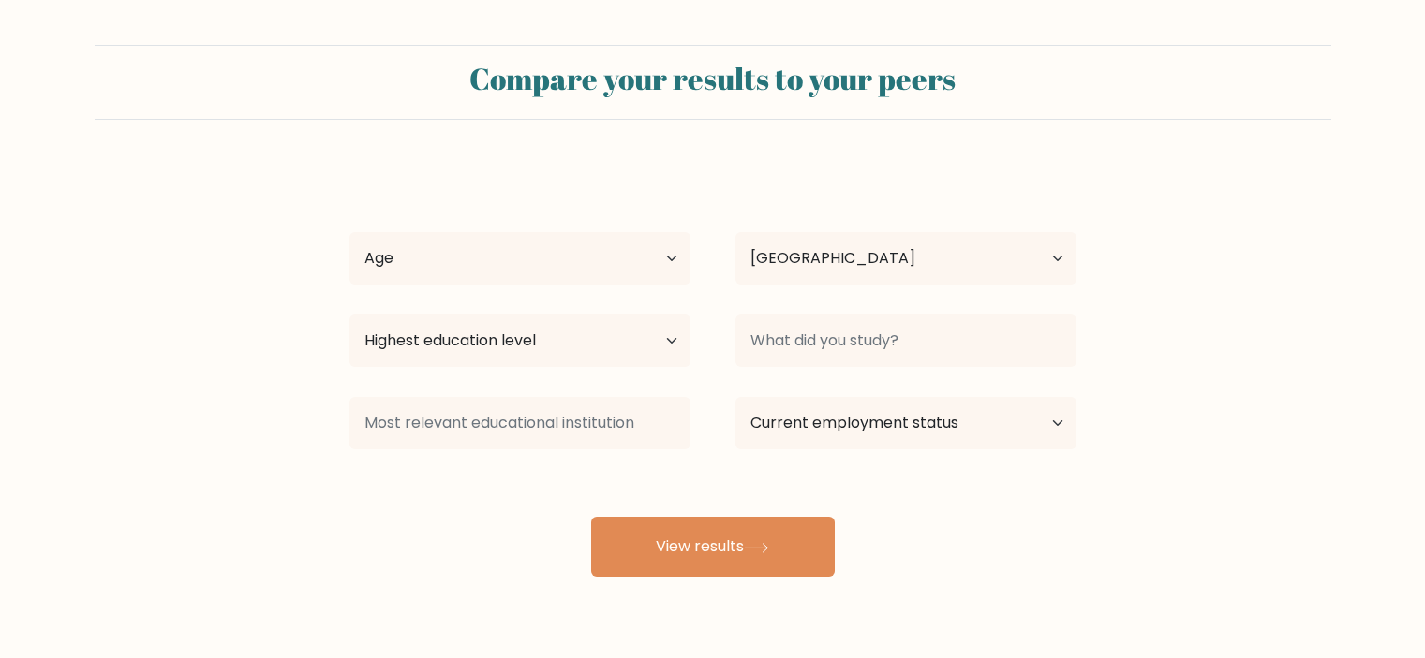
select select "PH"
click at [558, 240] on select "Age Under [DEMOGRAPHIC_DATA] [DEMOGRAPHIC_DATA] [DEMOGRAPHIC_DATA] [DEMOGRAPHIC…" at bounding box center [519, 258] width 341 height 52
select select "25_34"
click at [349, 232] on select "Age Under [DEMOGRAPHIC_DATA] [DEMOGRAPHIC_DATA] [DEMOGRAPHIC_DATA] [DEMOGRAPHIC…" at bounding box center [519, 258] width 341 height 52
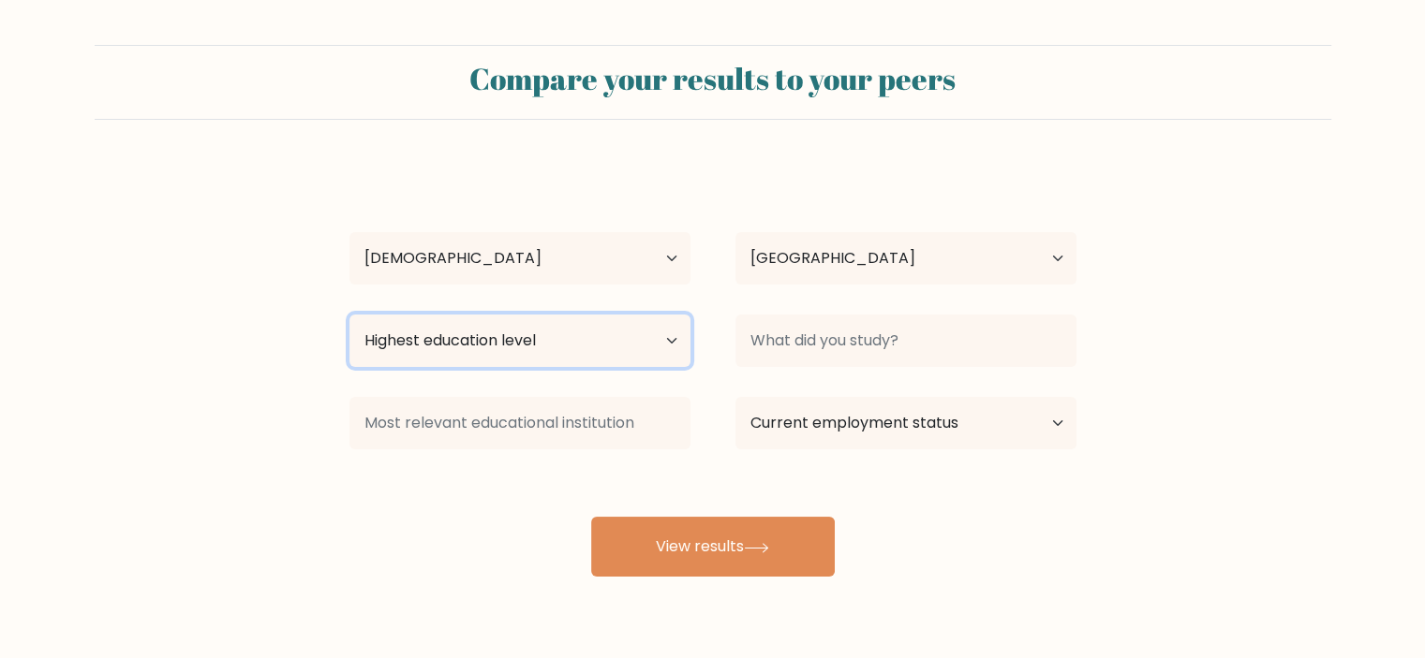
click at [541, 349] on select "Highest education level No schooling Primary Lower Secondary Upper Secondary Oc…" at bounding box center [519, 341] width 341 height 52
select select "bachelors_degree"
click at [349, 315] on select "Highest education level No schooling Primary Lower Secondary Upper Secondary Oc…" at bounding box center [519, 341] width 341 height 52
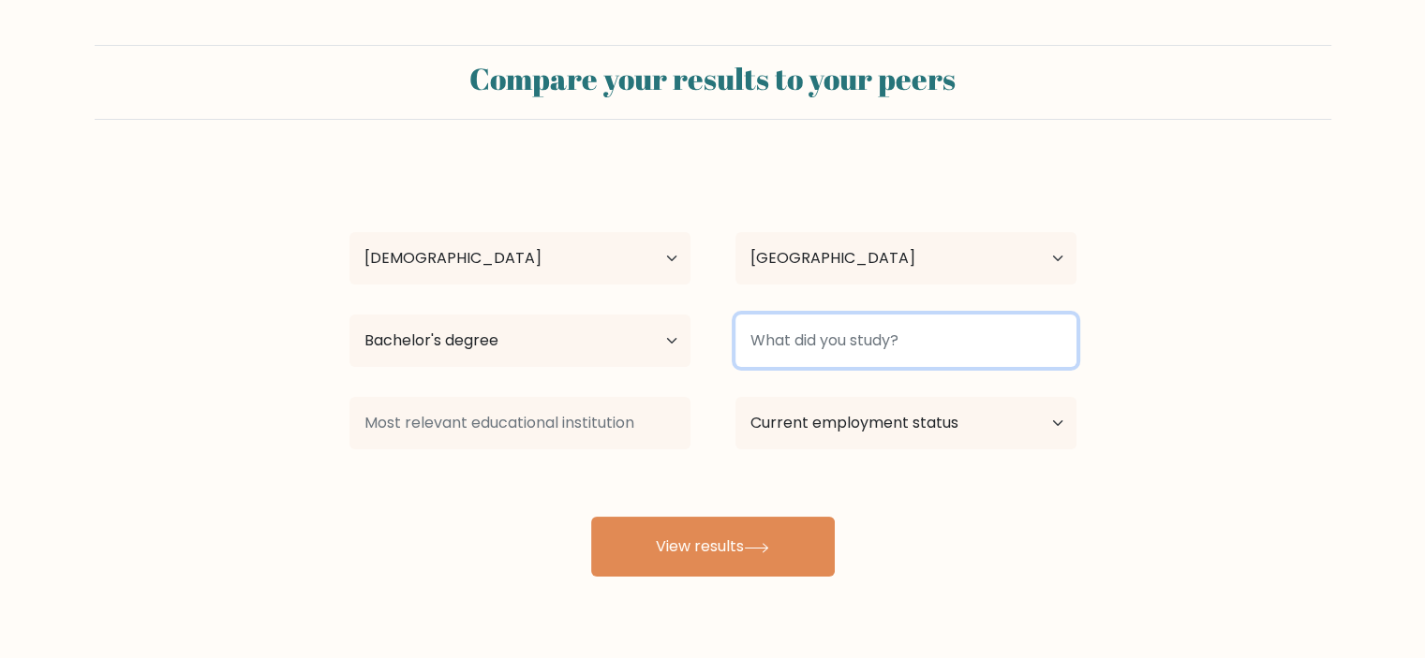
click at [869, 344] on input at bounding box center [905, 341] width 341 height 52
type input "B"
click at [591, 517] on button "View results" at bounding box center [713, 547] width 244 height 60
click at [877, 360] on input "Civil" at bounding box center [905, 341] width 341 height 52
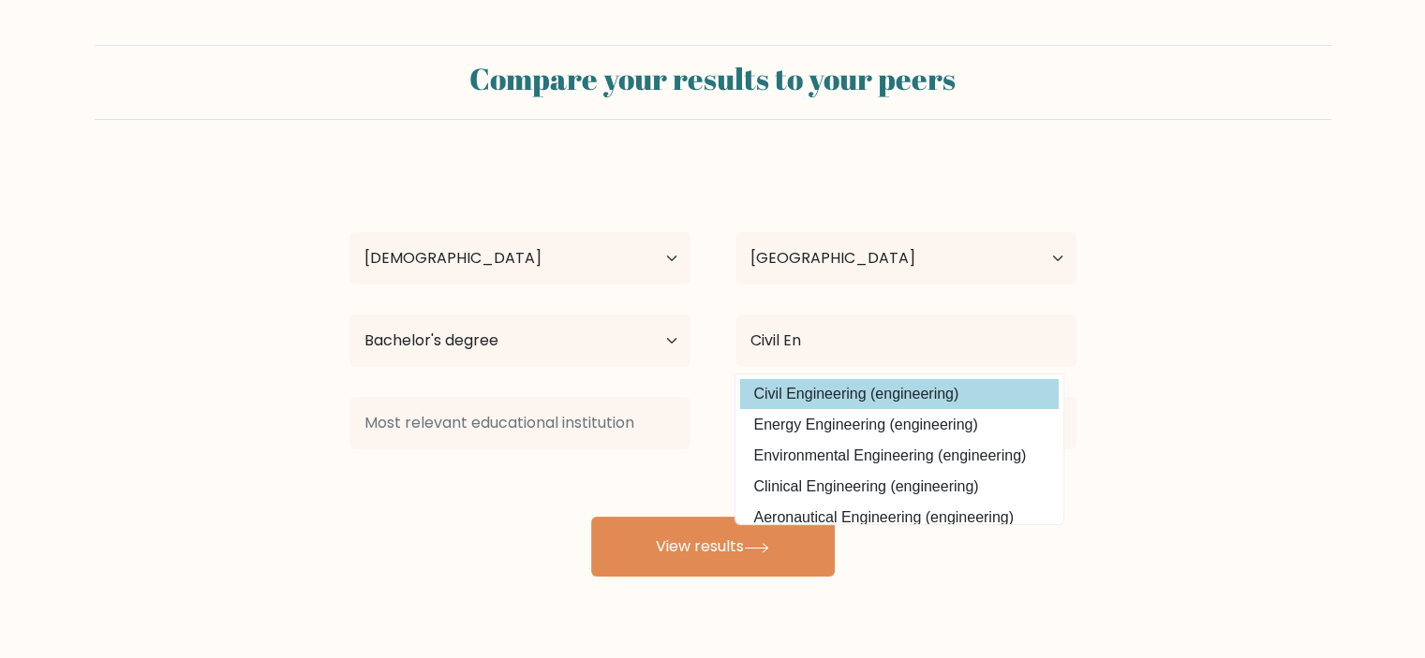
click at [916, 400] on div "Tana Rae Briones-Cayabyab Age Under 18 years old 18-24 years old 25-34 years ol…" at bounding box center [712, 371] width 749 height 412
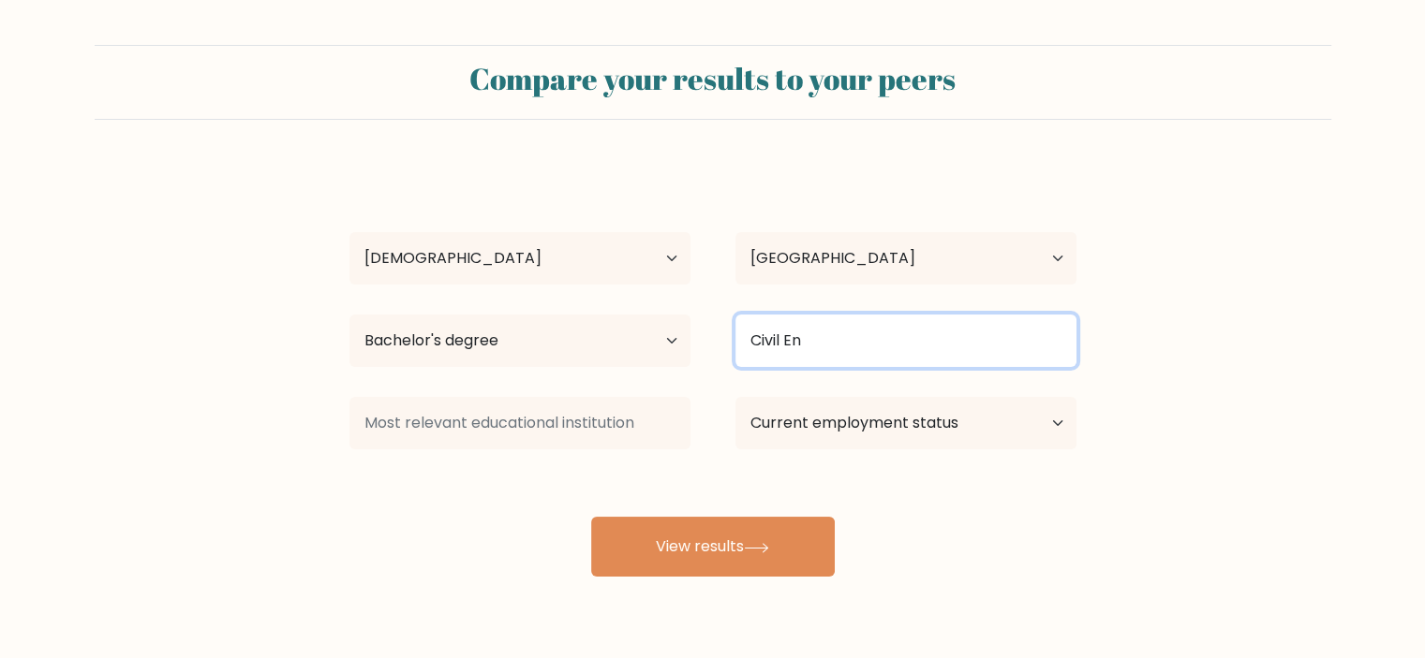
click at [828, 344] on input "Civil En" at bounding box center [905, 341] width 341 height 52
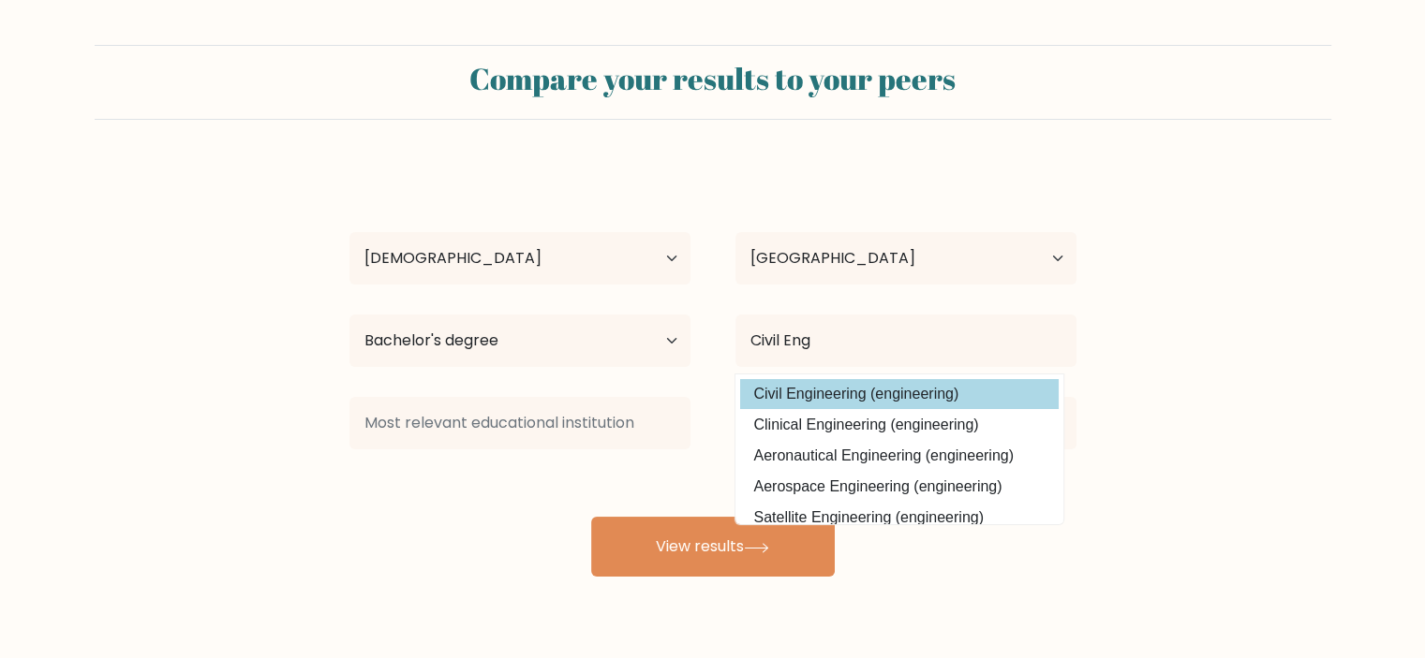
click at [824, 394] on div "Tana Rae Briones-Cayabyab Age Under 18 years old 18-24 years old 25-34 years ol…" at bounding box center [712, 371] width 749 height 412
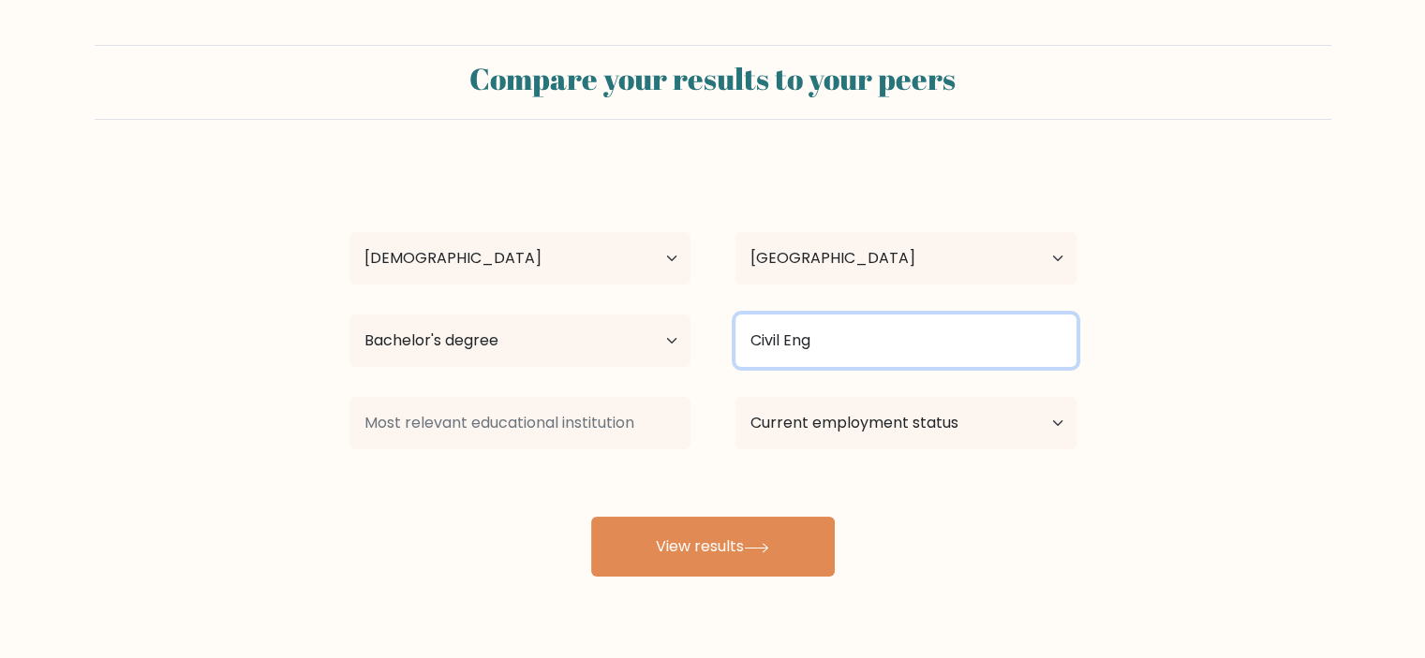
click at [843, 347] on input "Civil Eng" at bounding box center [905, 341] width 341 height 52
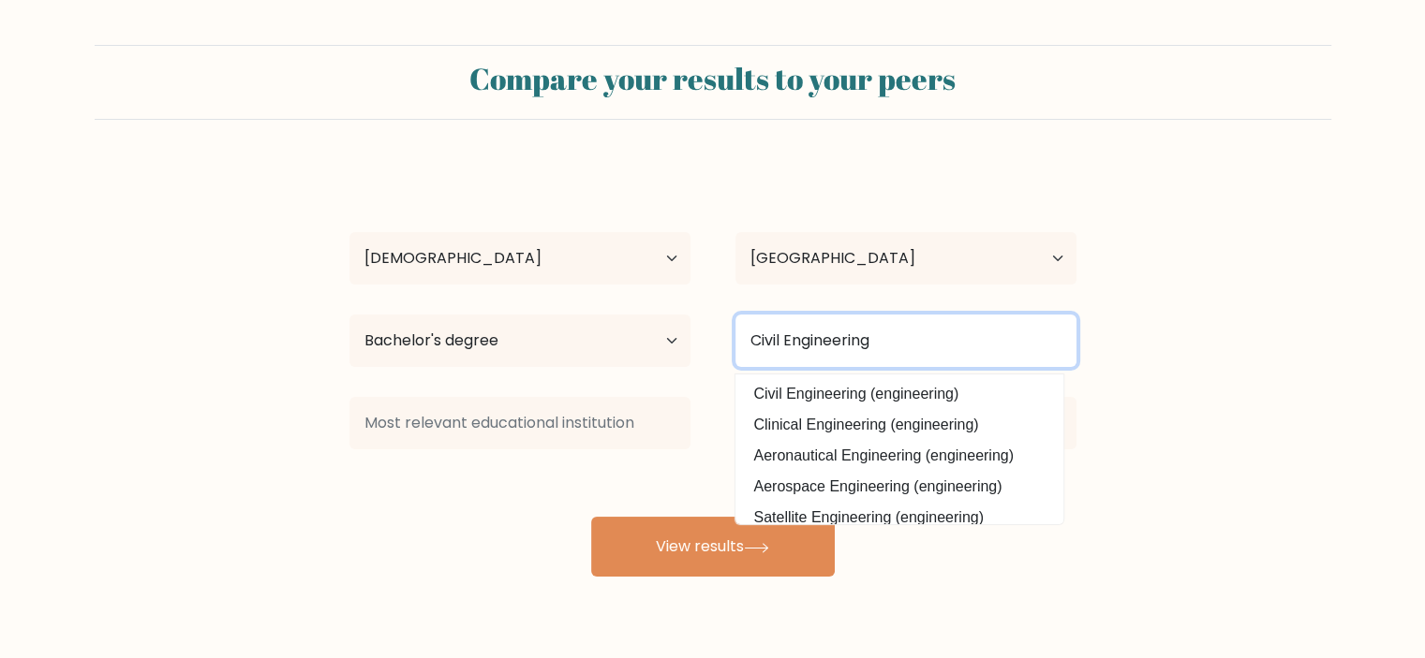
type input "Civil Engineering"
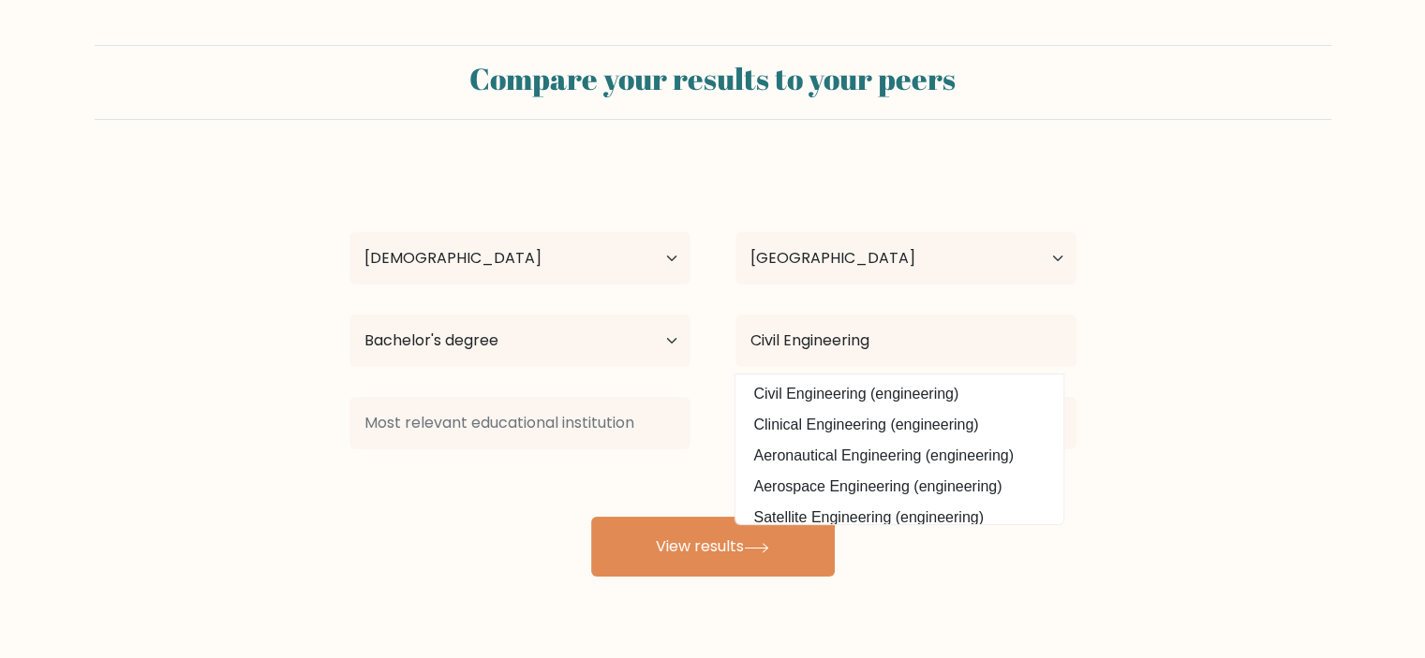
click at [1180, 410] on form "Compare your results to your peers Tana Rae Briones-Cayabyab Age Under 18 years…" at bounding box center [712, 311] width 1425 height 532
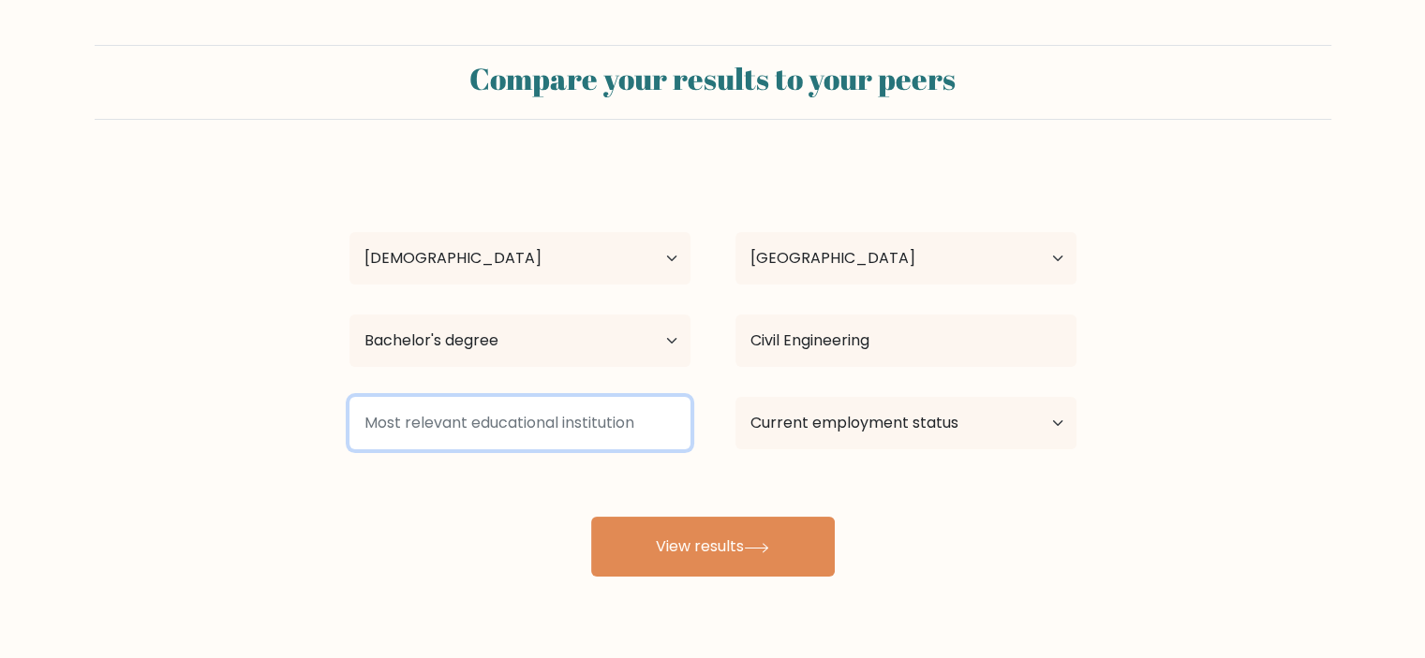
click at [453, 421] on input at bounding box center [519, 423] width 341 height 52
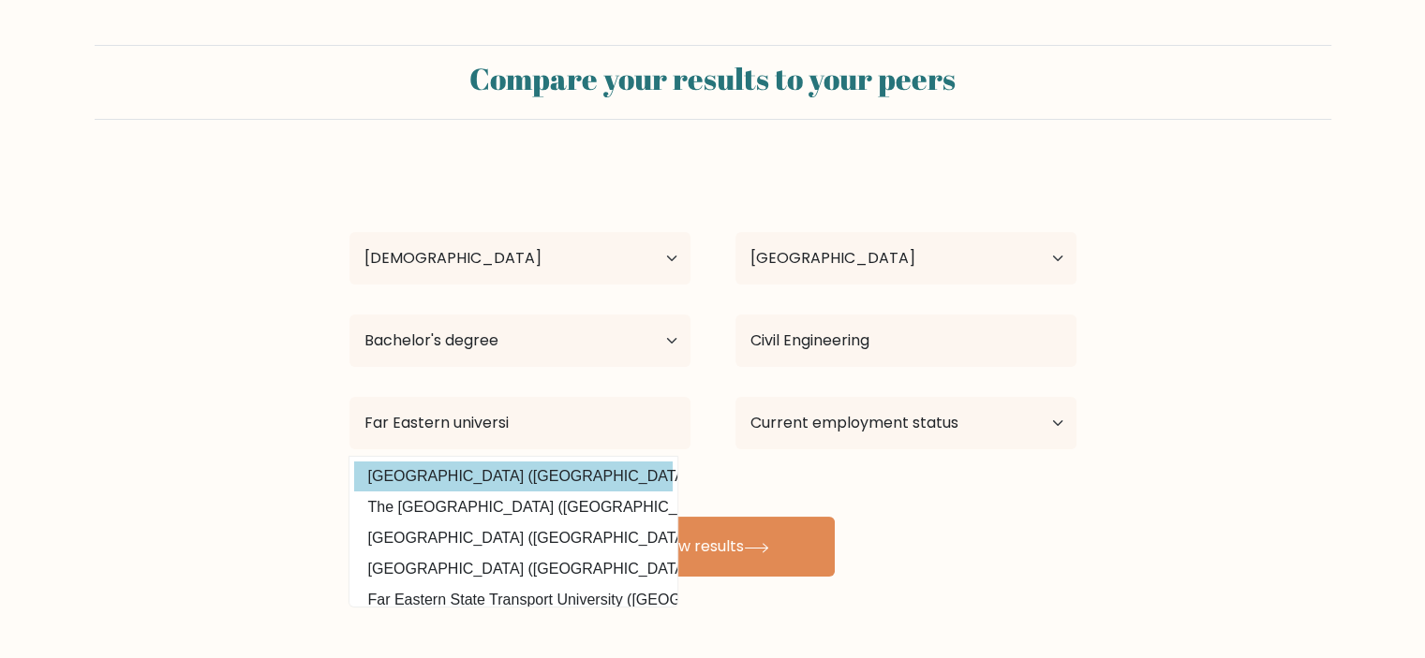
click at [549, 476] on div "Tana Rae Briones-Cayabyab Age Under 18 years old 18-24 years old 25-34 years ol…" at bounding box center [712, 371] width 749 height 412
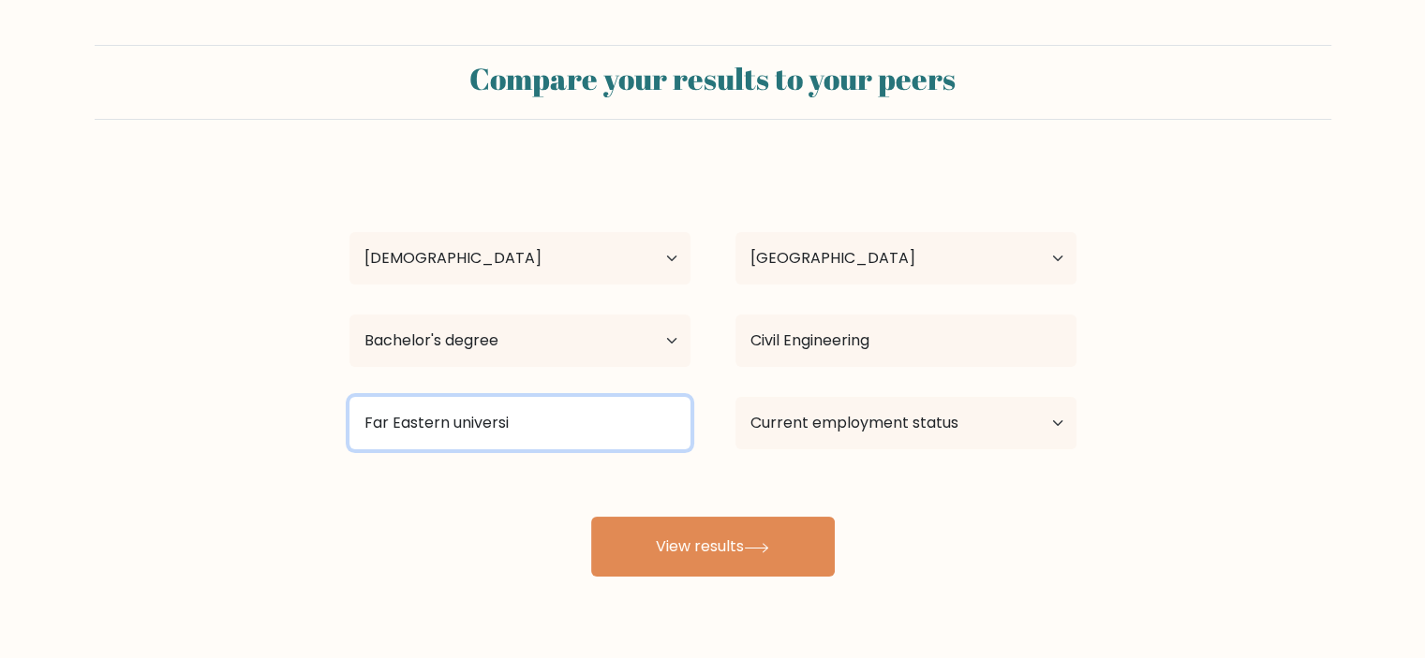
click at [532, 421] on input "Far Eastern universi" at bounding box center [519, 423] width 341 height 52
drag, startPoint x: 557, startPoint y: 425, endPoint x: 451, endPoint y: 426, distance: 106.8
click at [451, 426] on input "Far Eastern universi" at bounding box center [519, 423] width 341 height 52
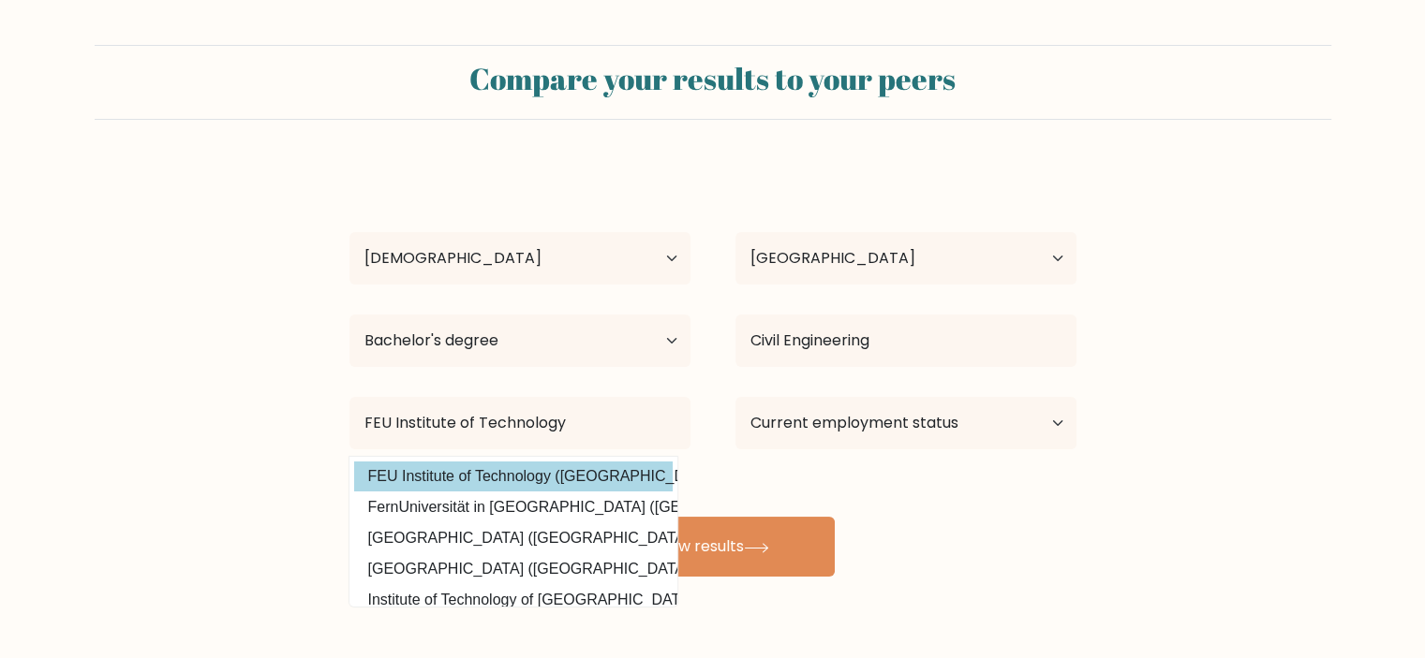
click at [593, 475] on div "Tana Rae Briones-Cayabyab Age Under 18 years old 18-24 years old 25-34 years ol…" at bounding box center [712, 371] width 749 height 412
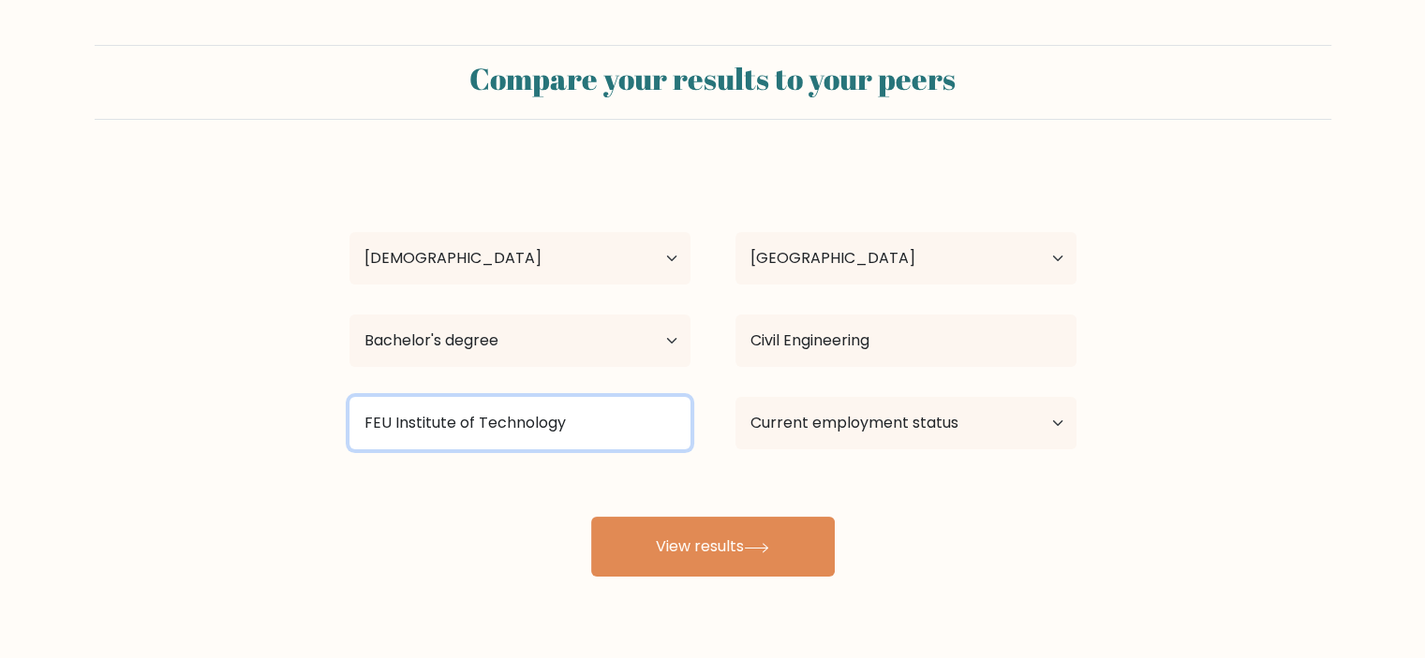
click at [607, 418] on input "FEU Institute of Technology" at bounding box center [519, 423] width 341 height 52
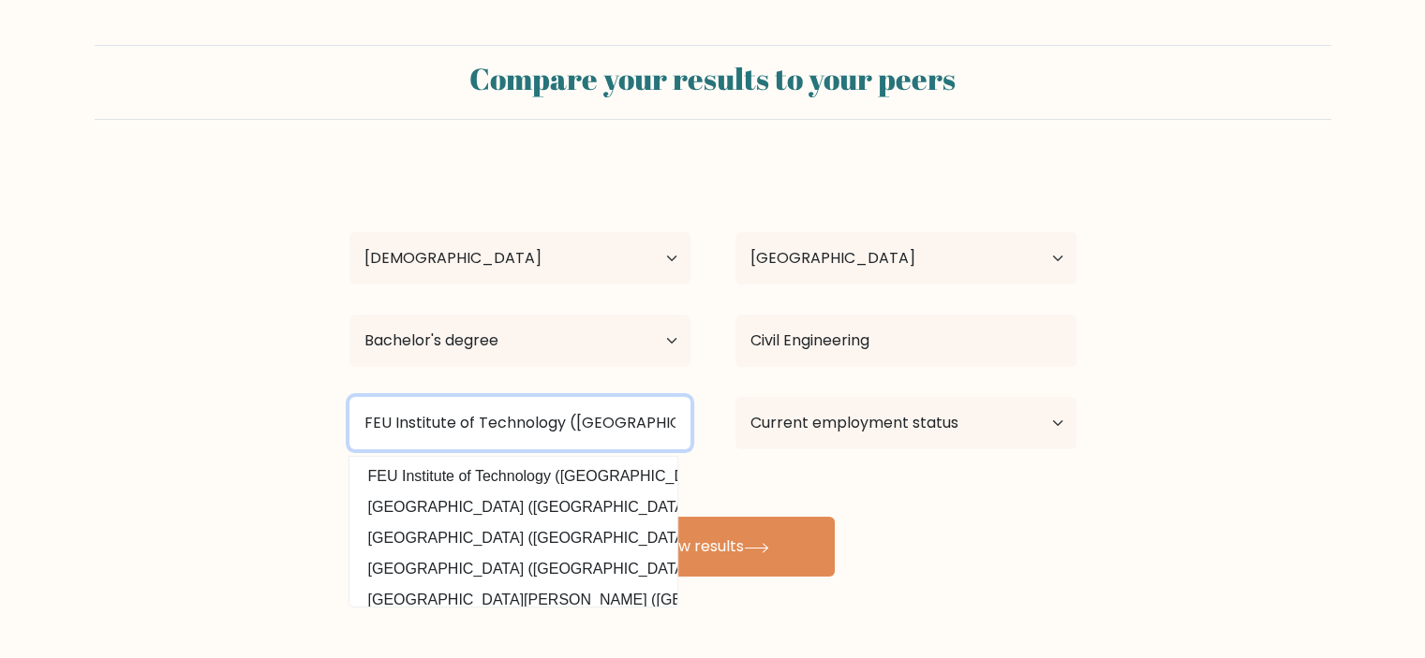
type input "FEU Institute of Technology (Philippines)"
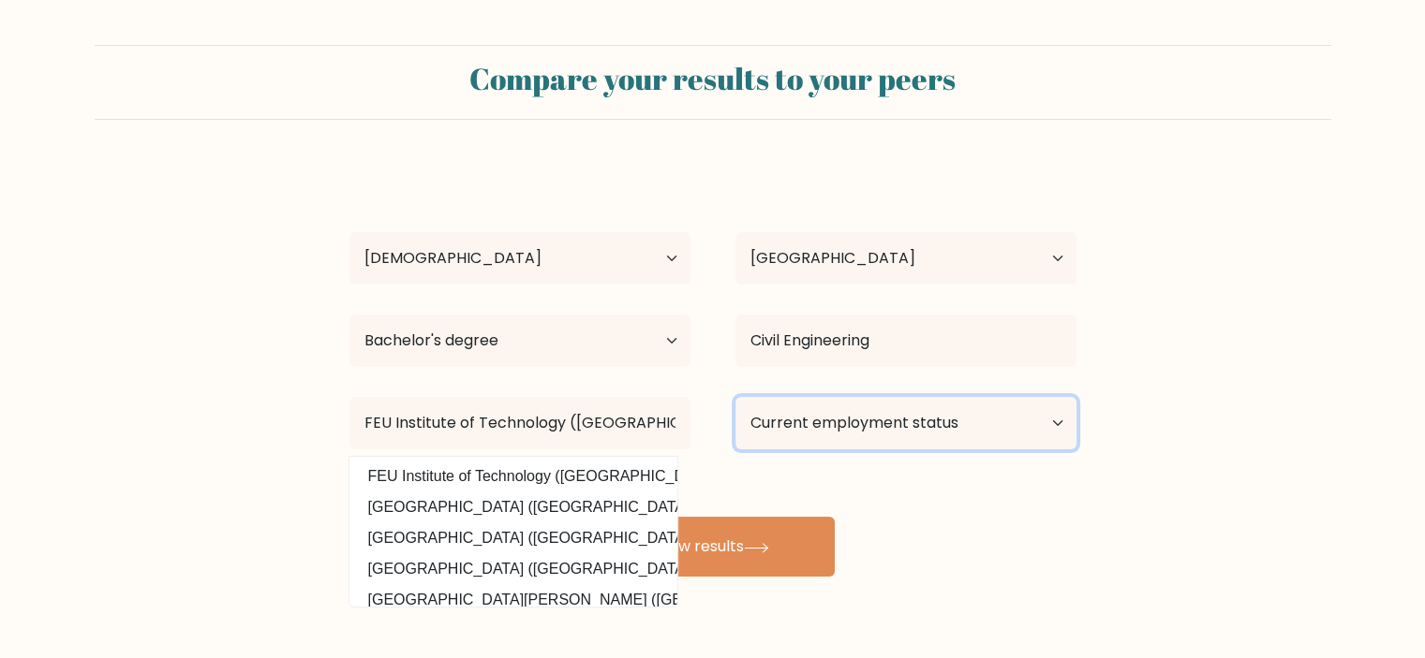
click at [858, 420] on select "Current employment status Employed Student Retired Other / prefer not to answer" at bounding box center [905, 423] width 341 height 52
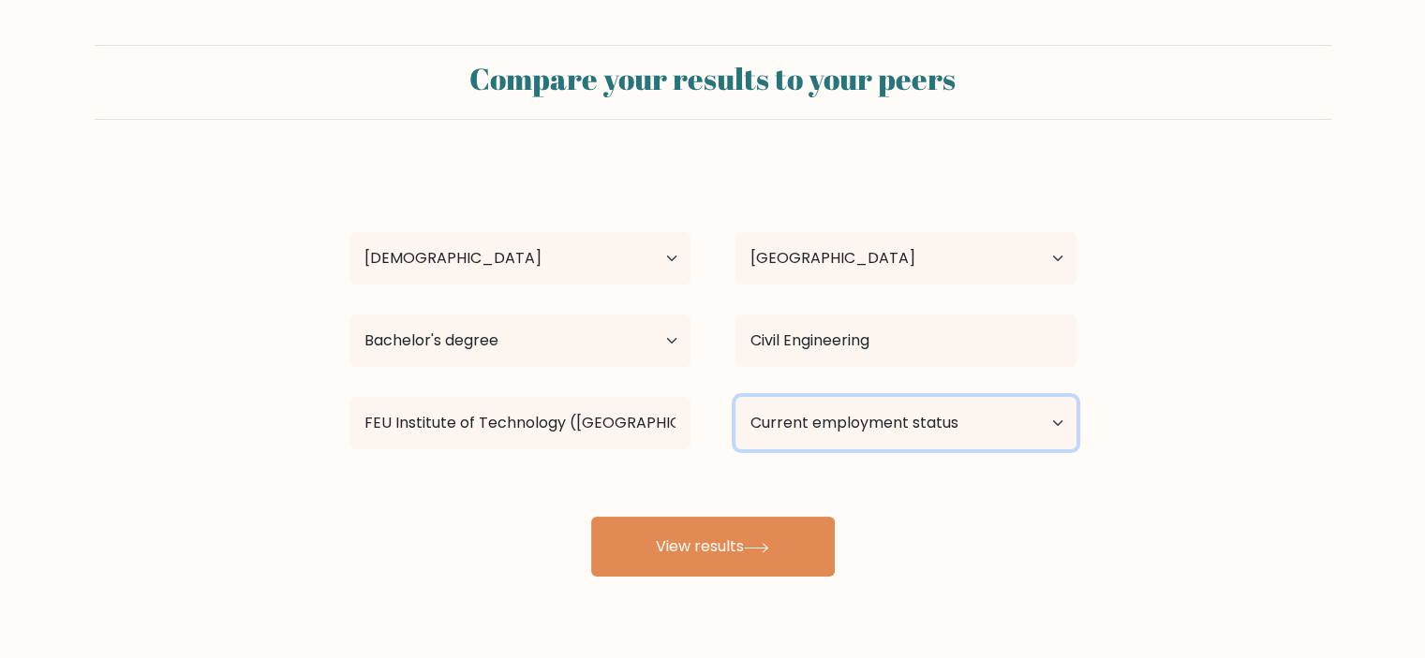
select select "other"
click at [735, 397] on select "Current employment status Employed Student Retired Other / prefer not to answer" at bounding box center [905, 423] width 341 height 52
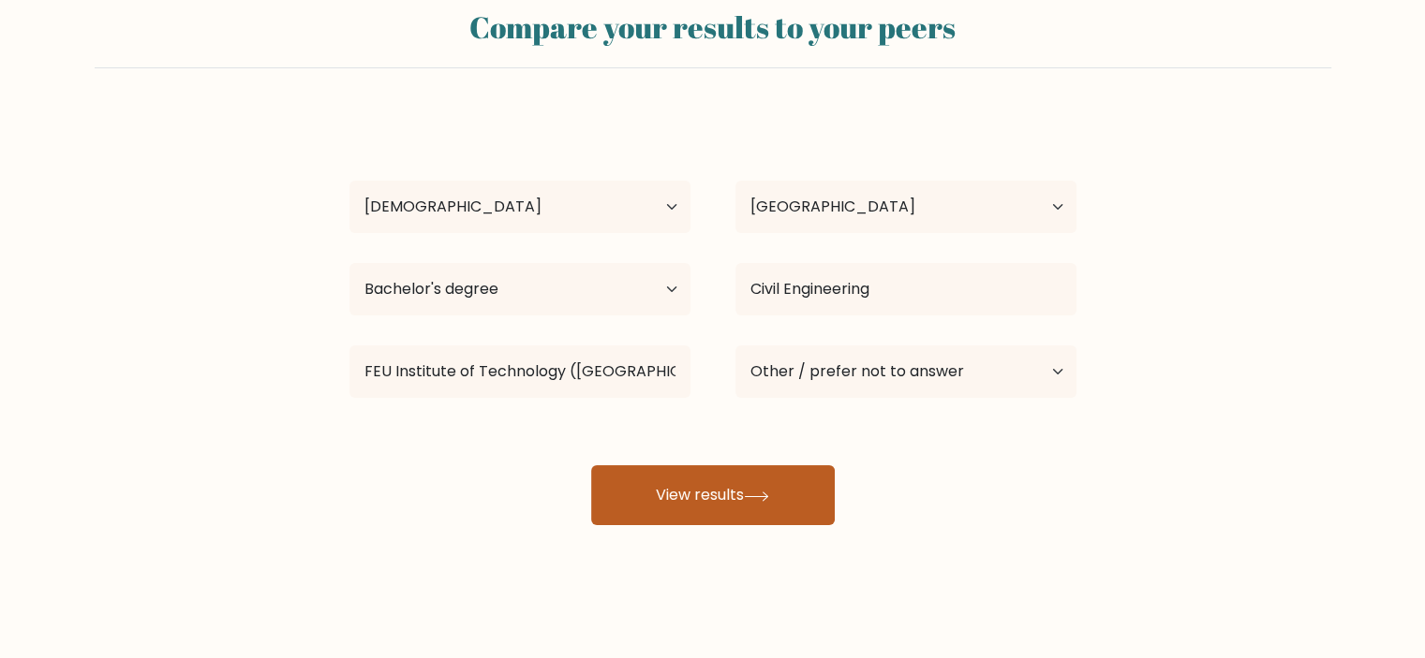
click at [820, 493] on button "View results" at bounding box center [713, 495] width 244 height 60
